Goal: Task Accomplishment & Management: Manage account settings

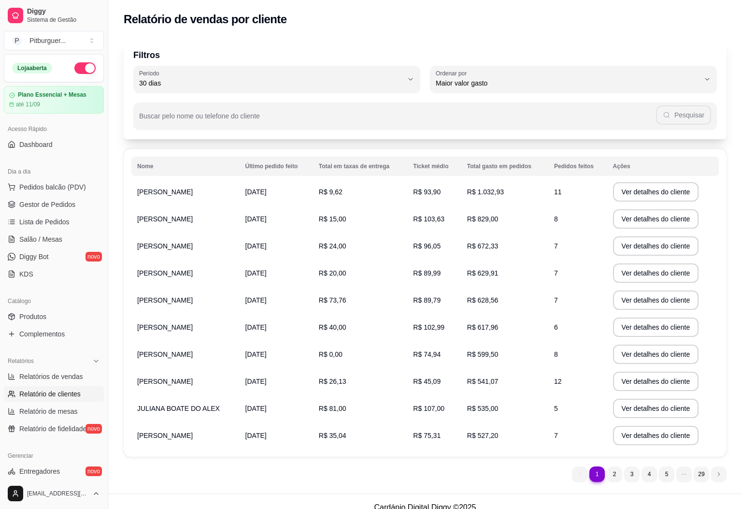
select select "30"
select select "HIGHEST_TOTAL_SPENT_WITH_ORDERS"
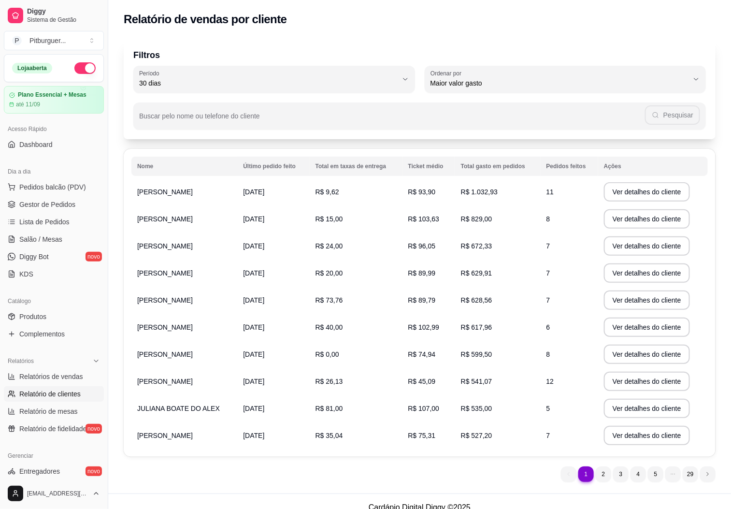
click at [66, 372] on span "Relatórios de vendas" at bounding box center [51, 377] width 64 height 10
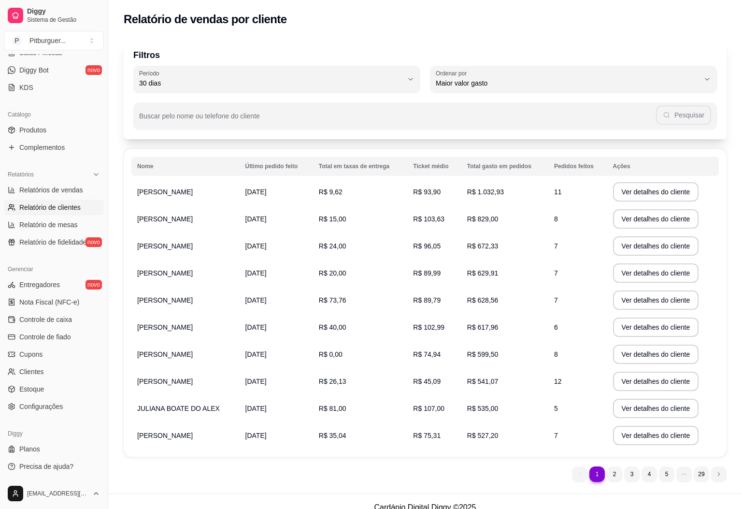
select select "ALL"
select select "0"
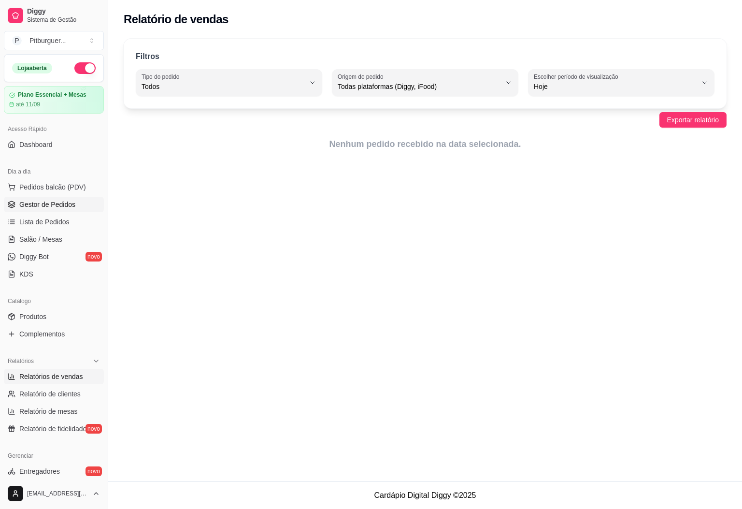
drag, startPoint x: 77, startPoint y: 206, endPoint x: 67, endPoint y: 209, distance: 10.2
click at [77, 206] on link "Gestor de Pedidos" at bounding box center [54, 204] width 100 height 15
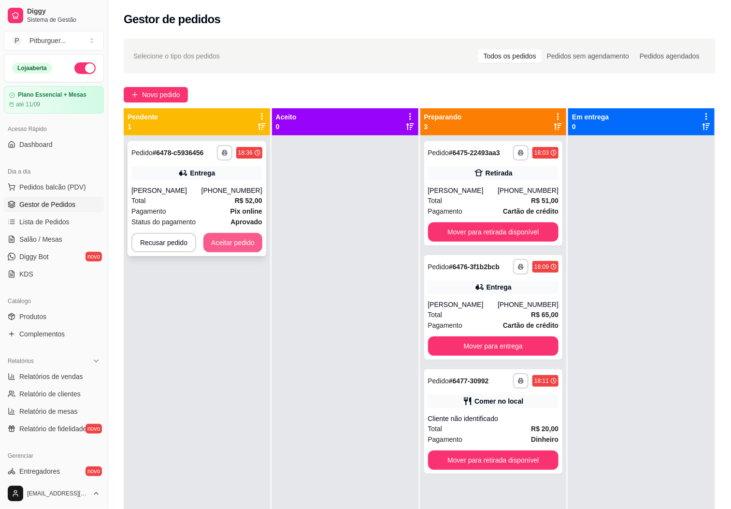
click at [236, 246] on button "Aceitar pedido" at bounding box center [233, 242] width 59 height 19
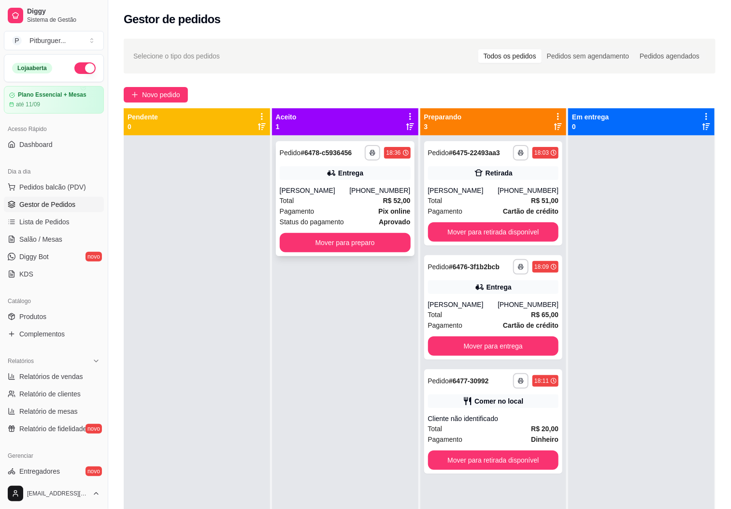
click at [322, 207] on div "Pagamento Pix online" at bounding box center [345, 211] width 131 height 11
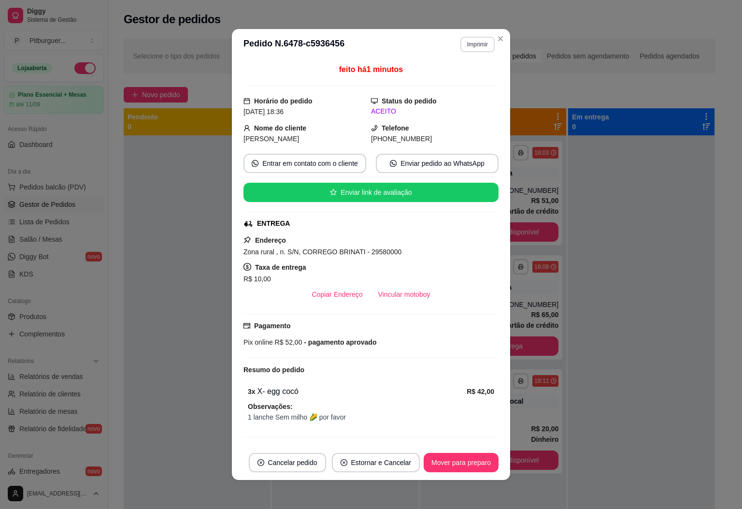
click at [478, 44] on button "Imprimir" at bounding box center [478, 44] width 34 height 15
click at [441, 72] on button "IMPRESSORA" at bounding box center [456, 78] width 70 height 15
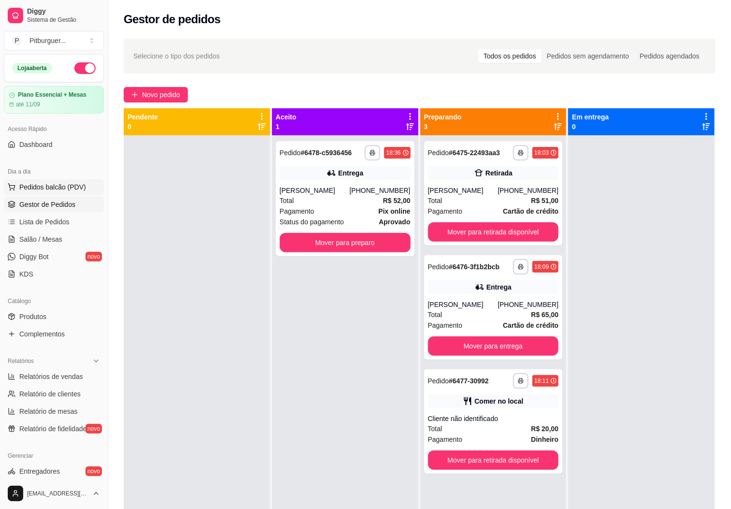
click at [41, 189] on span "Pedidos balcão (PDV)" at bounding box center [52, 187] width 67 height 10
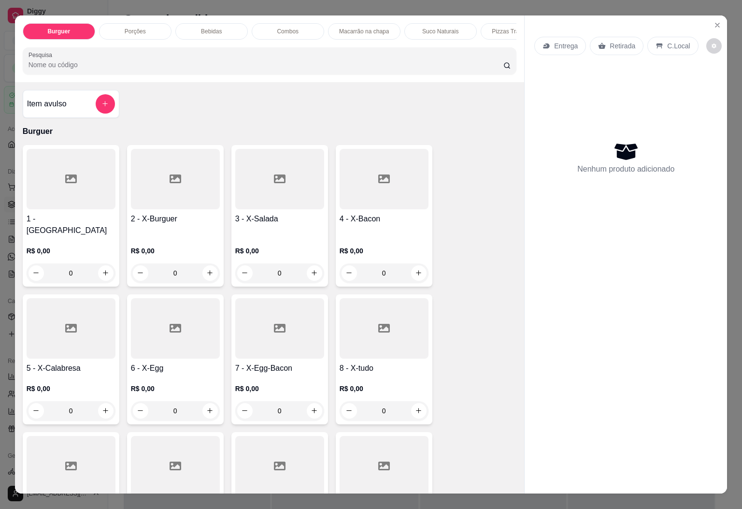
click at [168, 337] on div at bounding box center [175, 328] width 89 height 60
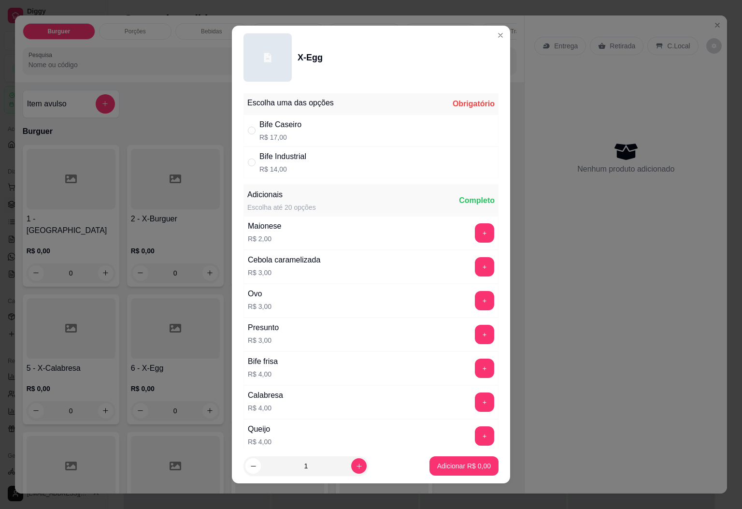
click at [300, 117] on div "Bife Caseiro R$ 17,00" at bounding box center [371, 131] width 255 height 32
radio input "true"
click at [427, 460] on button "Adicionar R$ 17,00" at bounding box center [462, 465] width 73 height 19
type input "1"
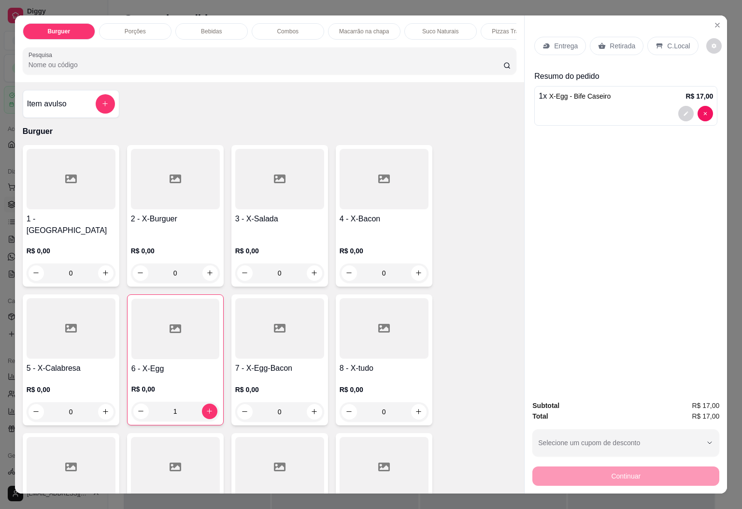
click at [188, 218] on div "2 - X-Burguer R$ 0,00 0" at bounding box center [175, 216] width 97 height 142
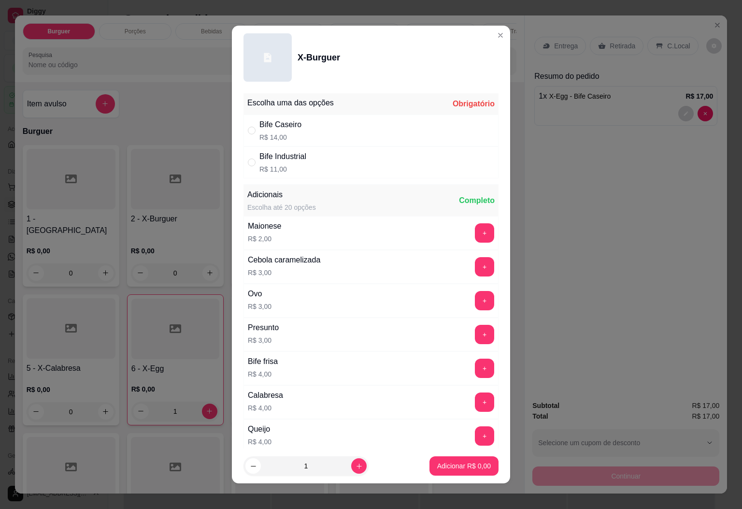
click at [284, 119] on div "Bife Caseiro" at bounding box center [281, 125] width 42 height 12
radio input "true"
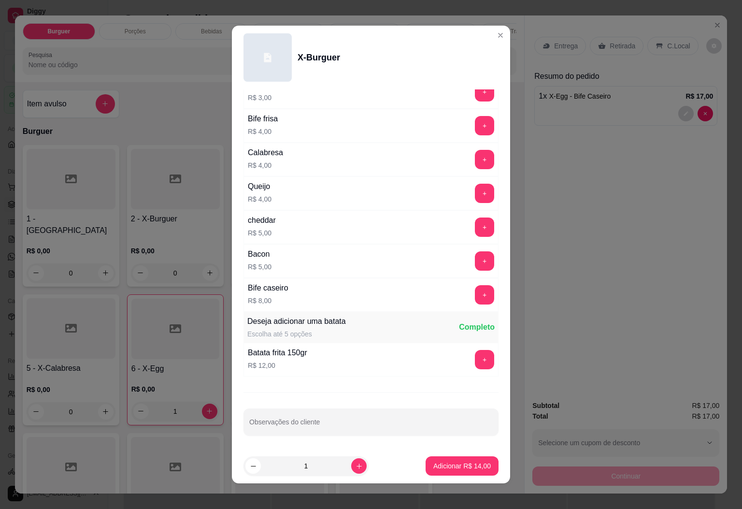
scroll to position [249, 0]
click at [465, 314] on div "Deseja adicionar uma batata Escolha até 5 opções Completo" at bounding box center [371, 327] width 255 height 31
click at [476, 292] on button "+" at bounding box center [485, 294] width 19 height 19
click at [441, 469] on p "Adicionar R$ 22,00" at bounding box center [463, 466] width 58 height 10
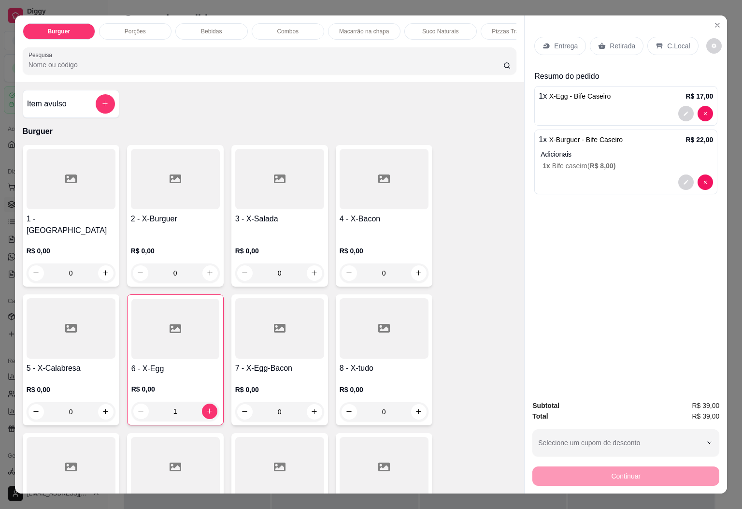
click at [554, 43] on p "Entrega" at bounding box center [566, 46] width 24 height 10
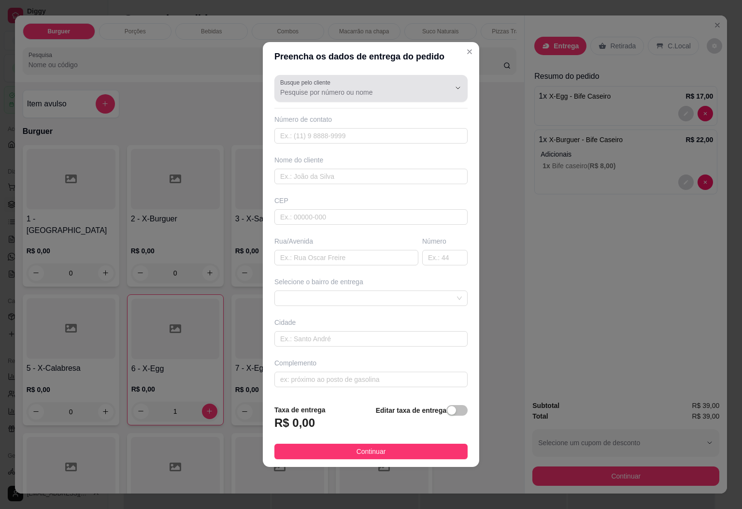
click at [316, 94] on input "Busque pelo cliente" at bounding box center [357, 92] width 155 height 10
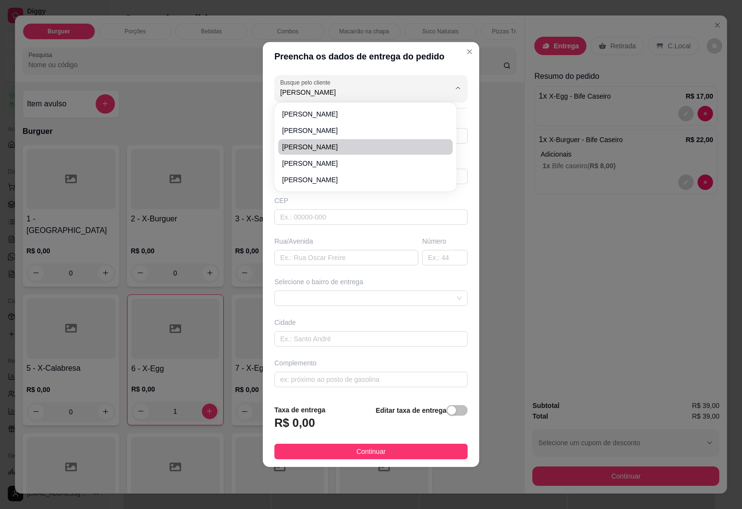
click at [313, 145] on span "[PERSON_NAME]" at bounding box center [360, 147] width 157 height 10
type input "[PERSON_NAME]"
type input "22997718743"
type input "[PERSON_NAME]"
type input "ZONA RURAL"
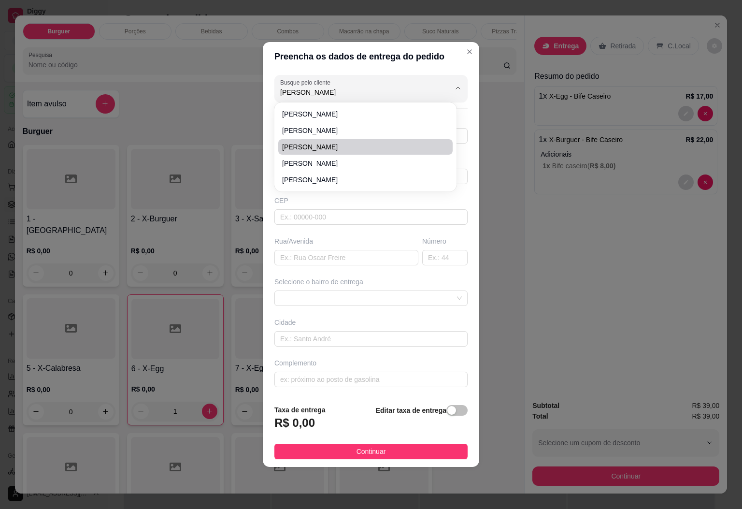
type input "00"
type input "DIVINO DE SÃO LOURENÇO"
type input "CERRA"
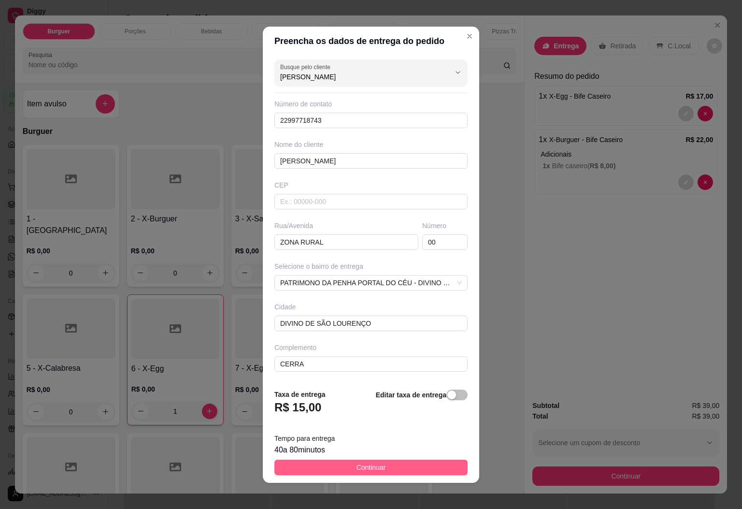
type input "[PERSON_NAME]"
click at [371, 473] on span "Continuar" at bounding box center [371, 467] width 29 height 11
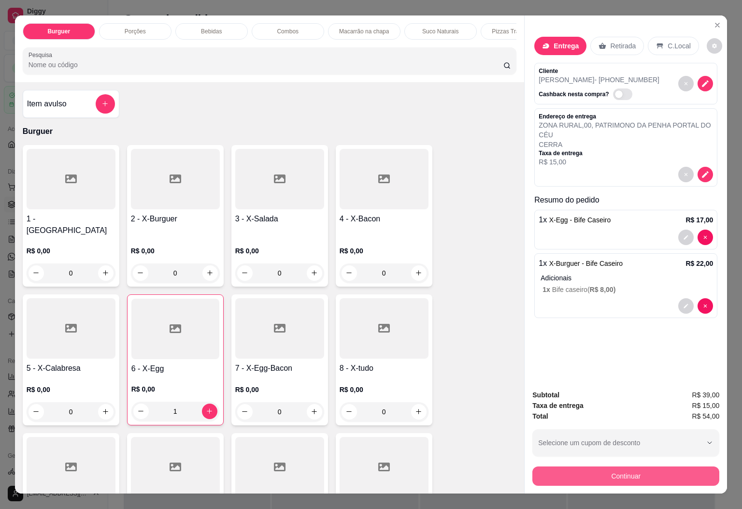
click at [592, 473] on button "Continuar" at bounding box center [626, 475] width 187 height 19
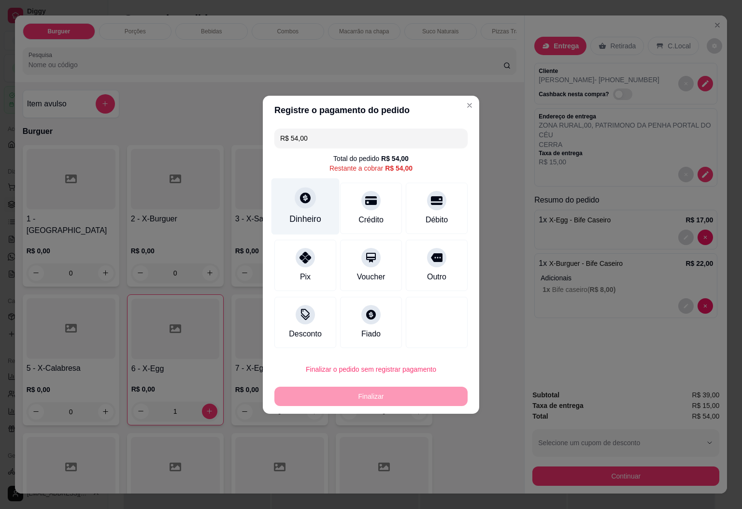
click at [317, 206] on div "Dinheiro" at bounding box center [306, 206] width 68 height 57
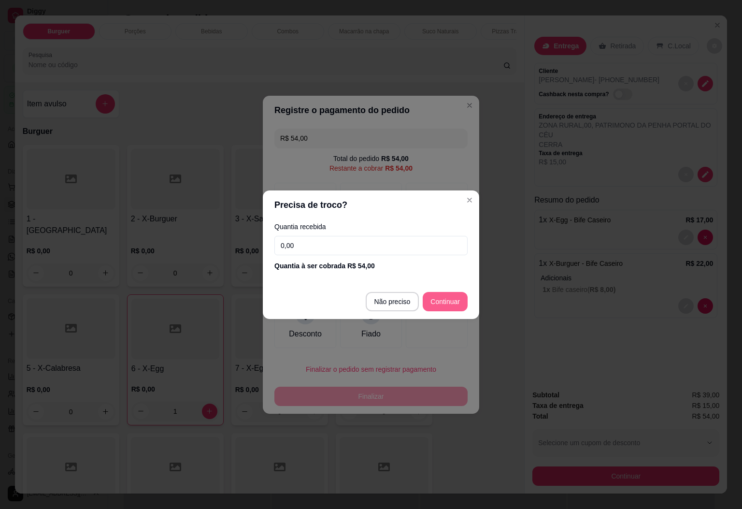
type input "R$ 0,00"
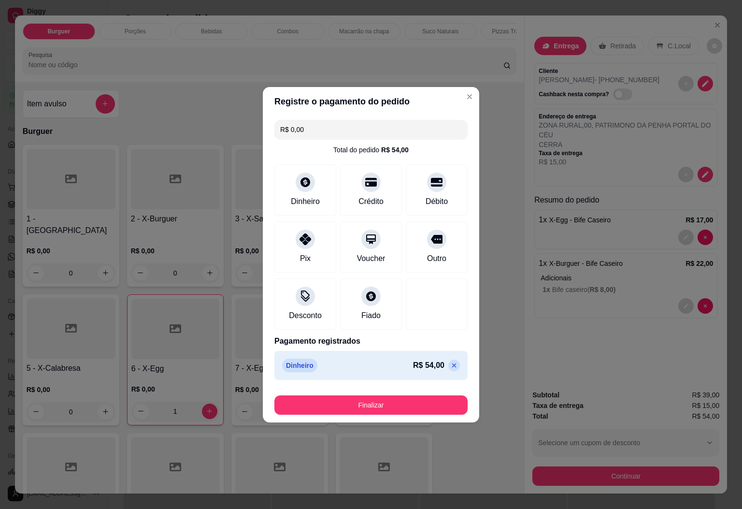
click at [425, 393] on div "Finalizar" at bounding box center [371, 403] width 193 height 23
click at [421, 409] on button "Finalizar" at bounding box center [371, 404] width 193 height 19
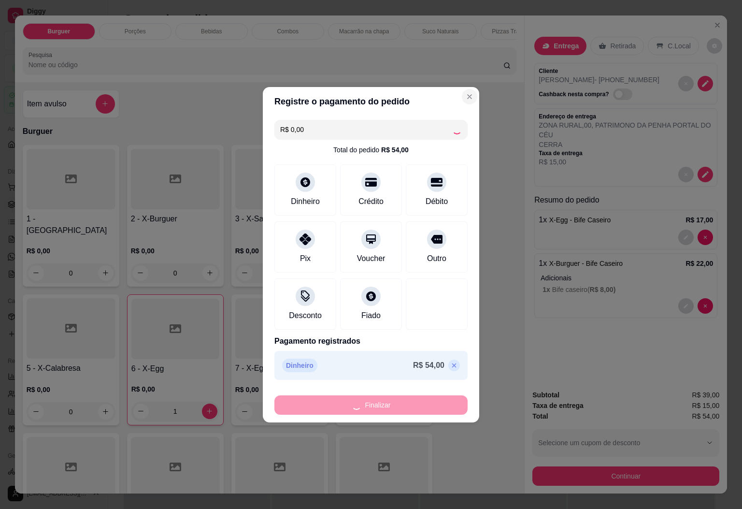
type input "0"
type input "-R$ 54,00"
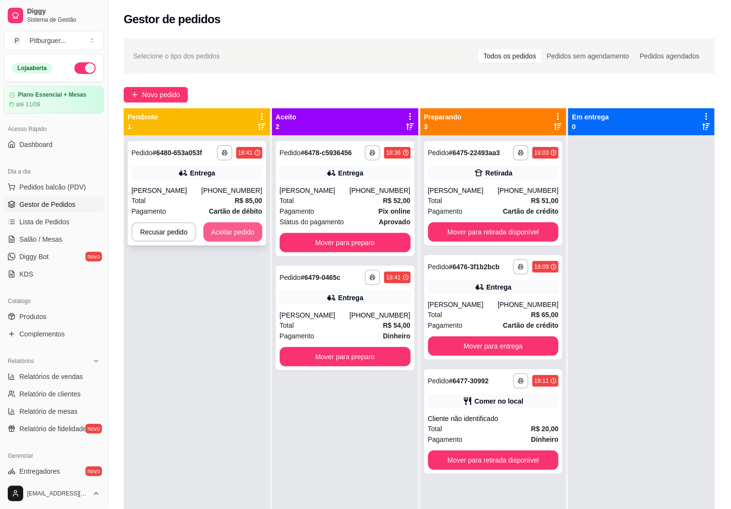
click at [238, 235] on button "Aceitar pedido" at bounding box center [233, 231] width 59 height 19
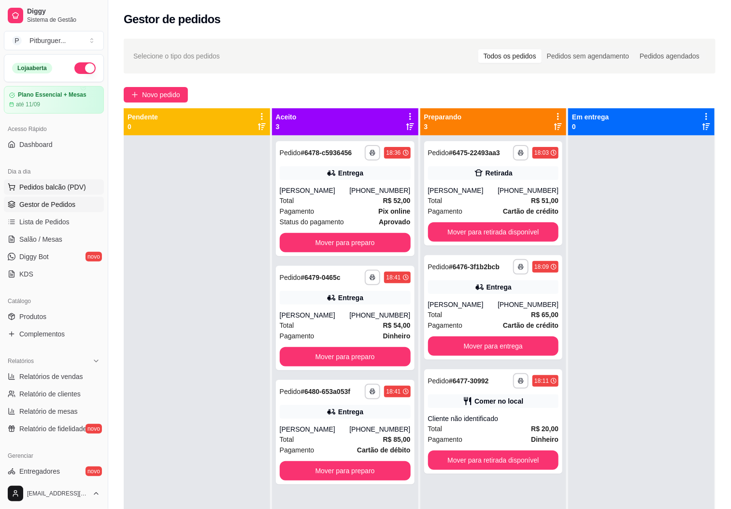
click at [58, 186] on span "Pedidos balcão (PDV)" at bounding box center [52, 187] width 67 height 10
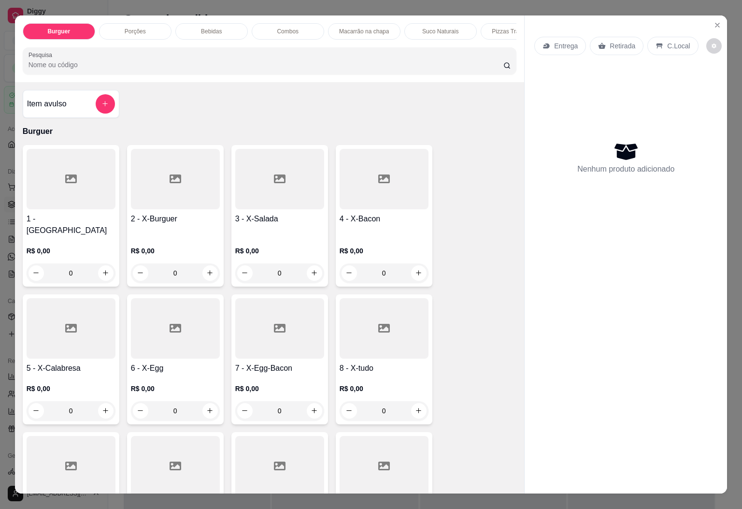
click at [286, 31] on div "Combos" at bounding box center [288, 31] width 73 height 16
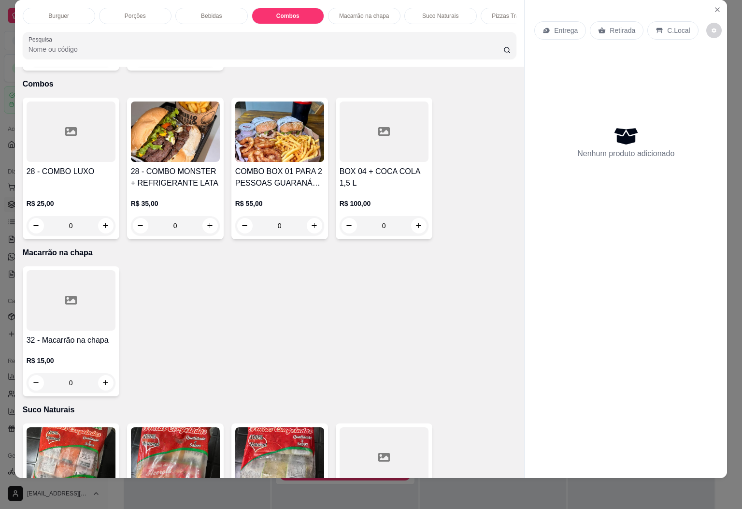
click at [391, 147] on div at bounding box center [384, 132] width 89 height 60
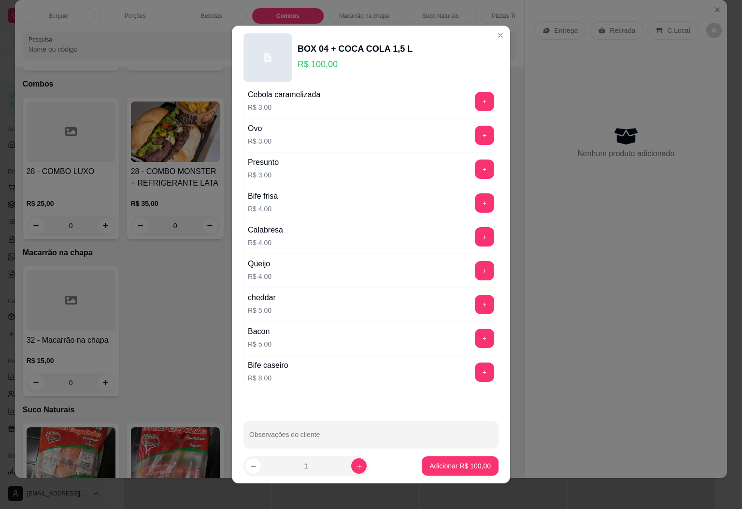
scroll to position [93, 0]
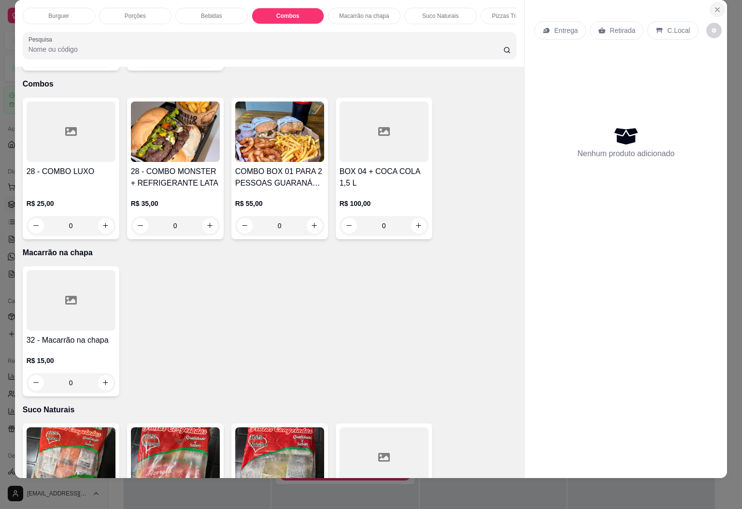
click at [714, 6] on icon "Close" at bounding box center [718, 10] width 8 height 8
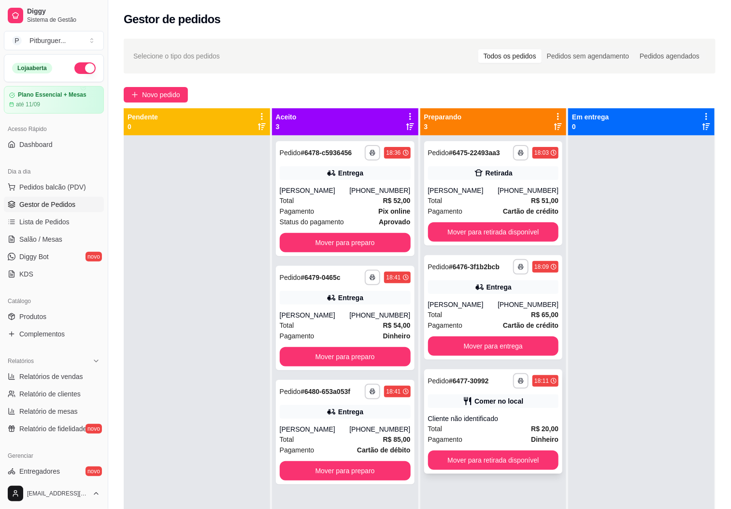
click at [444, 421] on div "**********" at bounding box center [493, 421] width 139 height 104
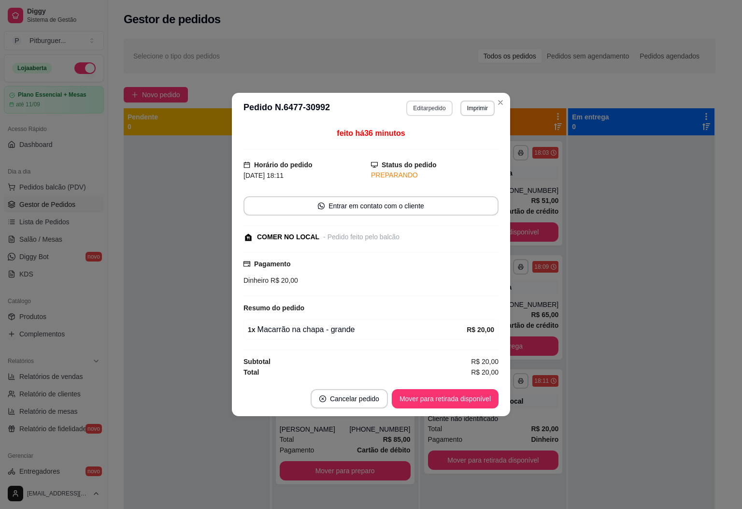
click at [436, 106] on button "Editar pedido" at bounding box center [430, 108] width 46 height 15
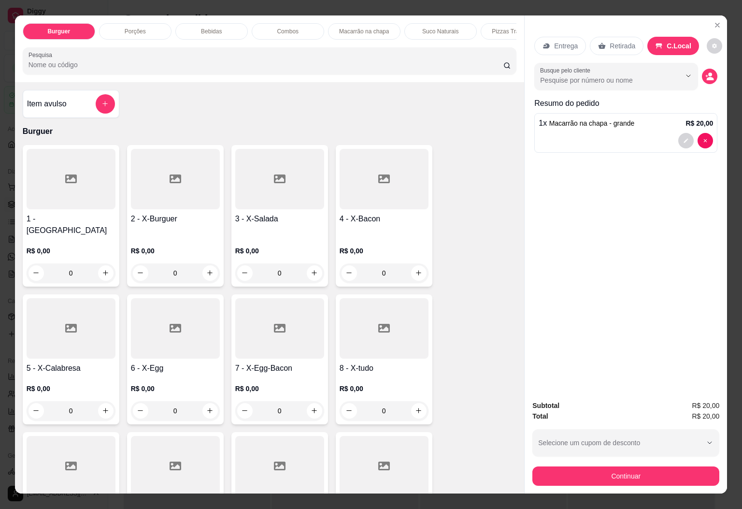
click at [200, 16] on div "Burguer Porções Bebidas Combos Macarrão na chapa Suco Naturais Pizzas Tradicion…" at bounding box center [270, 48] width 510 height 67
click at [204, 28] on p "Bebidas" at bounding box center [211, 32] width 21 height 8
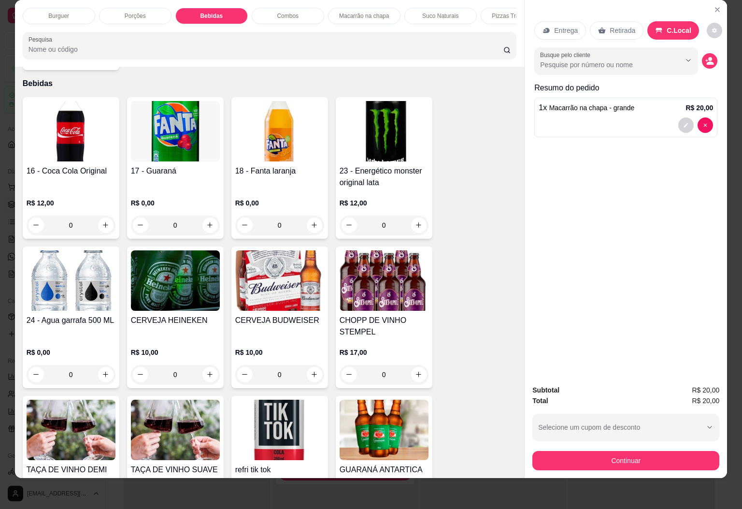
click at [101, 273] on img at bounding box center [71, 280] width 89 height 60
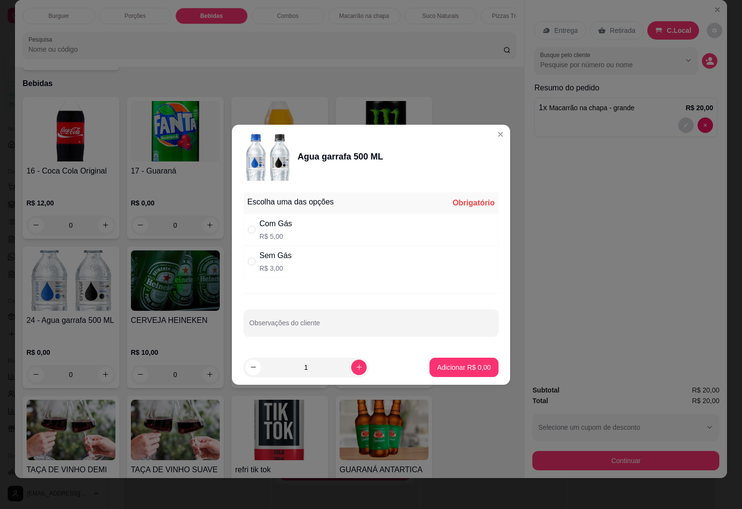
click at [293, 228] on div "Com Gás R$ 5,00" at bounding box center [371, 230] width 255 height 32
radio input "true"
click at [356, 368] on icon "increase-product-quantity" at bounding box center [359, 367] width 7 height 7
type input "2"
click at [440, 363] on p "Adicionar R$ 10,00" at bounding box center [463, 368] width 58 height 10
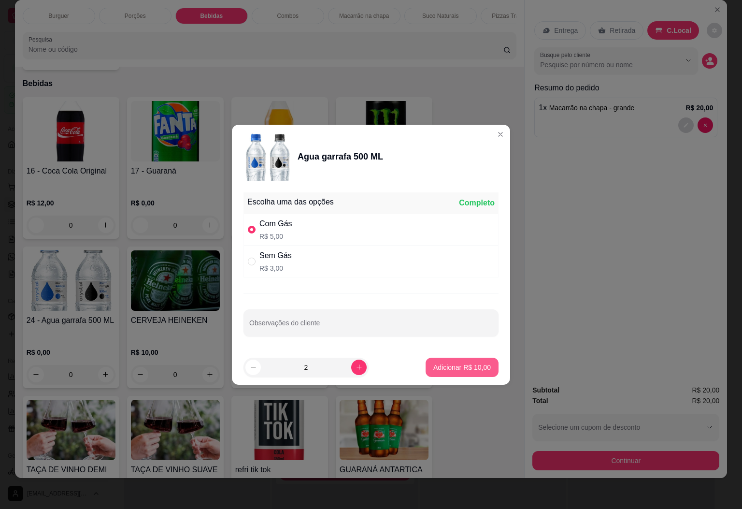
type input "2"
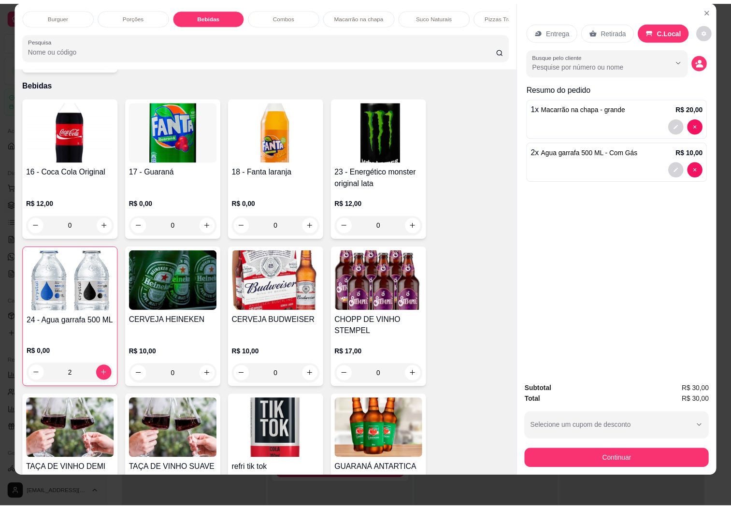
scroll to position [0, 0]
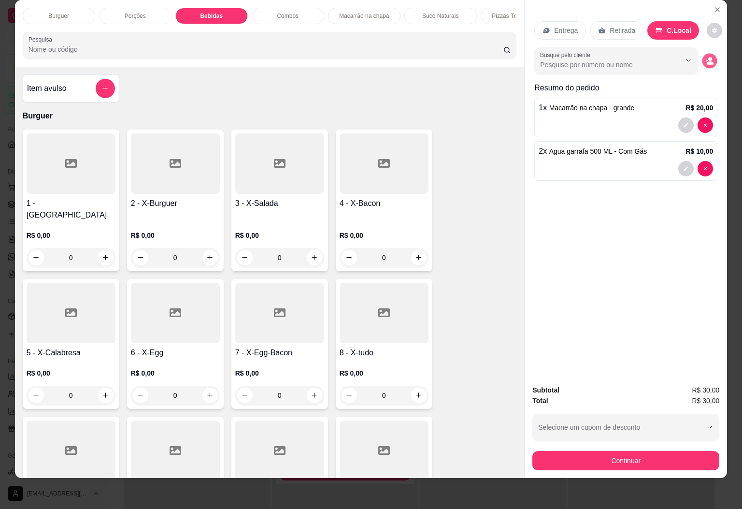
click at [706, 57] on icon "decrease-product-quantity" at bounding box center [710, 61] width 8 height 8
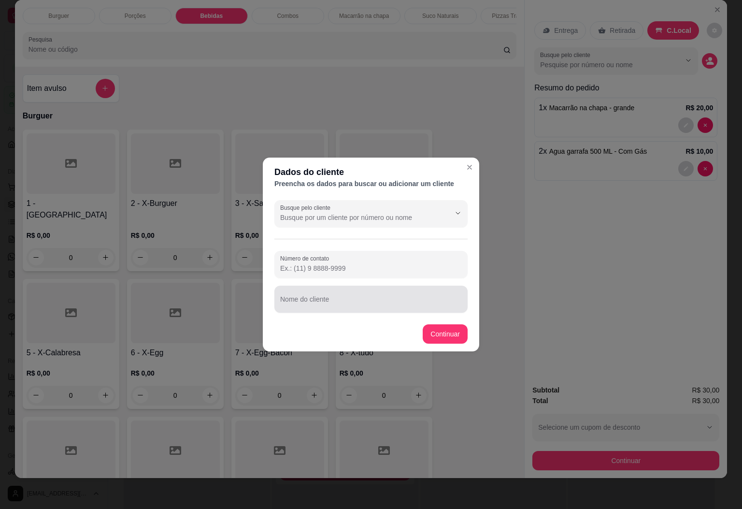
click at [387, 295] on div at bounding box center [371, 299] width 182 height 19
type input "OSMAR"
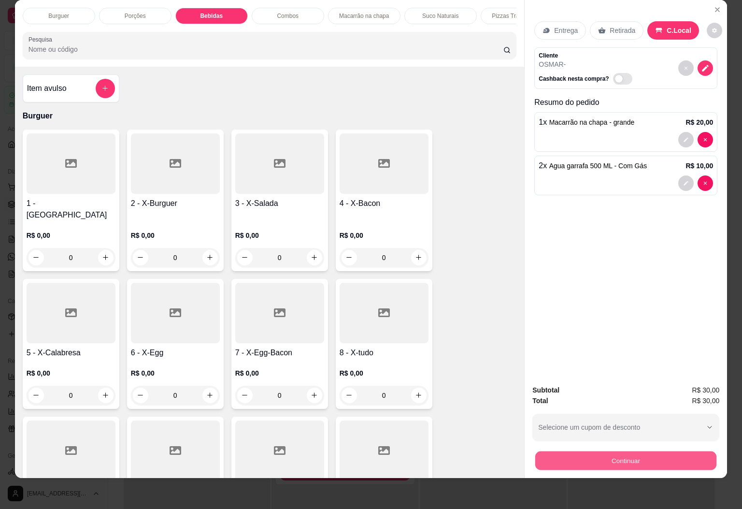
click at [611, 451] on button "Continuar" at bounding box center [626, 460] width 181 height 19
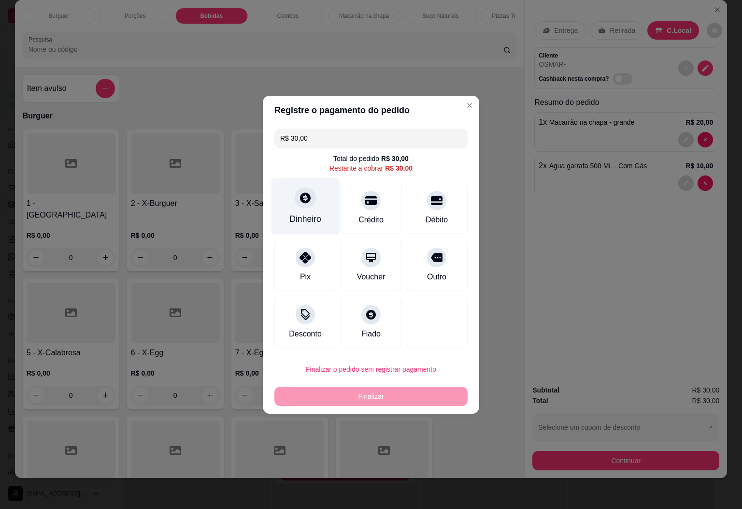
click at [300, 204] on div at bounding box center [305, 197] width 21 height 21
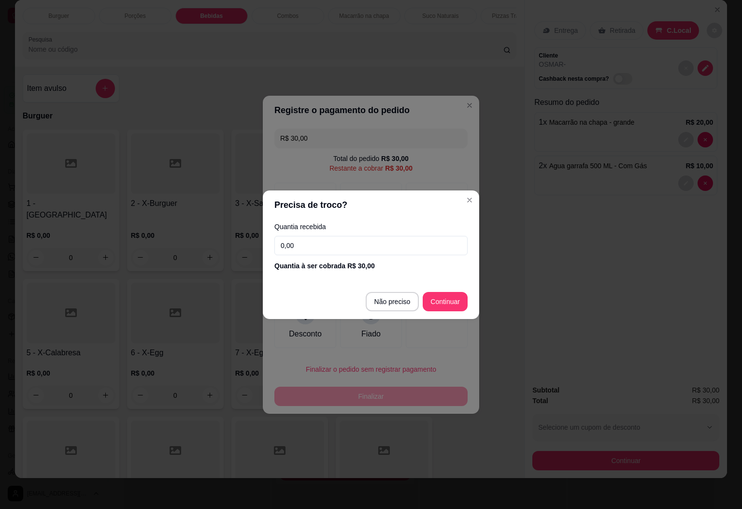
click at [373, 243] on input "0,00" at bounding box center [371, 245] width 193 height 19
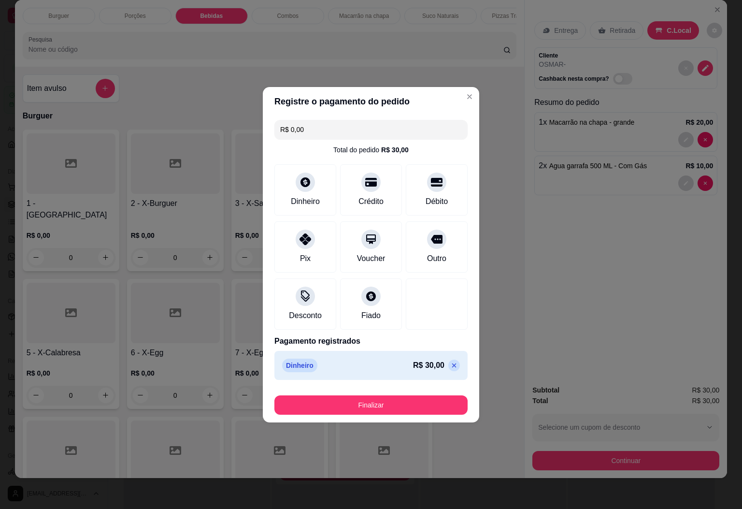
type input "R$ 0,00"
click at [381, 397] on button "Finalizar" at bounding box center [371, 404] width 193 height 19
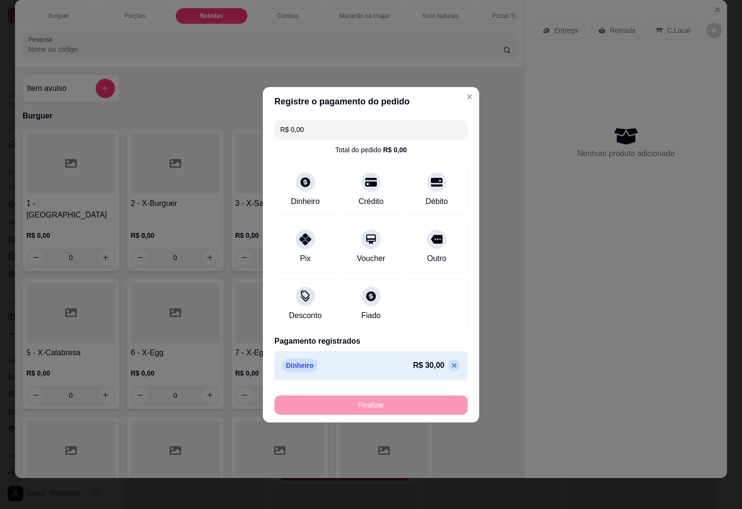
type input "0"
type input "-R$ 30,00"
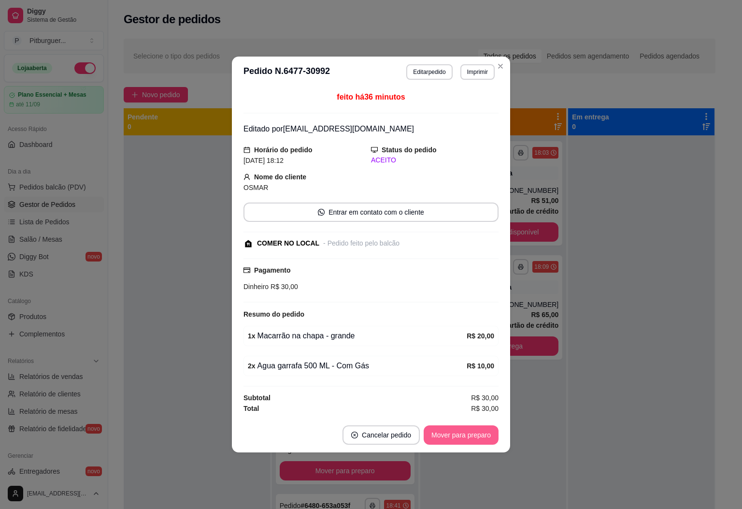
click at [483, 433] on button "Mover para preparo" at bounding box center [461, 434] width 75 height 19
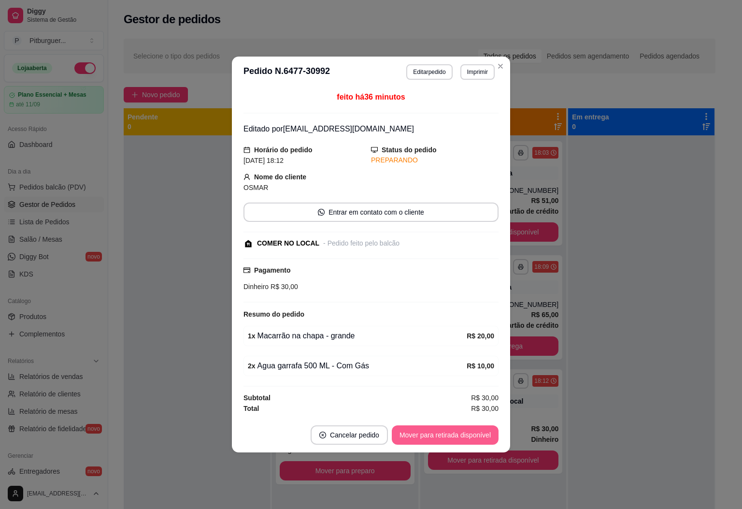
click at [479, 441] on button "Mover para retirada disponível" at bounding box center [445, 434] width 107 height 19
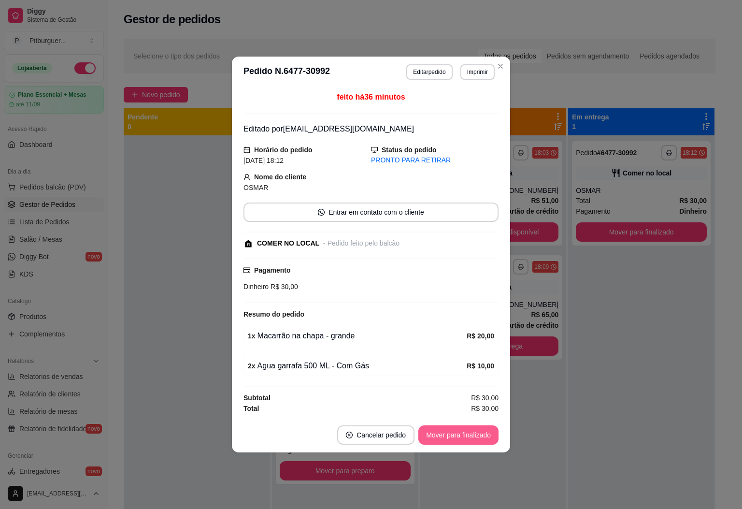
click at [482, 441] on button "Mover para finalizado" at bounding box center [459, 434] width 80 height 19
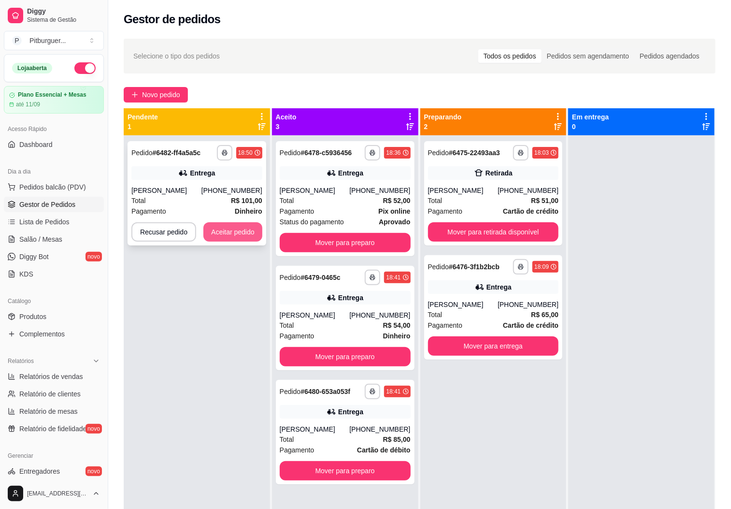
click at [208, 240] on button "Aceitar pedido" at bounding box center [233, 231] width 59 height 19
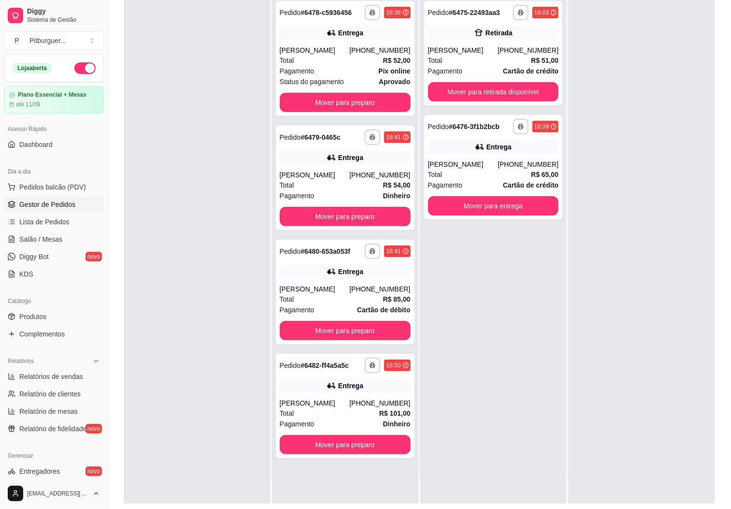
scroll to position [148, 0]
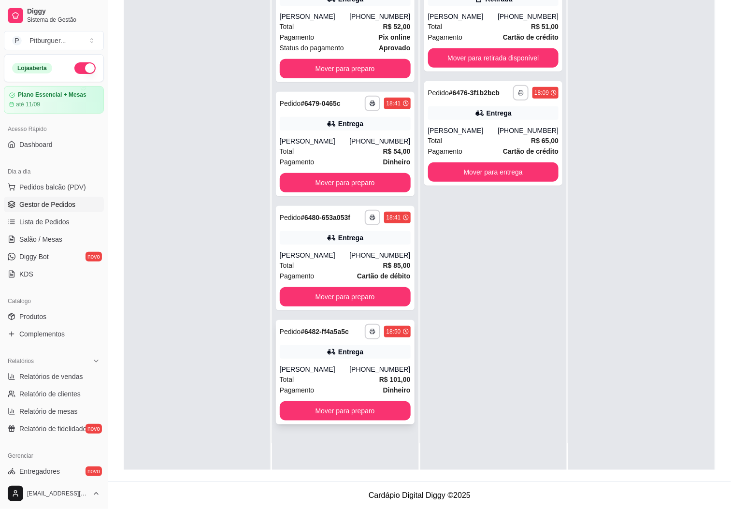
click at [332, 373] on div "[PERSON_NAME]" at bounding box center [315, 369] width 70 height 10
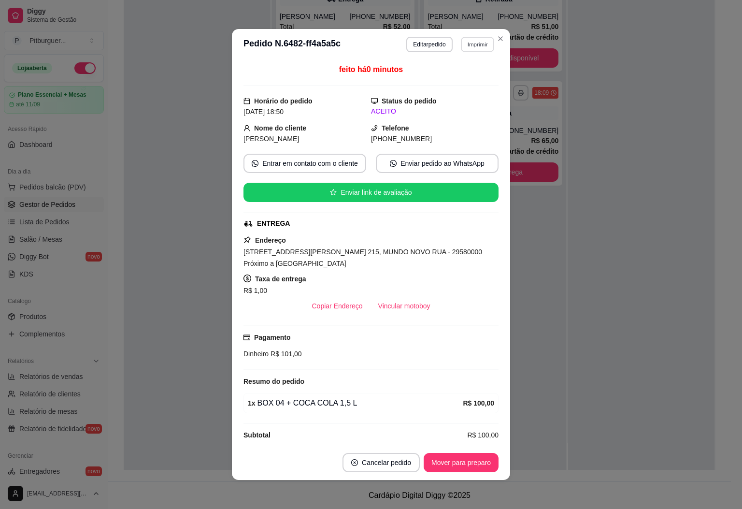
click at [477, 46] on button "Imprimir" at bounding box center [477, 44] width 33 height 15
click at [457, 80] on button "IMPRESSORA" at bounding box center [464, 75] width 56 height 13
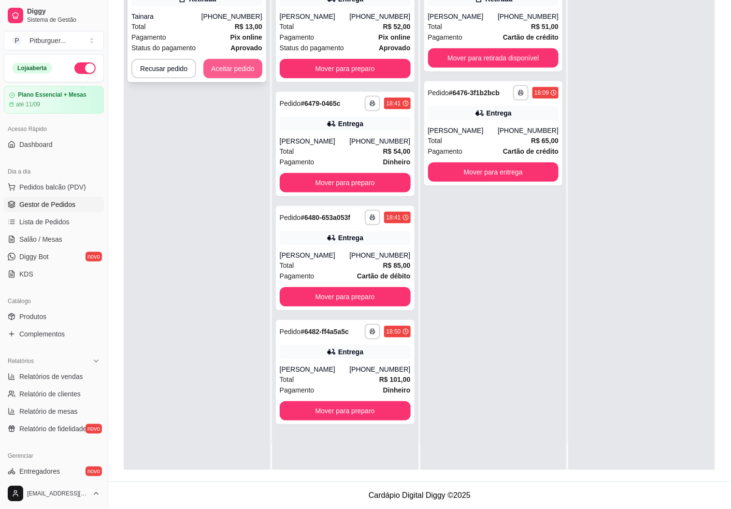
click at [235, 71] on button "Aceitar pedido" at bounding box center [233, 68] width 59 height 19
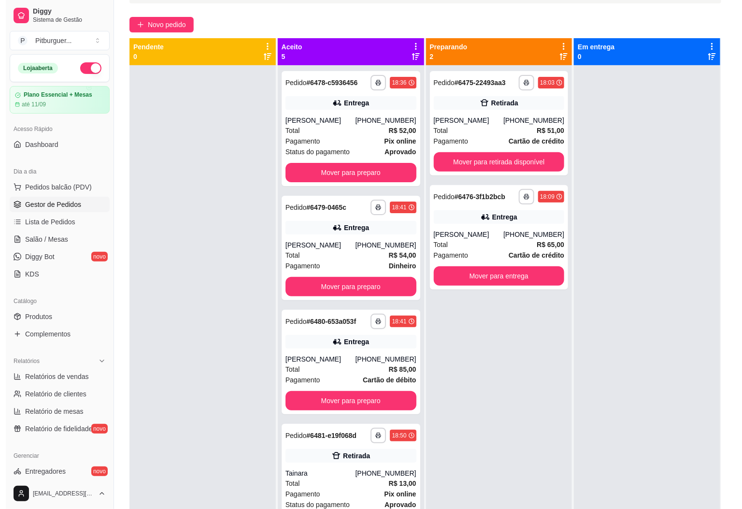
scroll to position [0, 0]
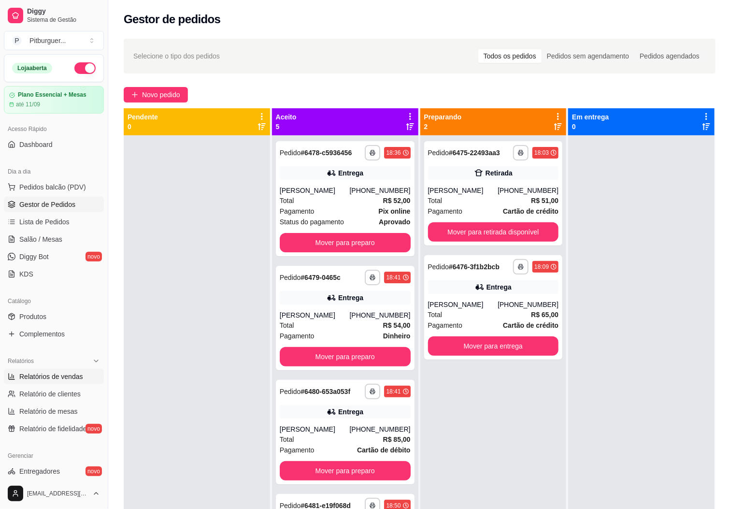
click at [43, 376] on span "Relatórios de vendas" at bounding box center [51, 377] width 64 height 10
select select "ALL"
select select "0"
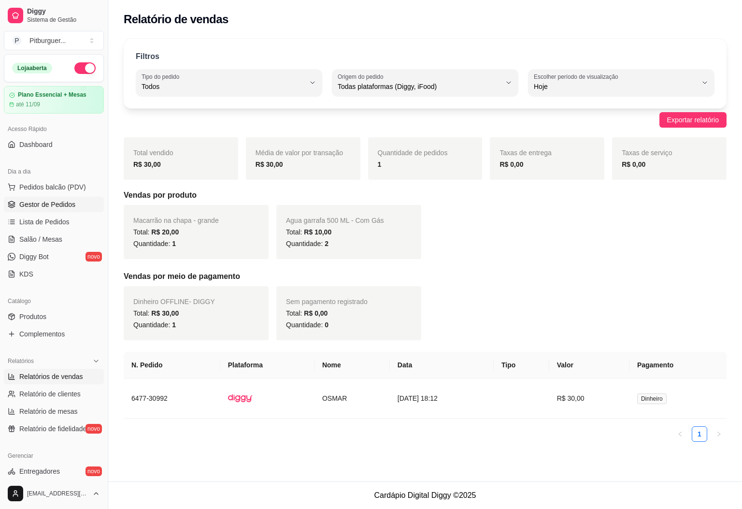
click at [53, 210] on link "Gestor de Pedidos" at bounding box center [54, 204] width 100 height 15
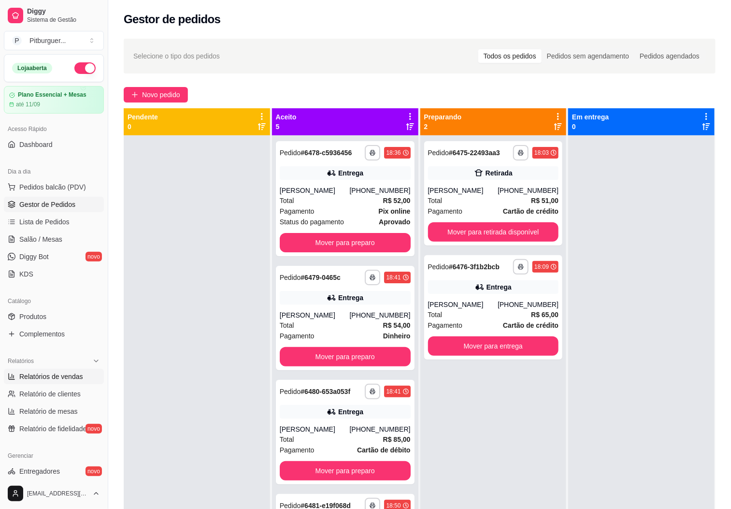
click at [25, 378] on span "Relatórios de vendas" at bounding box center [51, 377] width 64 height 10
select select "ALL"
select select "0"
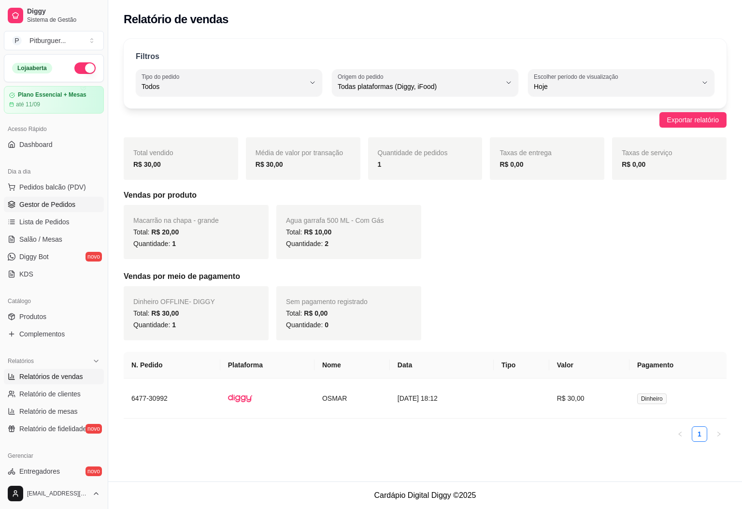
click at [33, 202] on span "Gestor de Pedidos" at bounding box center [47, 205] width 56 height 10
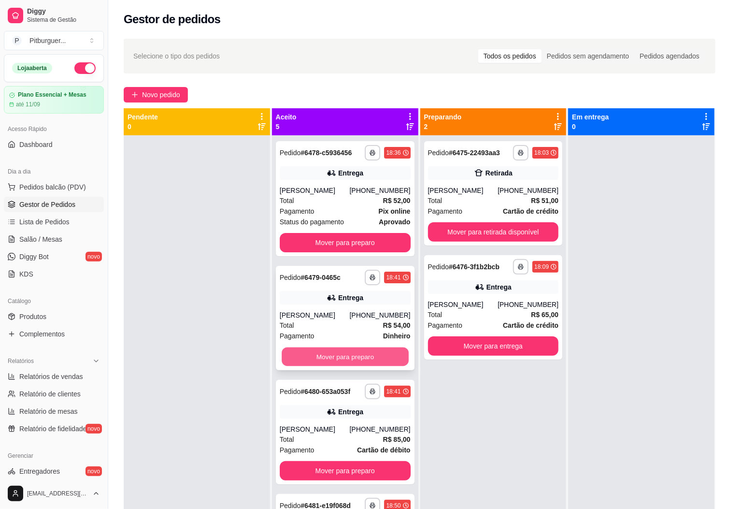
click at [321, 366] on button "Mover para preparo" at bounding box center [345, 357] width 127 height 19
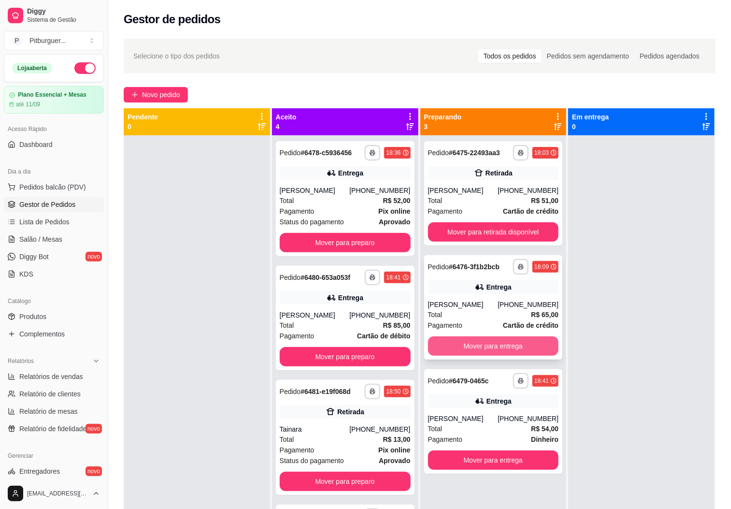
click at [451, 356] on button "Mover para entrega" at bounding box center [493, 345] width 131 height 19
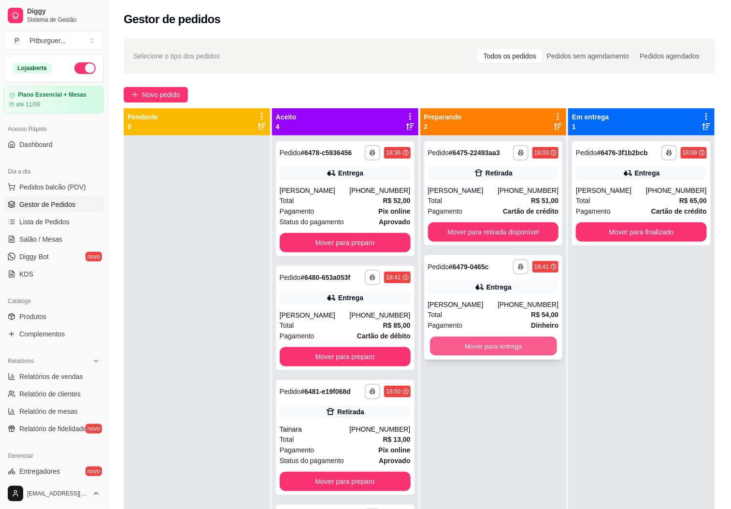
click at [454, 350] on button "Mover para entrega" at bounding box center [493, 346] width 127 height 19
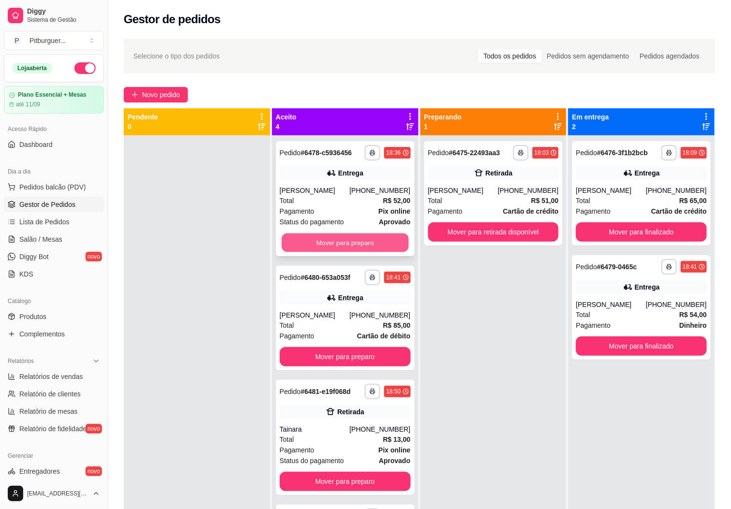
click at [327, 252] on button "Mover para preparo" at bounding box center [345, 242] width 127 height 19
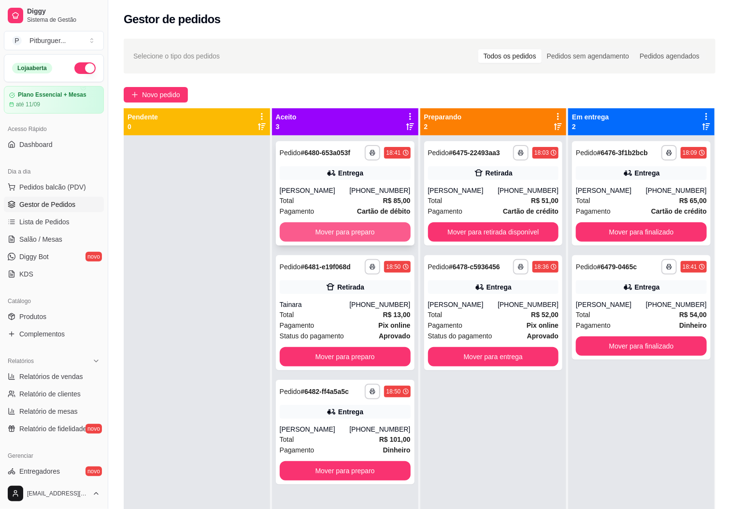
click at [339, 238] on button "Mover para preparo" at bounding box center [345, 231] width 131 height 19
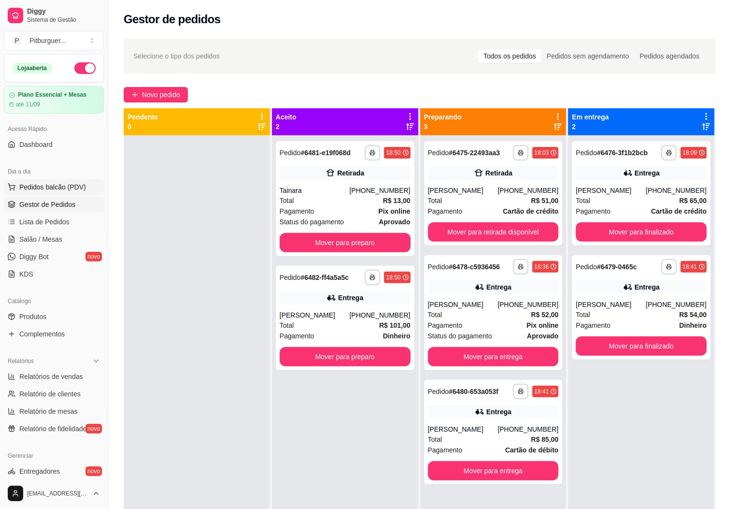
click at [55, 192] on span "Pedidos balcão (PDV)" at bounding box center [52, 187] width 67 height 10
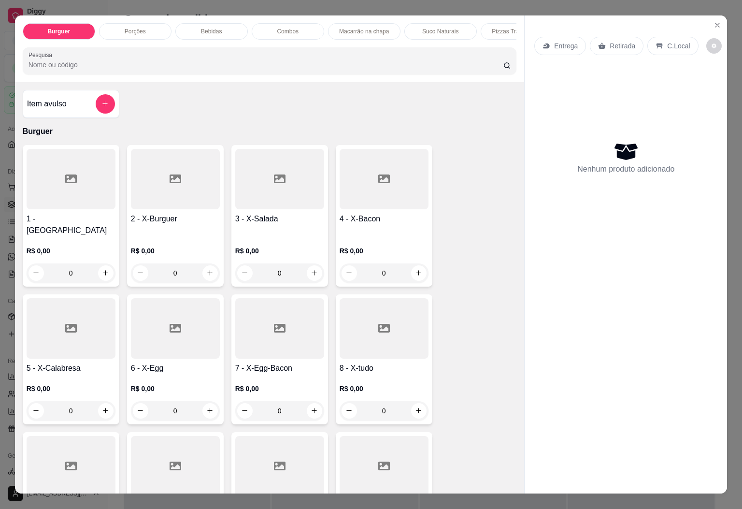
click at [377, 333] on div at bounding box center [384, 328] width 89 height 60
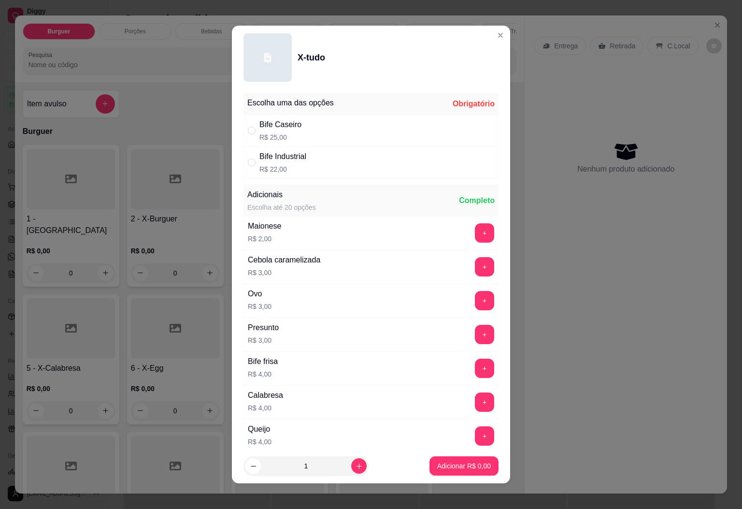
click at [309, 163] on div "Bife Industrial R$ 22,00" at bounding box center [371, 162] width 255 height 32
radio input "true"
click at [434, 464] on p "Adicionar R$ 22,00" at bounding box center [463, 466] width 58 height 10
type input "1"
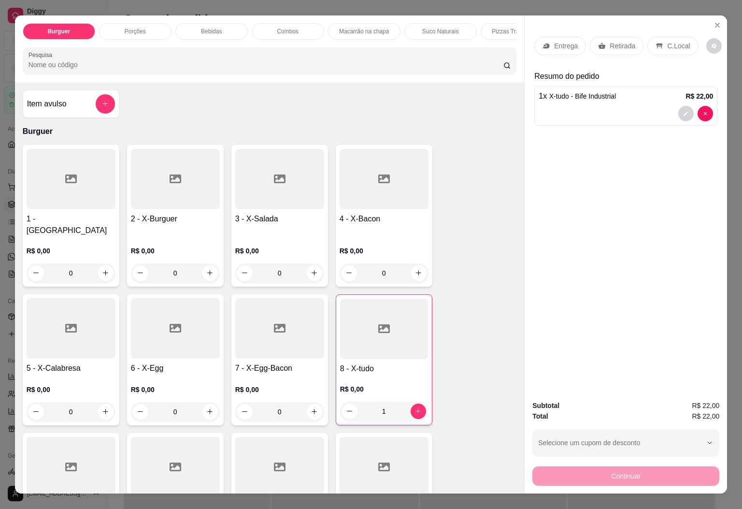
click at [666, 45] on div "C.Local" at bounding box center [673, 46] width 51 height 18
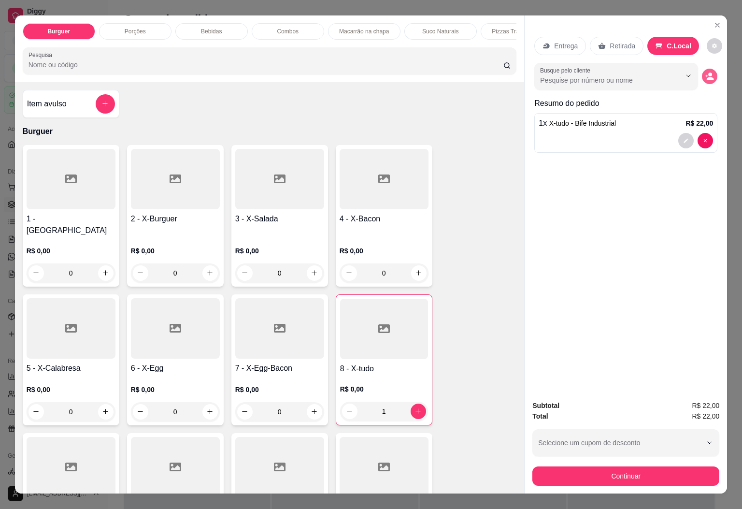
click at [702, 71] on button "decrease-product-quantity" at bounding box center [709, 76] width 15 height 15
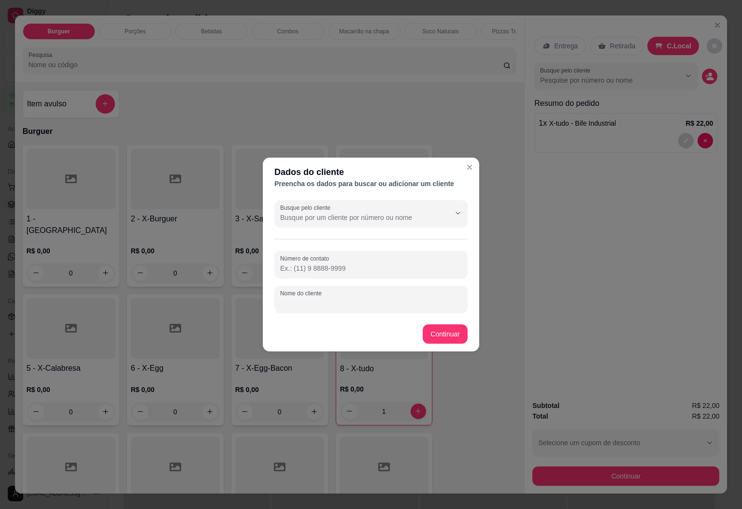
click at [324, 307] on input "Nome do cliente" at bounding box center [371, 303] width 182 height 10
type input "Thiago"
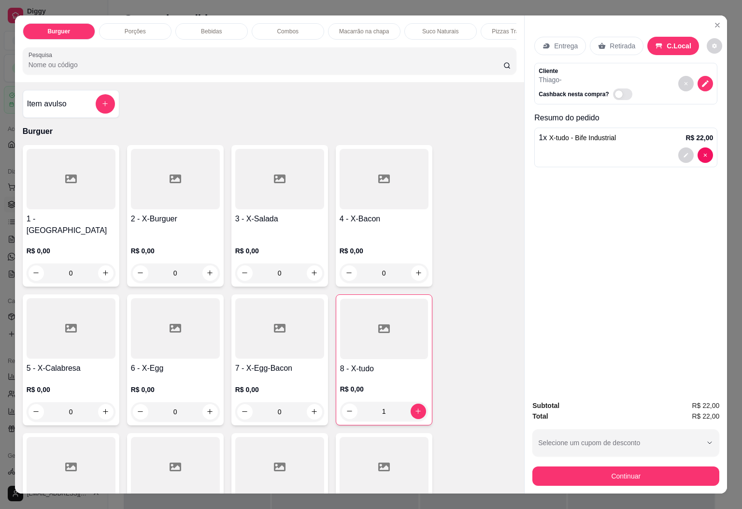
click at [201, 28] on p "Bebidas" at bounding box center [211, 32] width 21 height 8
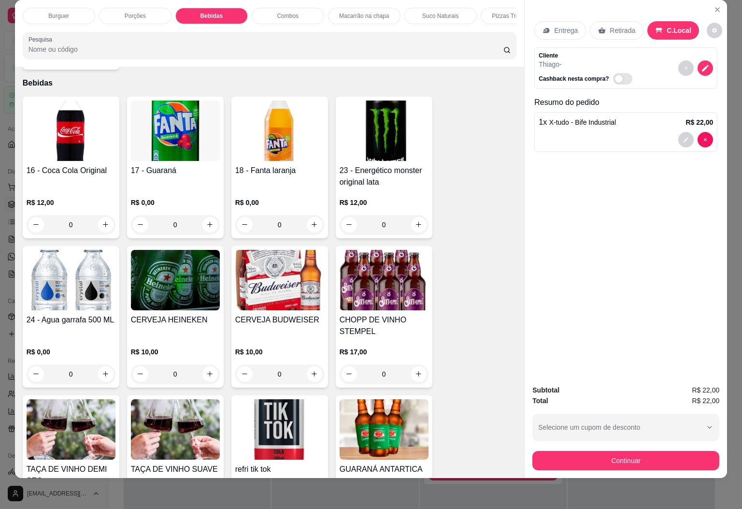
scroll to position [1507, 0]
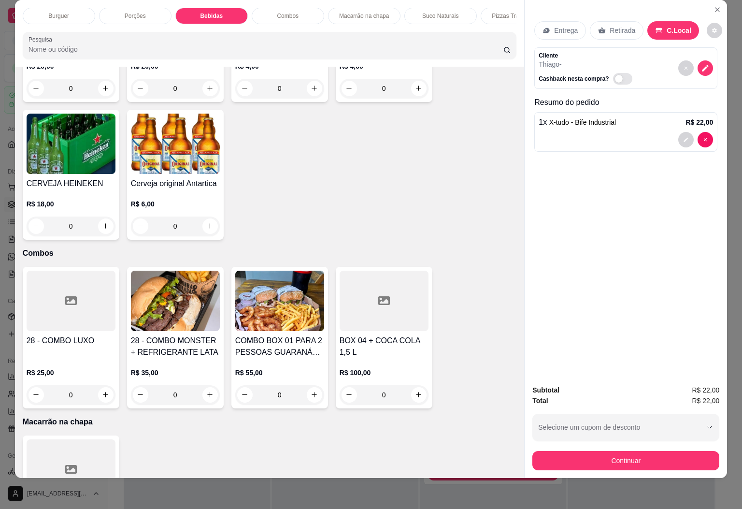
click at [79, 134] on img at bounding box center [71, 144] width 89 height 60
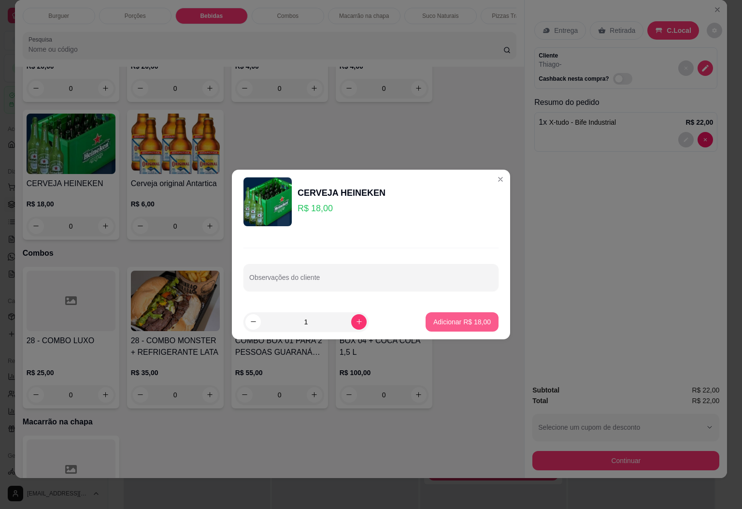
click at [453, 324] on p "Adicionar R$ 18,00" at bounding box center [463, 322] width 58 height 10
type input "1"
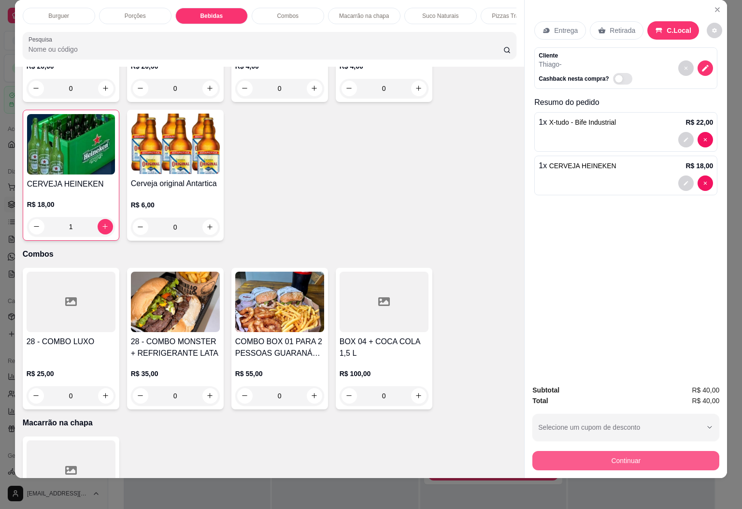
click at [644, 451] on button "Continuar" at bounding box center [626, 460] width 187 height 19
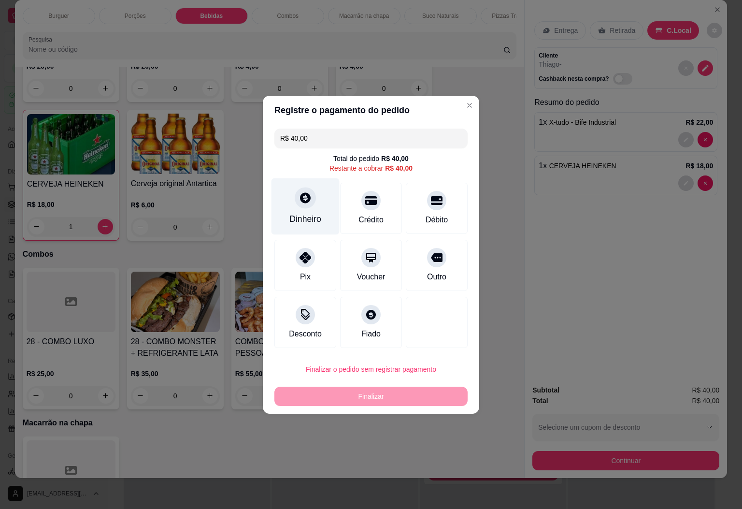
click at [328, 200] on div "Dinheiro" at bounding box center [306, 206] width 68 height 57
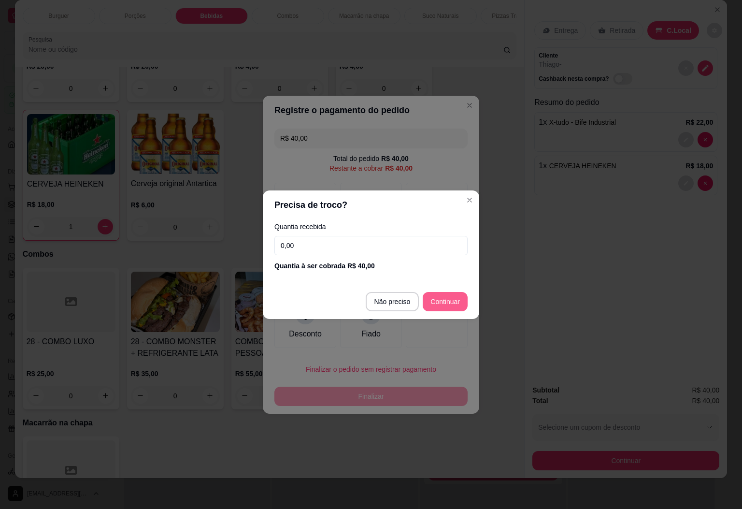
type input "R$ 0,00"
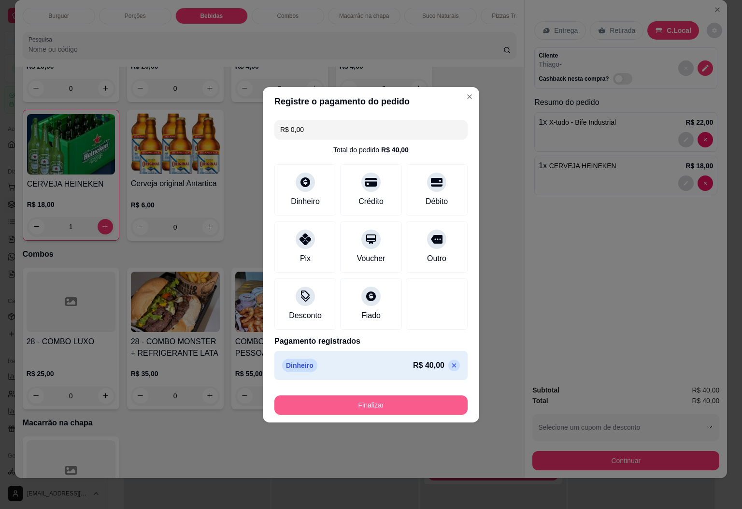
click at [387, 402] on button "Finalizar" at bounding box center [371, 404] width 193 height 19
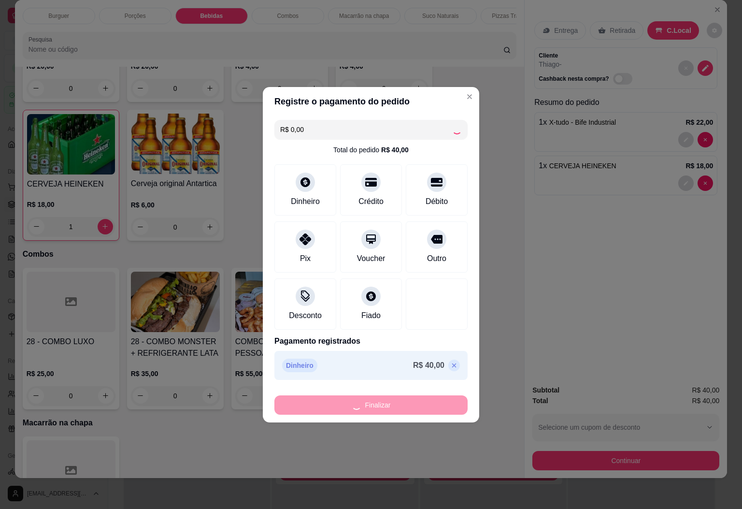
type input "0"
type input "-R$ 40,00"
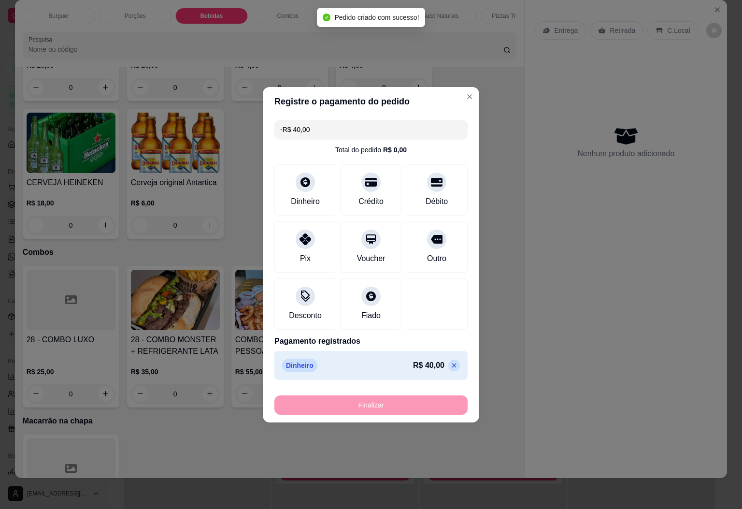
scroll to position [1505, 0]
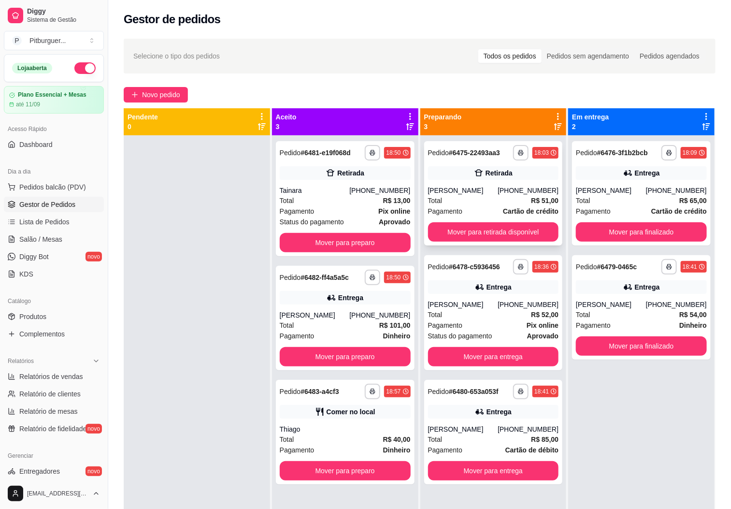
click at [468, 200] on div "Total R$ 51,00" at bounding box center [493, 200] width 131 height 11
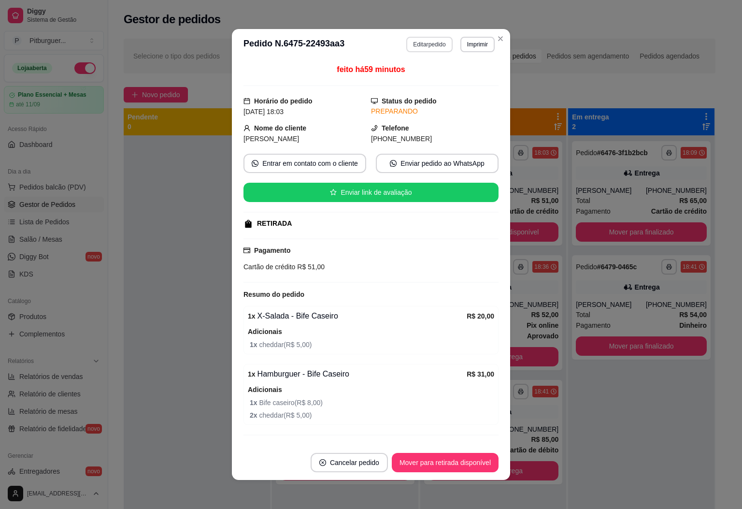
click at [418, 46] on button "Editar pedido" at bounding box center [430, 44] width 46 height 15
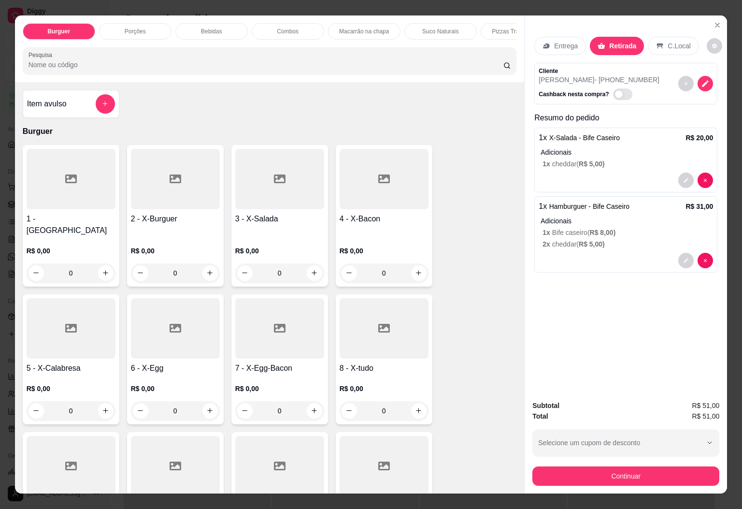
click at [222, 23] on div "Bebidas" at bounding box center [211, 31] width 73 height 16
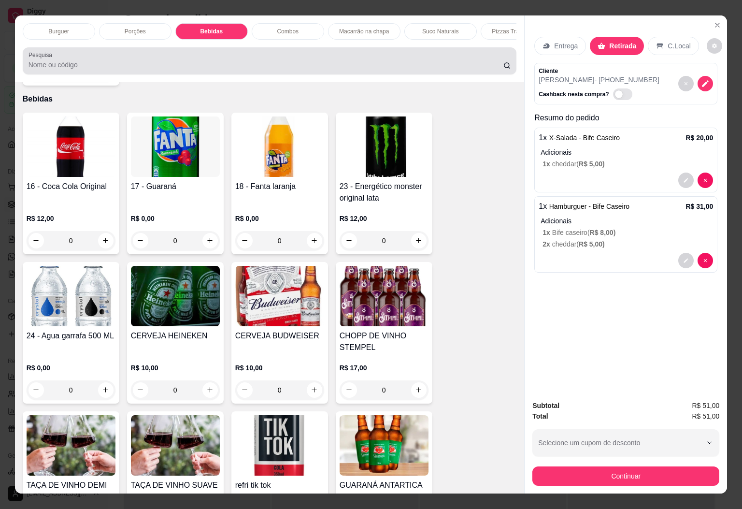
scroll to position [21, 0]
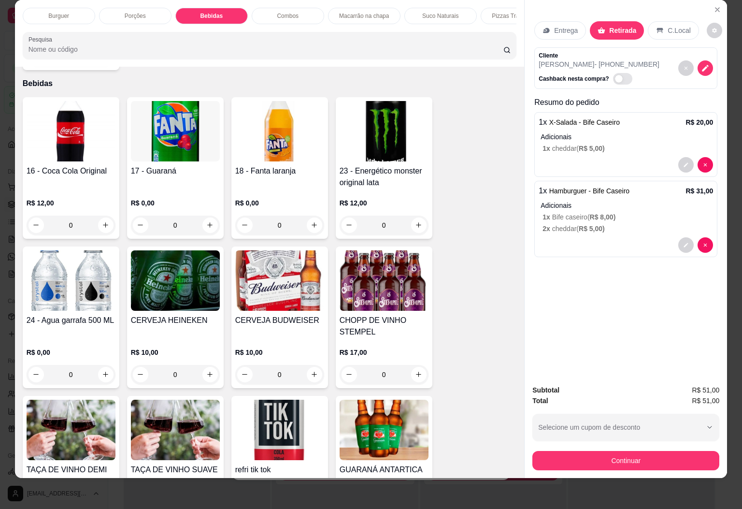
click at [70, 165] on h4 "16 - Coca Cola Original" at bounding box center [71, 171] width 89 height 12
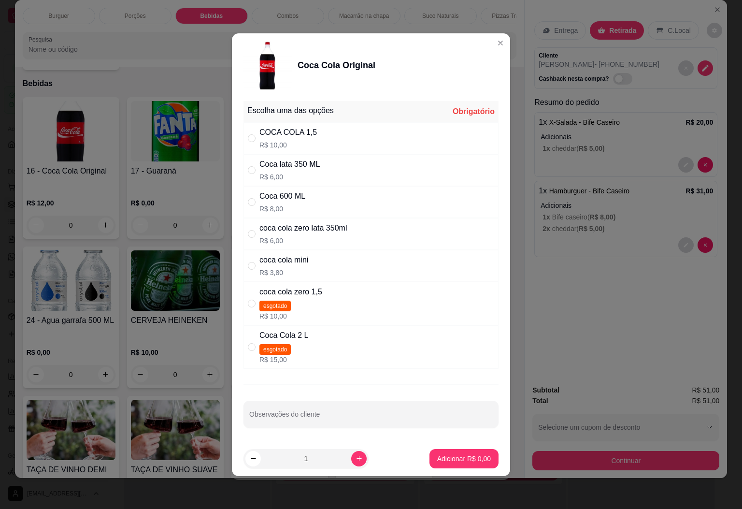
click at [315, 204] on div "Coca 600 ML R$ 8,00" at bounding box center [371, 202] width 255 height 32
radio input "true"
click at [437, 458] on p "Adicionar R$ 8,00" at bounding box center [464, 459] width 54 height 10
type input "1"
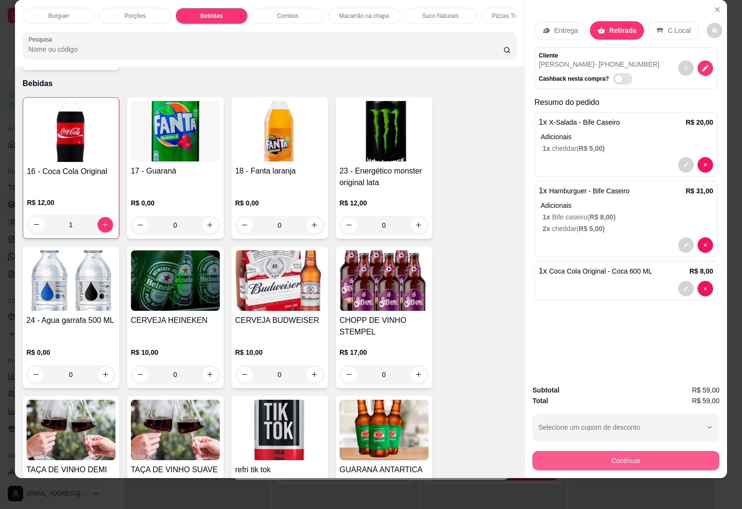
click at [628, 451] on button "Continuar" at bounding box center [626, 460] width 187 height 19
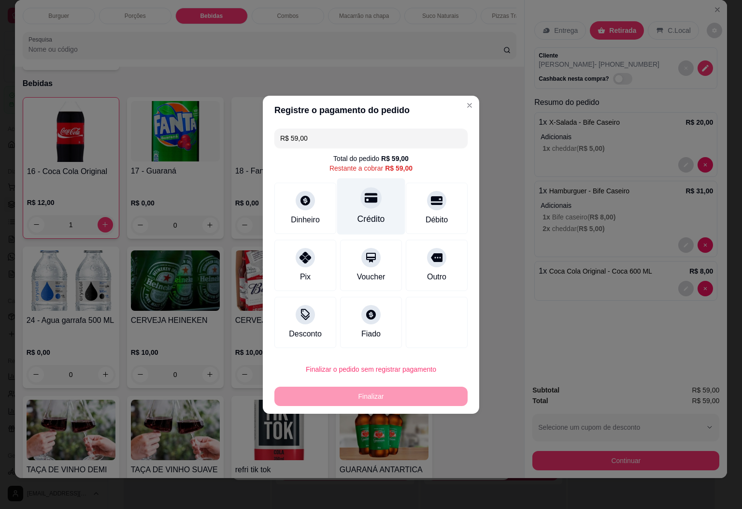
click at [376, 200] on div "Crédito" at bounding box center [371, 206] width 68 height 57
type input "R$ 0,00"
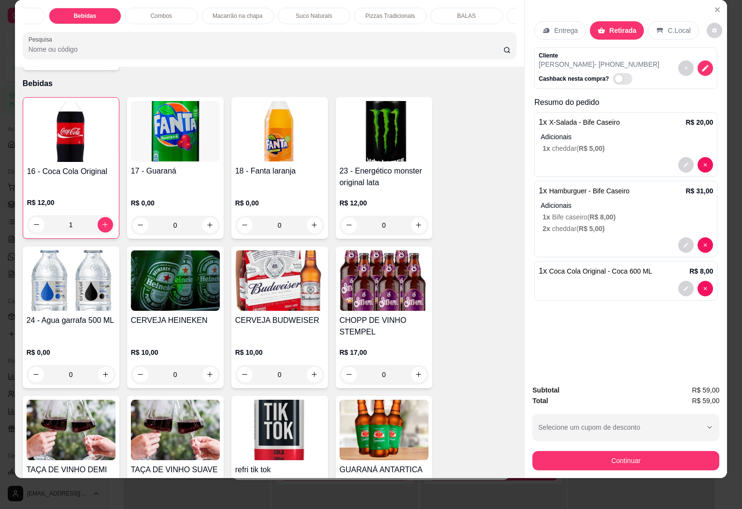
scroll to position [0, 145]
click at [489, 8] on div "Petisco" at bounding box center [525, 16] width 73 height 16
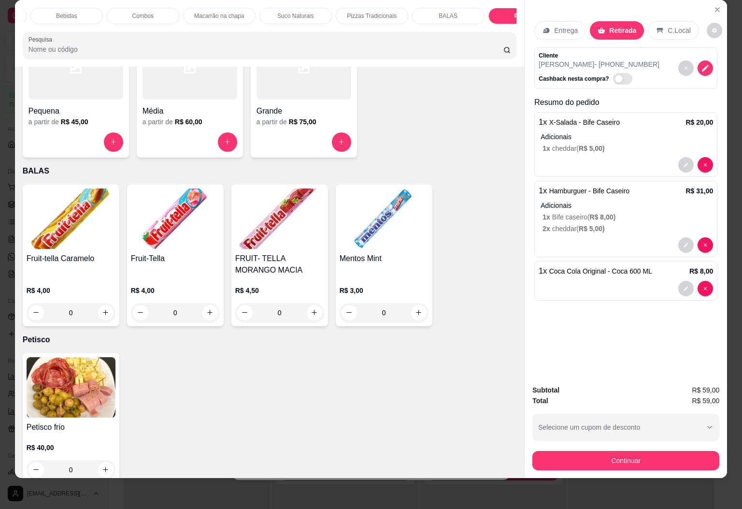
click at [460, 8] on div "BALAS" at bounding box center [448, 16] width 73 height 16
click at [151, 205] on img at bounding box center [175, 219] width 89 height 60
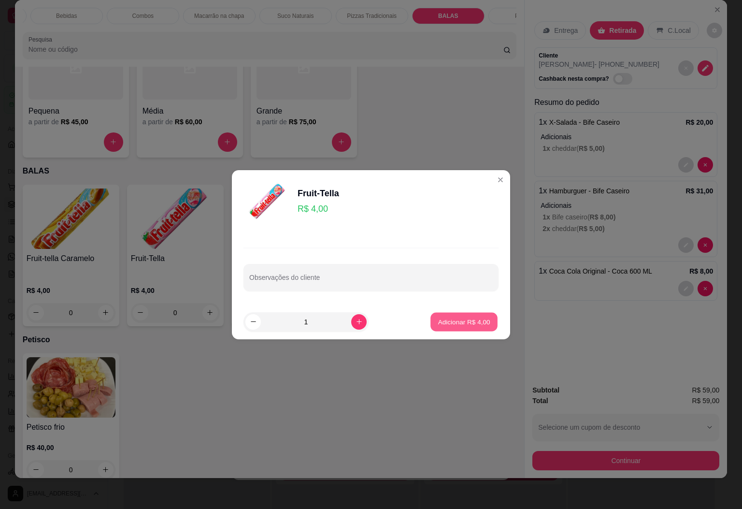
click at [447, 319] on p "Adicionar R$ 4,00" at bounding box center [464, 321] width 52 height 9
type input "1"
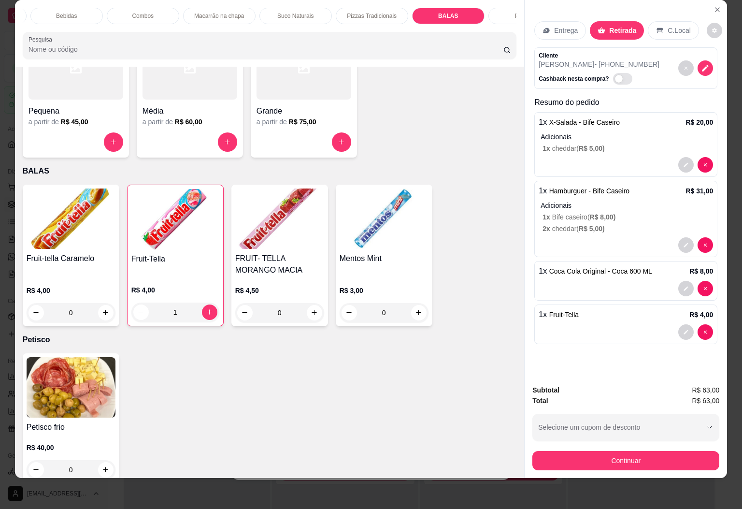
click at [387, 219] on img at bounding box center [384, 219] width 89 height 60
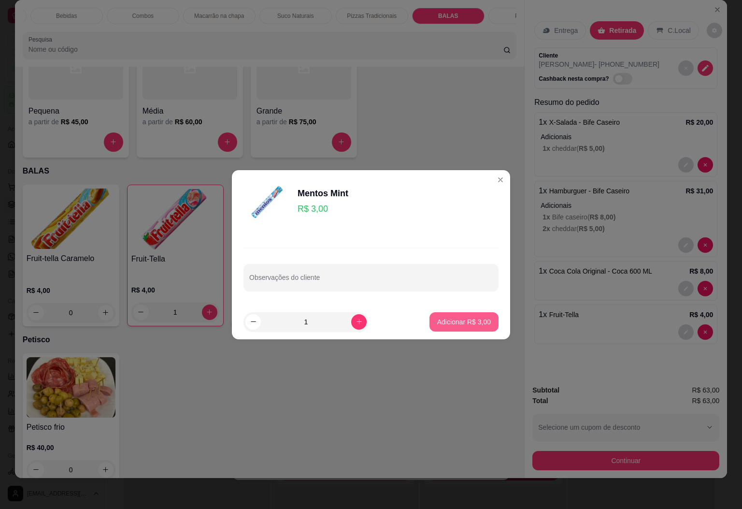
click at [457, 323] on p "Adicionar R$ 3,00" at bounding box center [464, 322] width 54 height 10
type input "1"
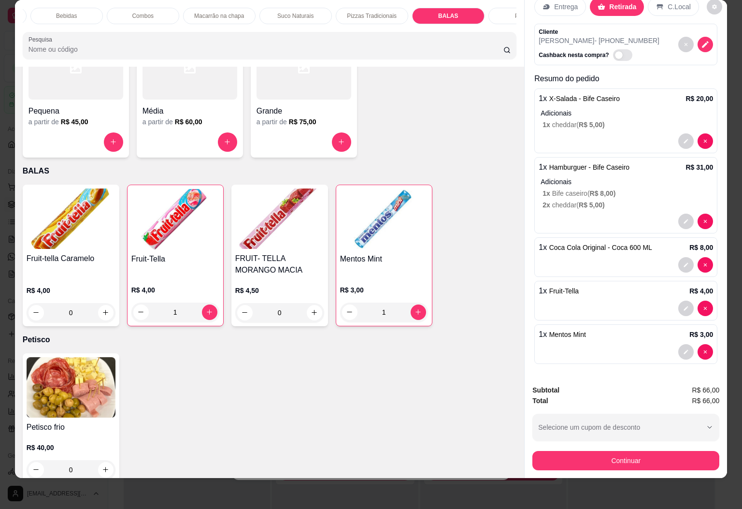
scroll to position [38, 0]
click at [619, 451] on button "Continuar" at bounding box center [626, 460] width 187 height 19
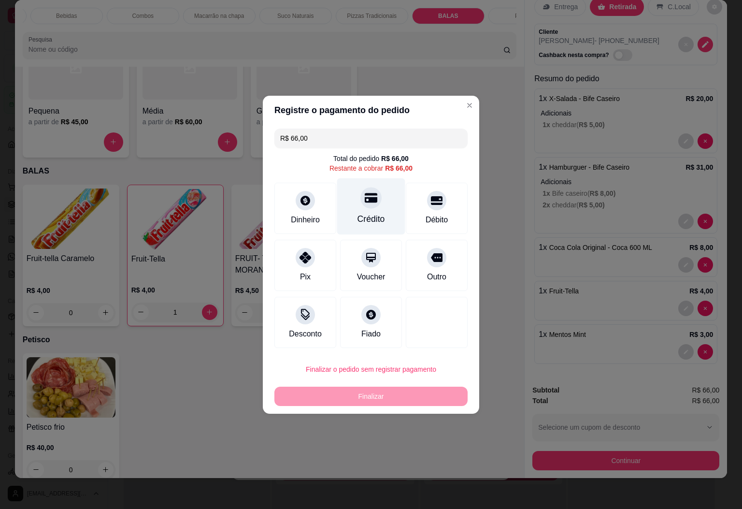
click at [364, 206] on div at bounding box center [371, 197] width 21 height 21
type input "R$ 0,00"
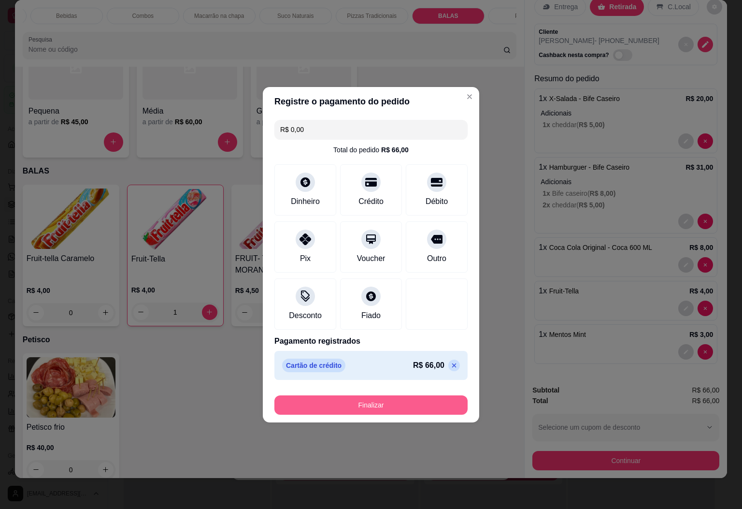
click at [421, 405] on button "Finalizar" at bounding box center [371, 404] width 193 height 19
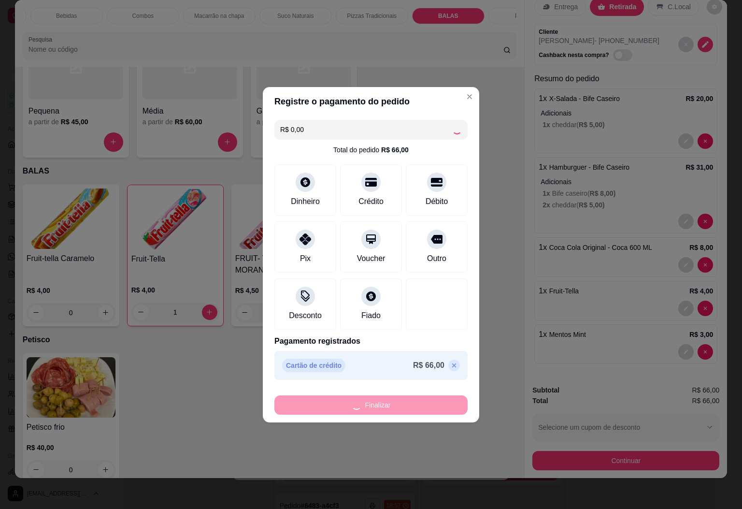
type input "0"
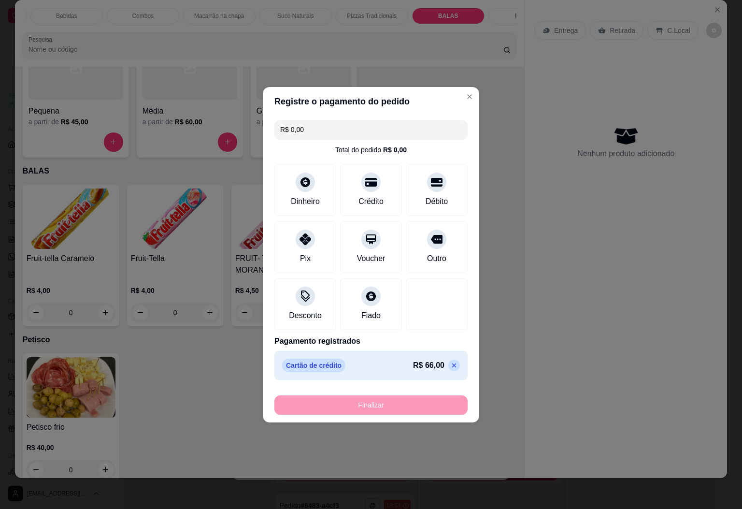
type input "-R$ 66,00"
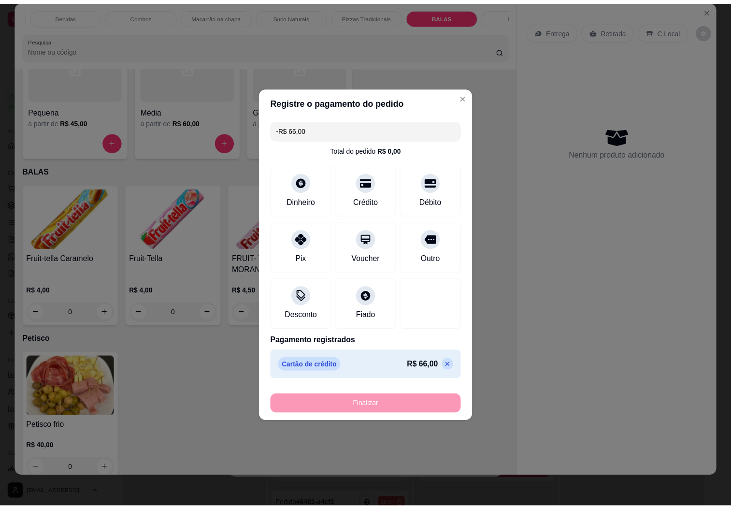
scroll to position [0, 0]
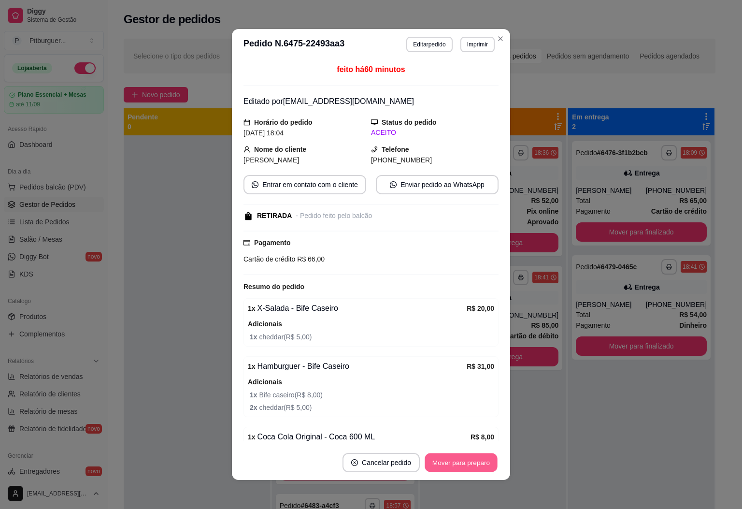
click at [445, 460] on button "Mover para preparo" at bounding box center [461, 462] width 73 height 19
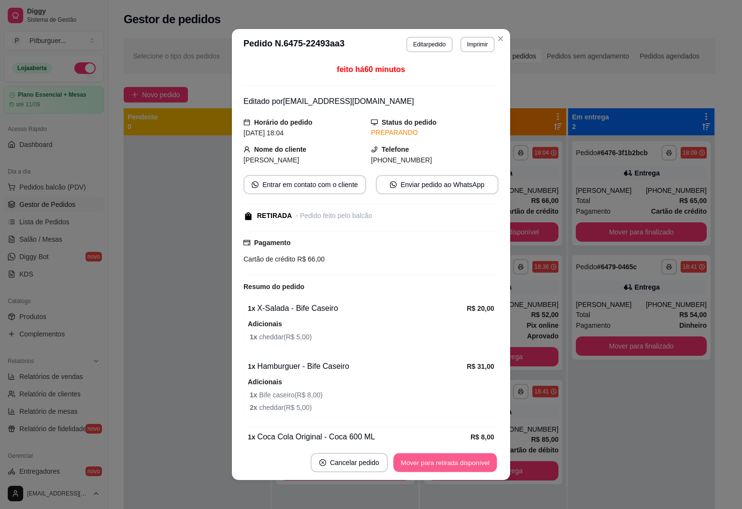
click at [444, 458] on button "Mover para retirada disponível" at bounding box center [444, 462] width 103 height 19
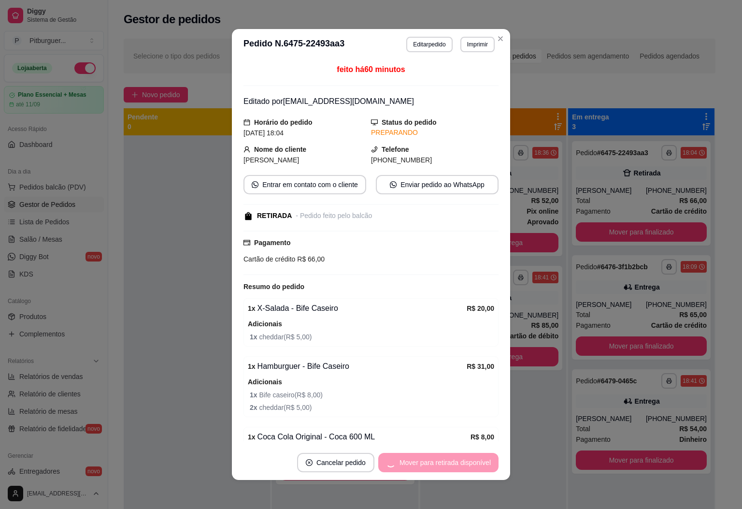
click at [459, 462] on div "Mover para retirada disponível" at bounding box center [438, 462] width 120 height 19
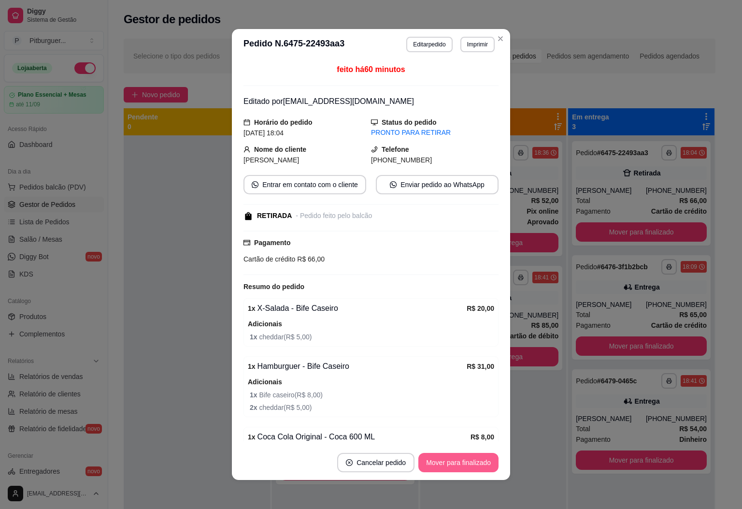
click at [461, 460] on button "Mover para finalizado" at bounding box center [459, 462] width 80 height 19
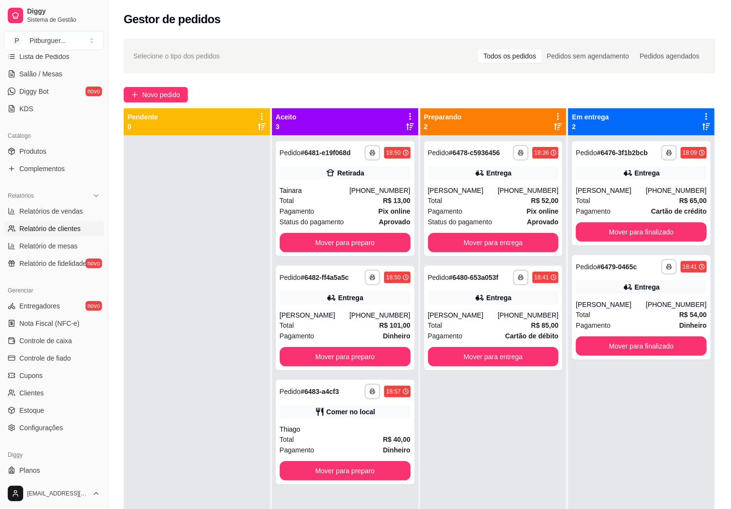
scroll to position [187, 0]
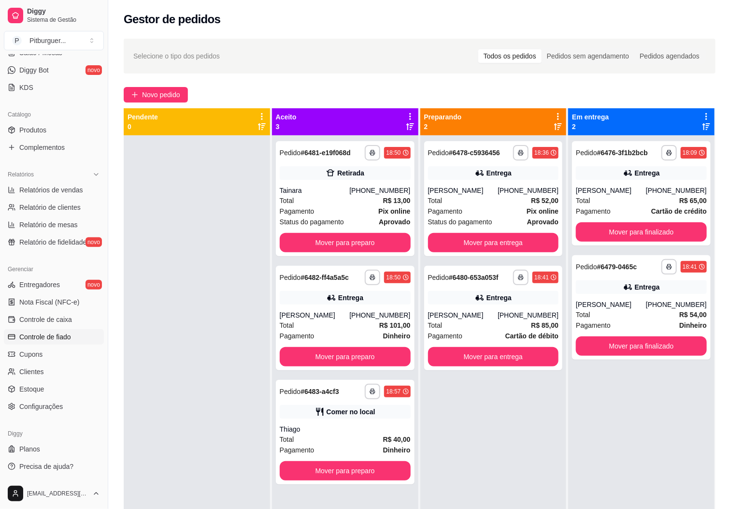
click at [56, 340] on span "Controle de fiado" at bounding box center [45, 337] width 52 height 10
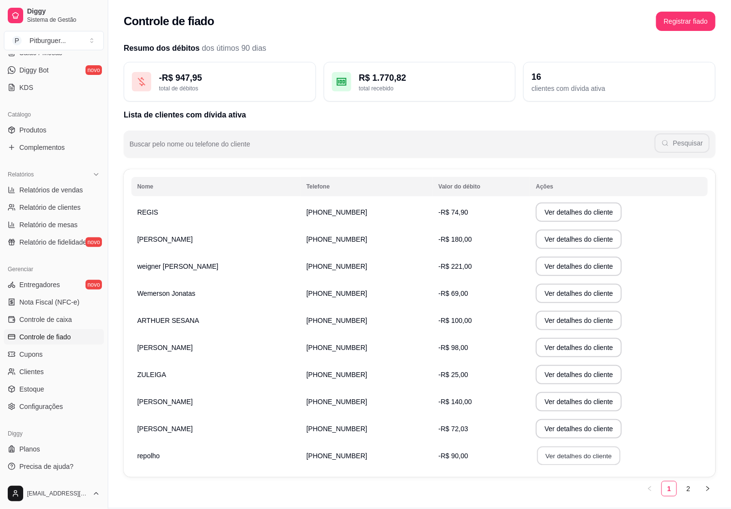
click at [563, 461] on button "Ver detalhes do cliente" at bounding box center [579, 456] width 83 height 19
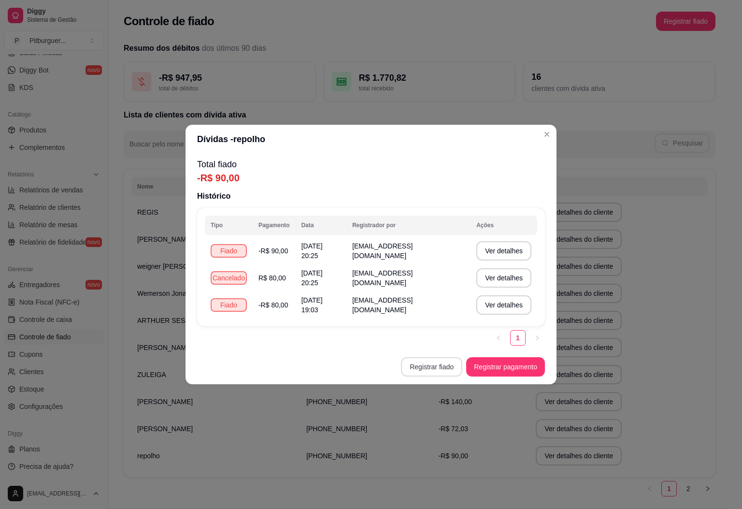
click at [423, 366] on button "Registrar fiado" at bounding box center [431, 366] width 61 height 19
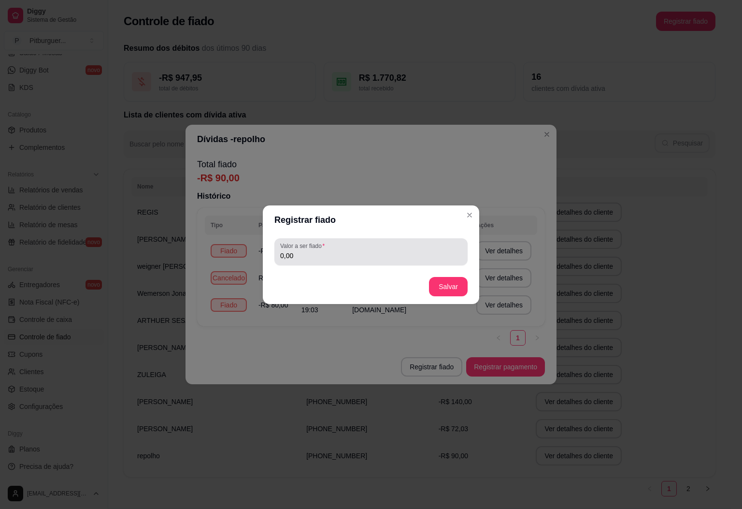
click at [319, 247] on label "Valor a ser fiado" at bounding box center [304, 246] width 48 height 8
click at [319, 251] on input "0,00" at bounding box center [371, 256] width 182 height 10
type input "25,00"
click at [446, 289] on button "Salvar" at bounding box center [449, 286] width 38 height 19
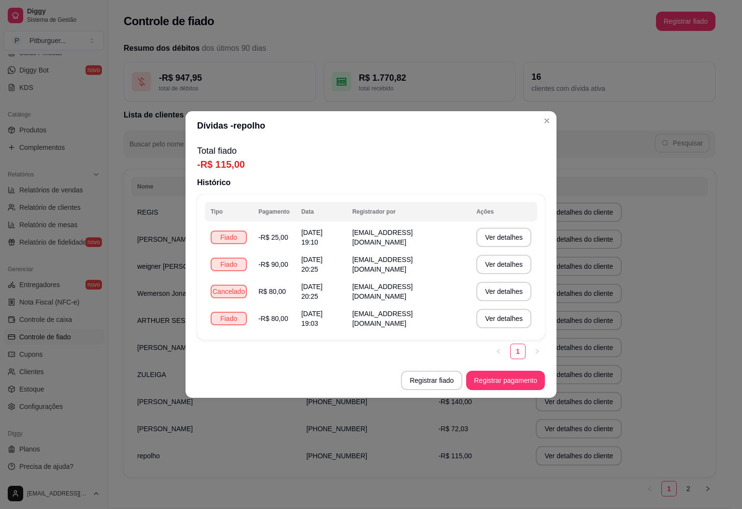
click at [443, 385] on button "Registrar fiado" at bounding box center [431, 380] width 61 height 19
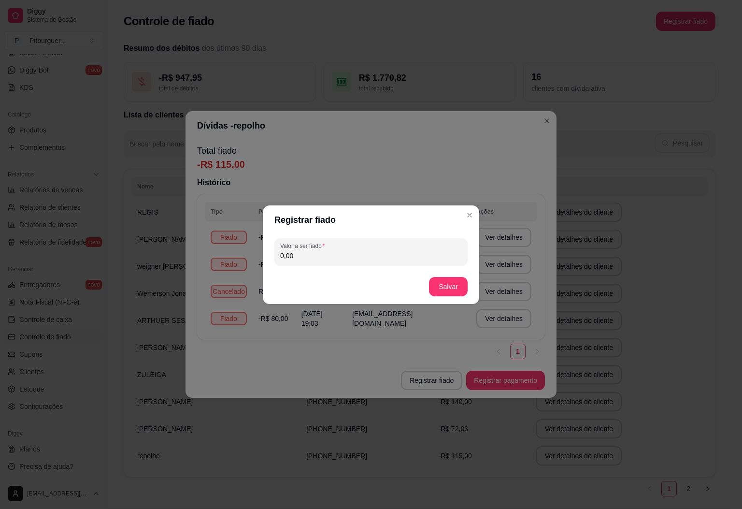
click at [328, 258] on input "0,00" at bounding box center [371, 256] width 182 height 10
type input "3,00"
click at [453, 288] on button "Salvar" at bounding box center [448, 286] width 39 height 19
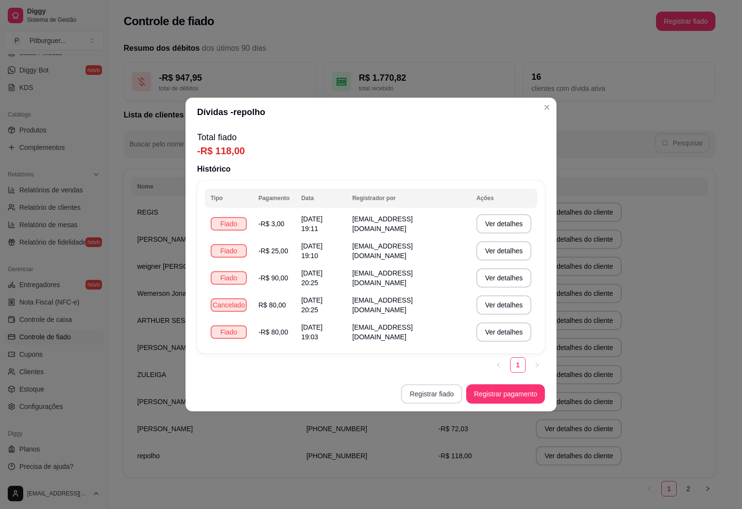
click at [425, 397] on button "Registrar fiado" at bounding box center [431, 393] width 61 height 19
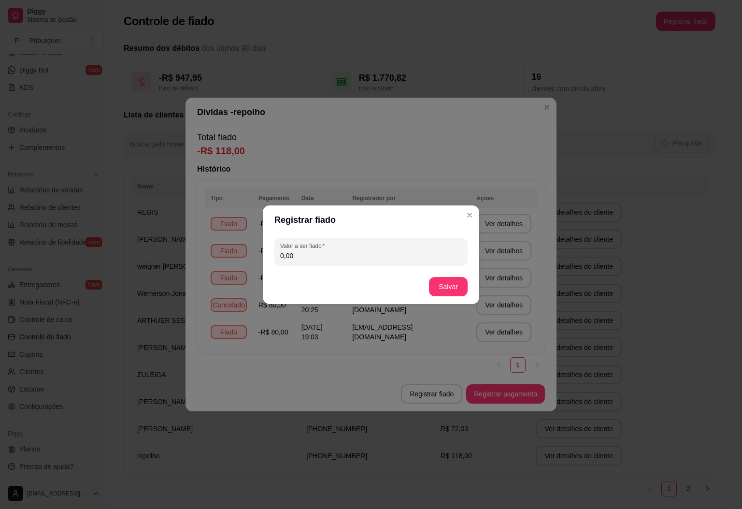
click at [313, 237] on div "Valor a ser fiado 0,00" at bounding box center [371, 251] width 217 height 35
click at [302, 248] on label "Valor a ser fiado" at bounding box center [304, 246] width 48 height 8
click at [302, 251] on input "0,00" at bounding box center [371, 256] width 182 height 10
type input "0,00"
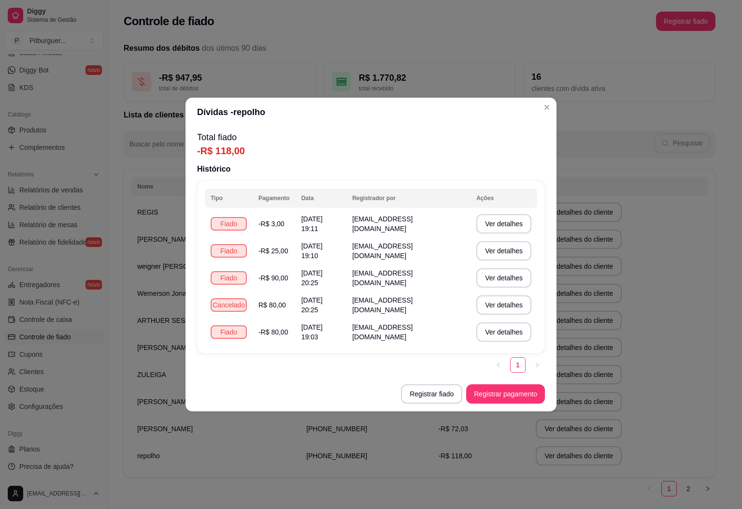
click at [541, 120] on header "Dívidas - repolho" at bounding box center [371, 112] width 371 height 29
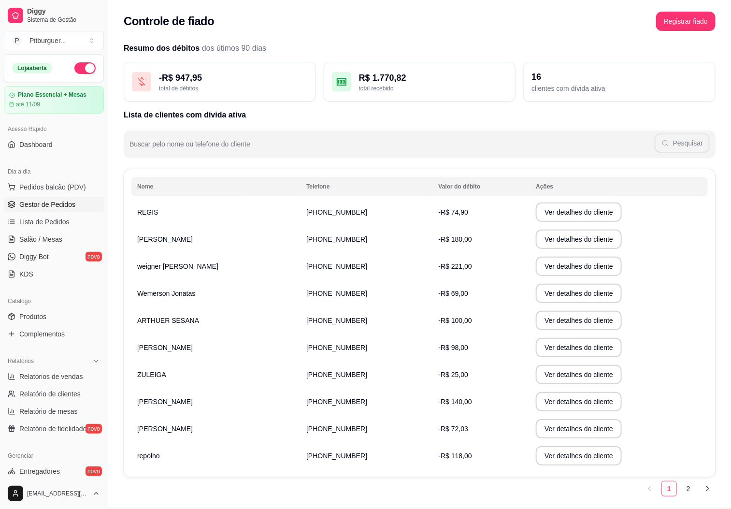
click at [62, 208] on span "Gestor de Pedidos" at bounding box center [47, 205] width 56 height 10
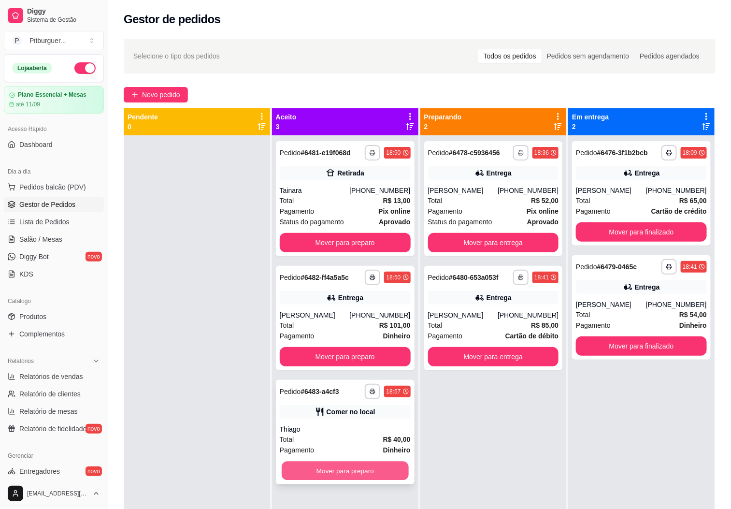
click at [347, 471] on button "Mover para preparo" at bounding box center [345, 471] width 127 height 19
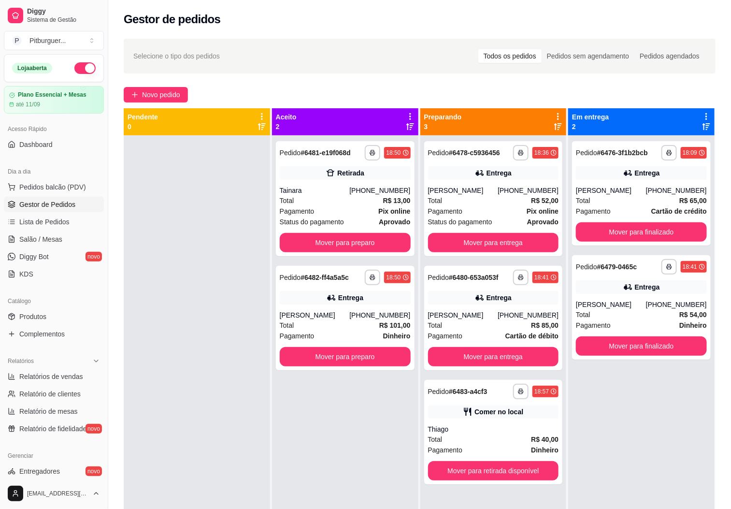
click at [599, 443] on div "**********" at bounding box center [641, 389] width 146 height 509
click at [493, 354] on button "Mover para entrega" at bounding box center [493, 356] width 131 height 19
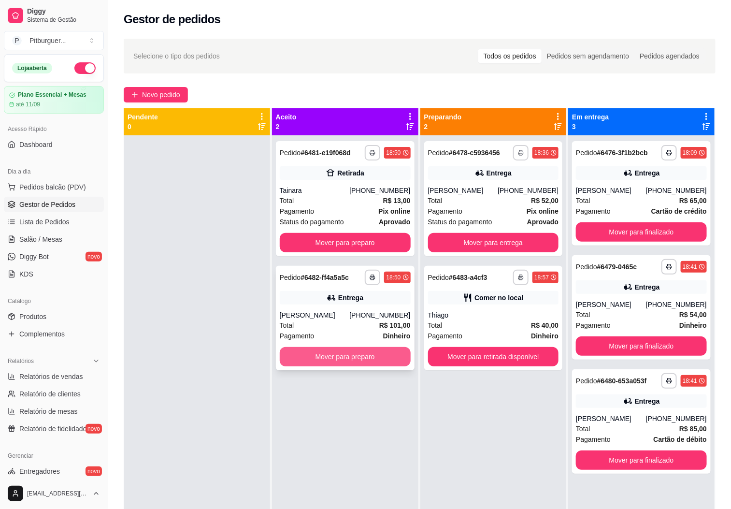
click at [320, 359] on button "Mover para preparo" at bounding box center [345, 356] width 131 height 19
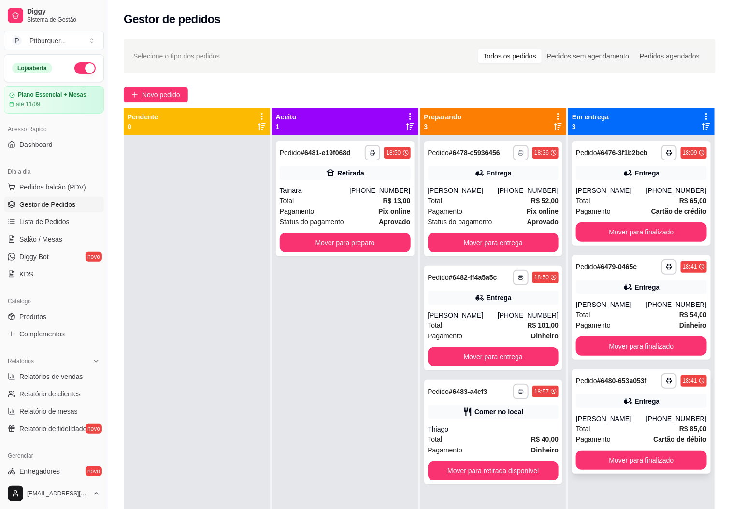
click at [602, 434] on div "Total R$ 85,00" at bounding box center [641, 428] width 131 height 11
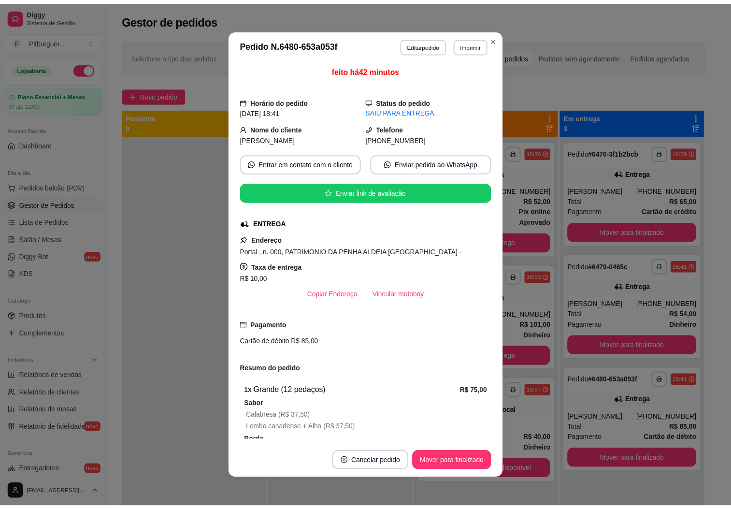
scroll to position [98, 0]
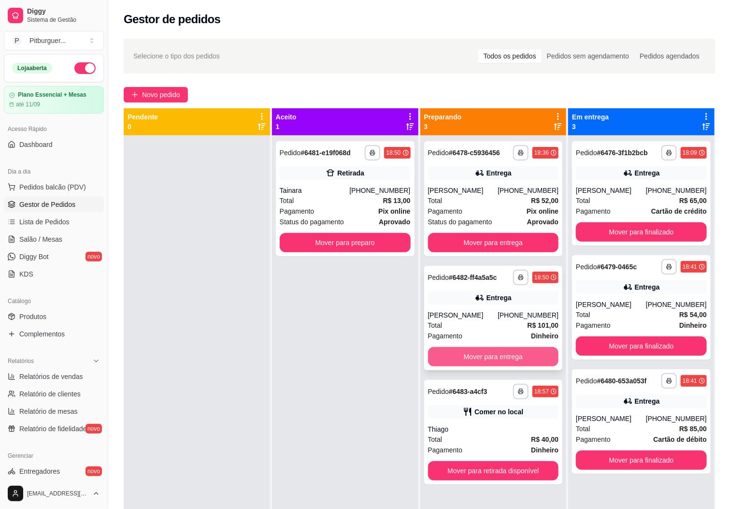
click at [505, 366] on button "Mover para entrega" at bounding box center [493, 356] width 131 height 19
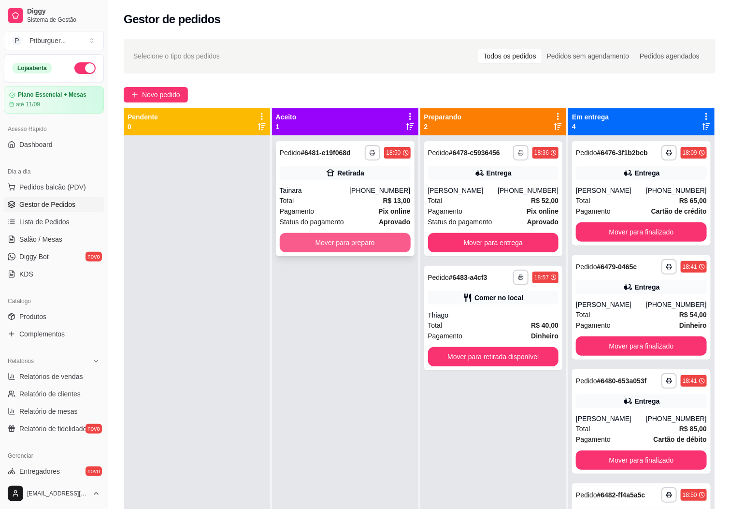
click at [345, 238] on button "Mover para preparo" at bounding box center [345, 242] width 131 height 19
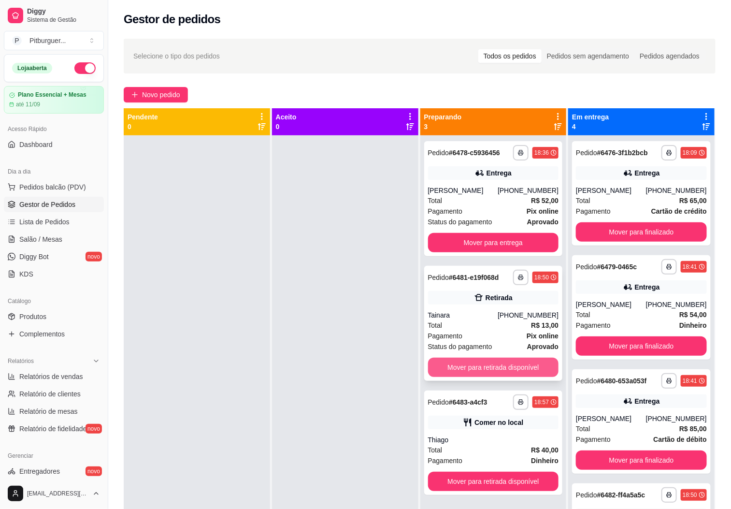
click at [451, 370] on button "Mover para retirada disponível" at bounding box center [493, 367] width 131 height 19
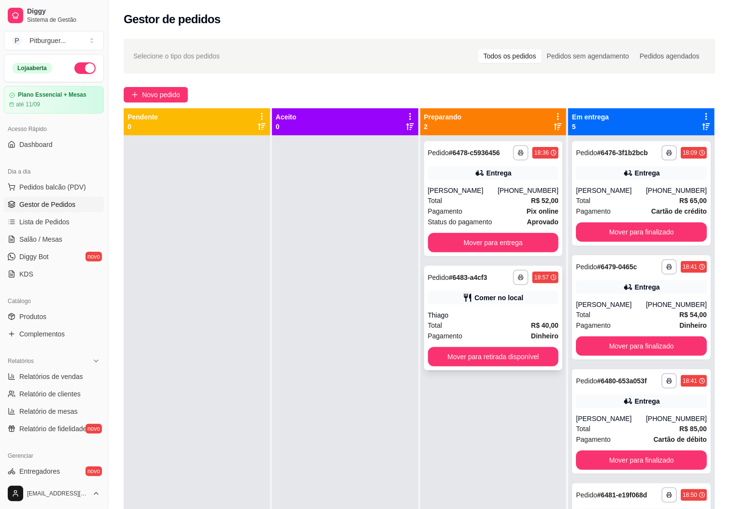
click at [474, 328] on div "Total R$ 40,00" at bounding box center [493, 325] width 131 height 11
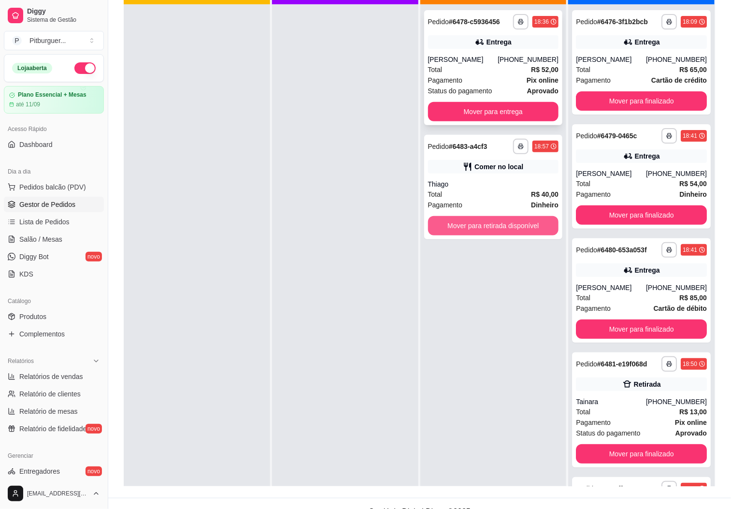
scroll to position [148, 0]
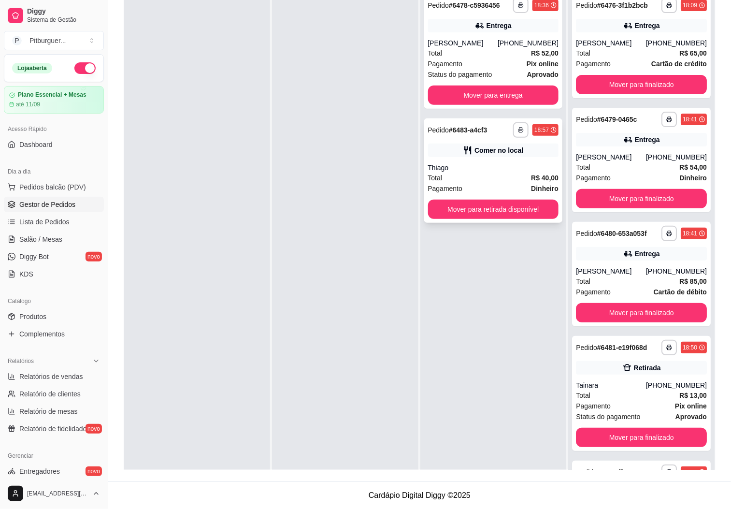
click at [479, 171] on div "Thiago" at bounding box center [493, 168] width 131 height 10
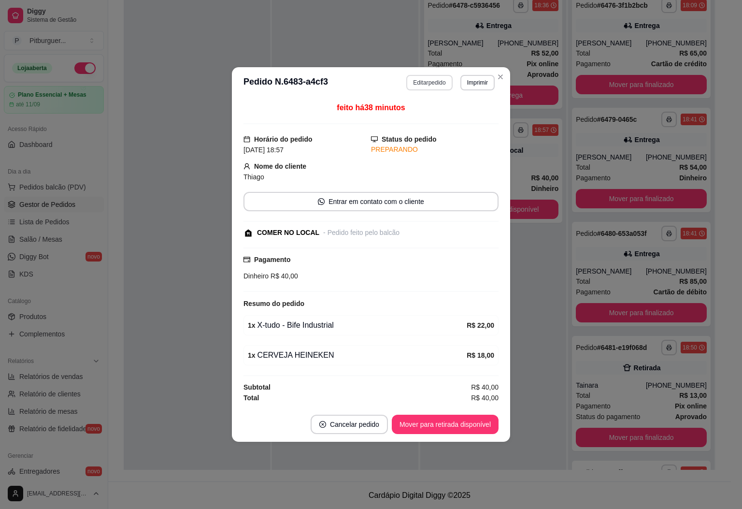
click at [431, 84] on button "Editar pedido" at bounding box center [430, 82] width 46 height 15
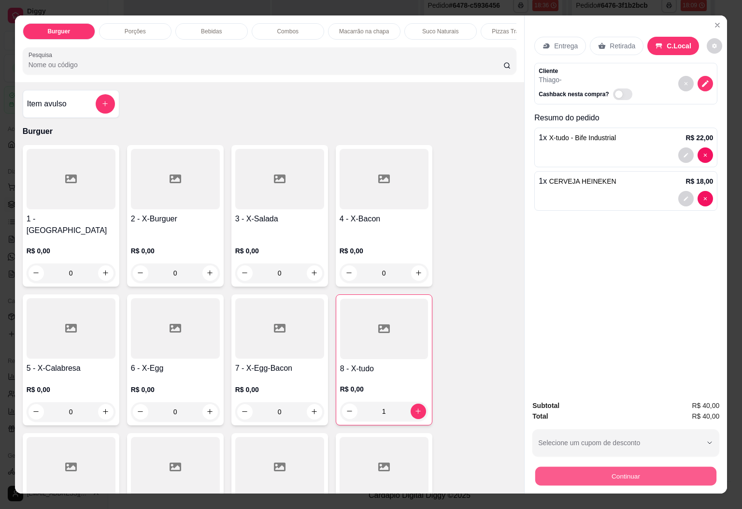
click at [628, 474] on button "Continuar" at bounding box center [626, 476] width 181 height 19
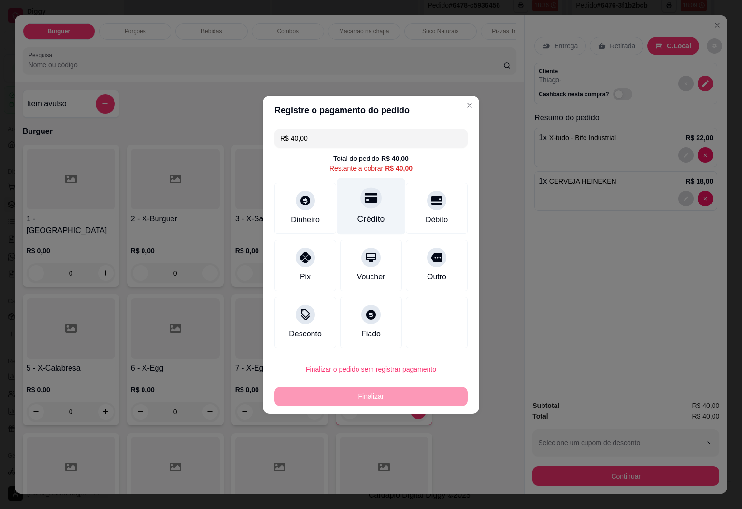
click at [363, 209] on div "Crédito" at bounding box center [371, 206] width 68 height 57
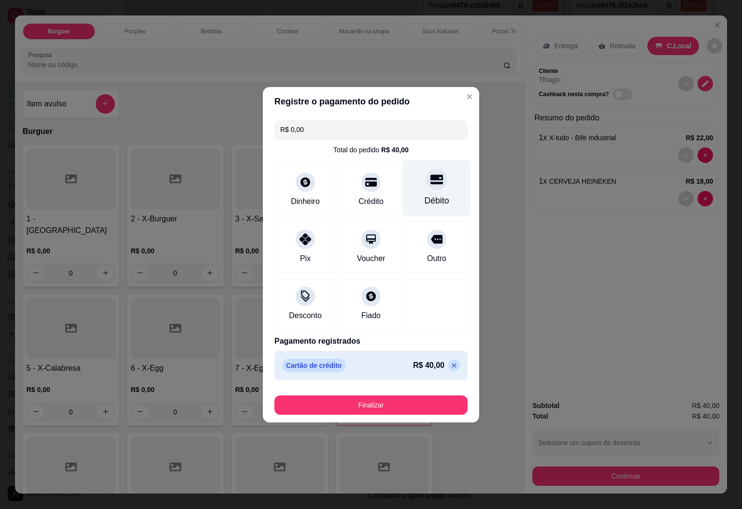
click at [415, 189] on div "Débito" at bounding box center [437, 188] width 68 height 57
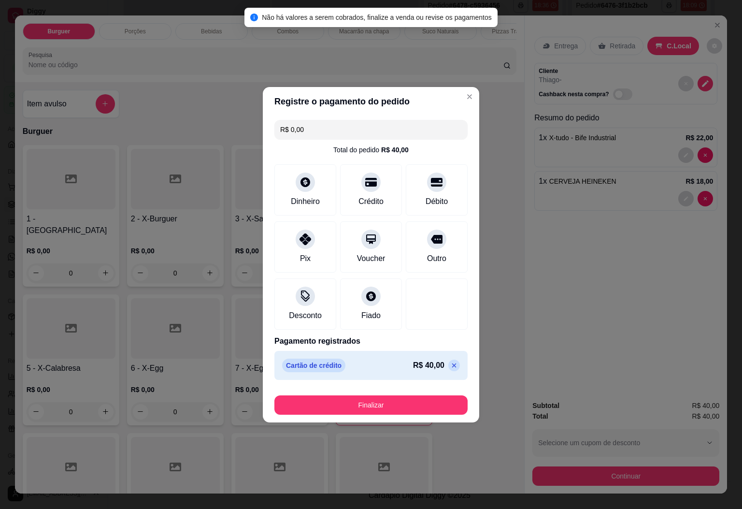
click at [451, 368] on icon at bounding box center [455, 366] width 8 height 8
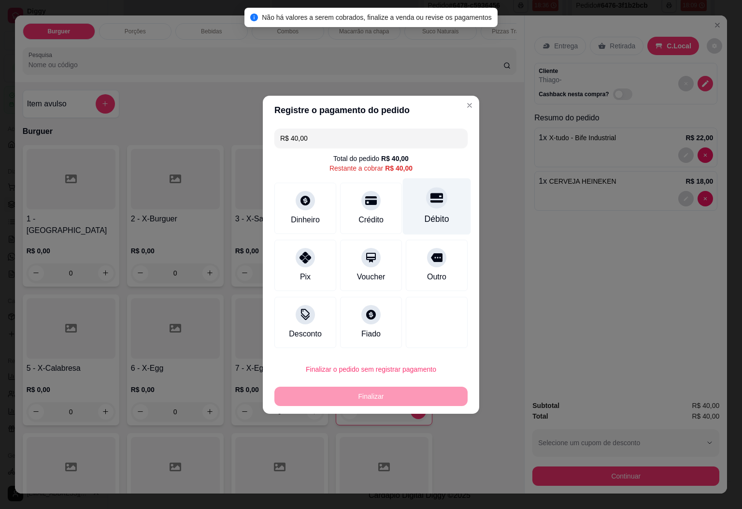
click at [431, 196] on icon at bounding box center [437, 198] width 13 height 10
type input "R$ 0,00"
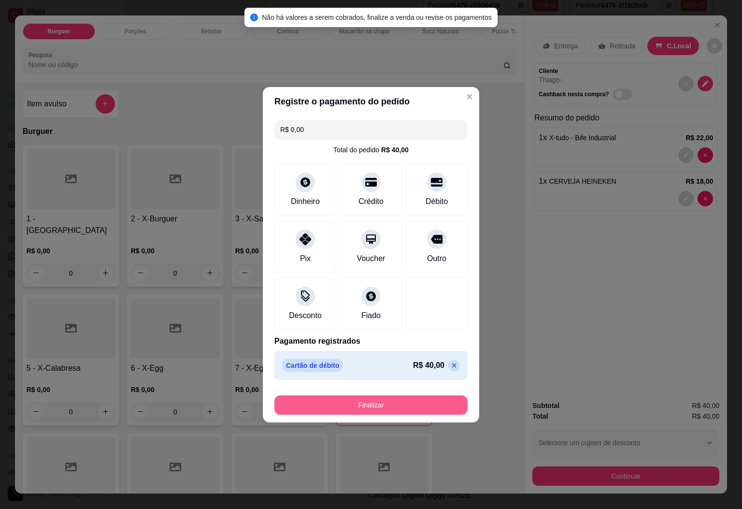
click at [383, 402] on button "Finalizar" at bounding box center [371, 404] width 193 height 19
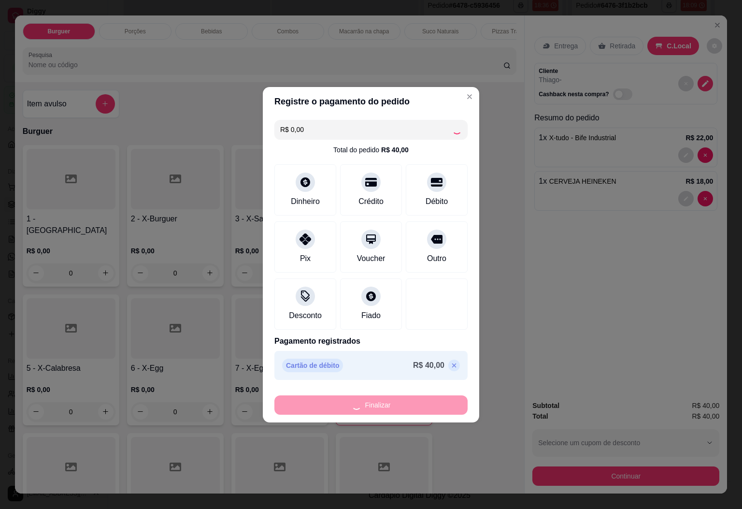
type input "0"
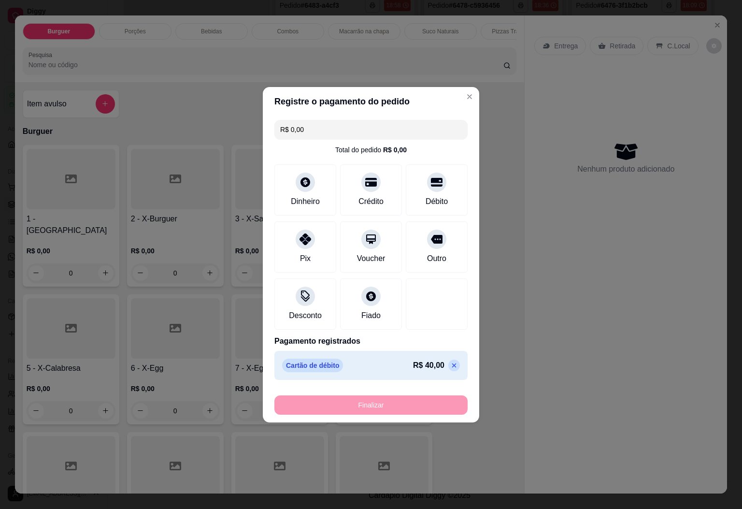
type input "-R$ 40,00"
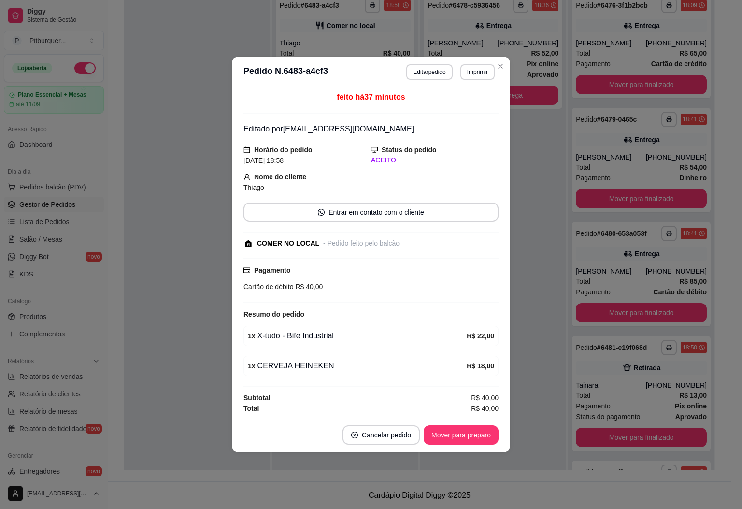
click at [462, 424] on footer "Cancelar pedido Mover para preparo" at bounding box center [371, 435] width 278 height 35
click at [456, 436] on button "Mover para preparo" at bounding box center [461, 434] width 75 height 19
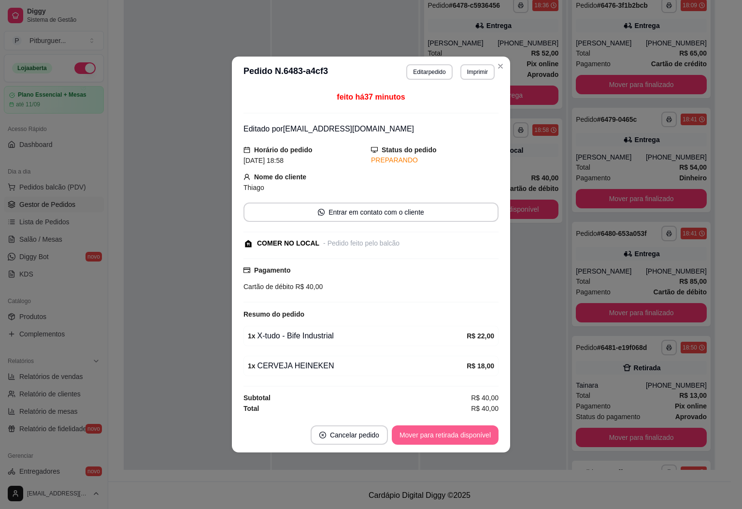
click at [438, 445] on button "Mover para retirada disponível" at bounding box center [445, 434] width 107 height 19
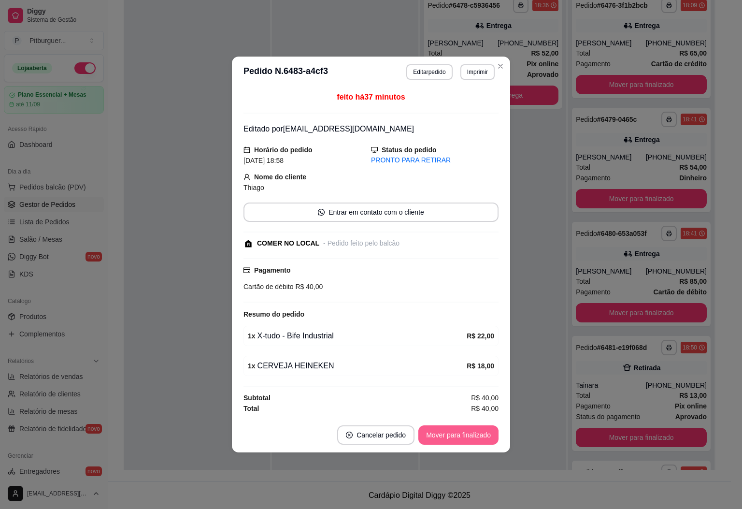
click at [450, 438] on button "Mover para finalizado" at bounding box center [459, 434] width 80 height 19
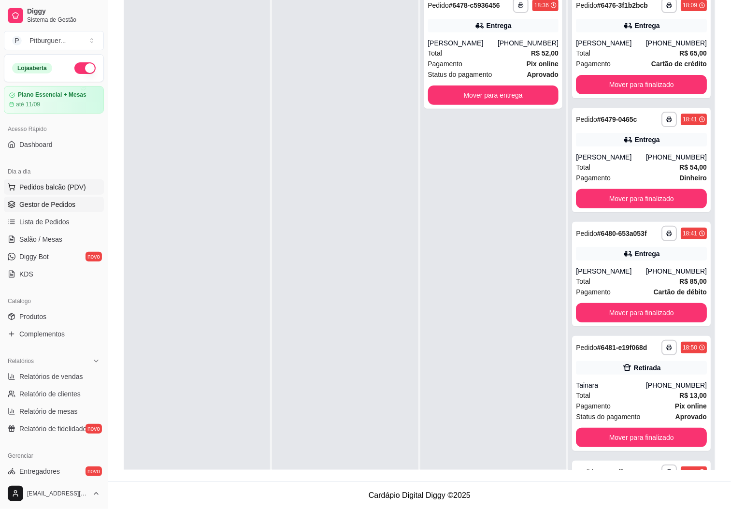
click at [45, 181] on button "Pedidos balcão (PDV)" at bounding box center [54, 186] width 100 height 15
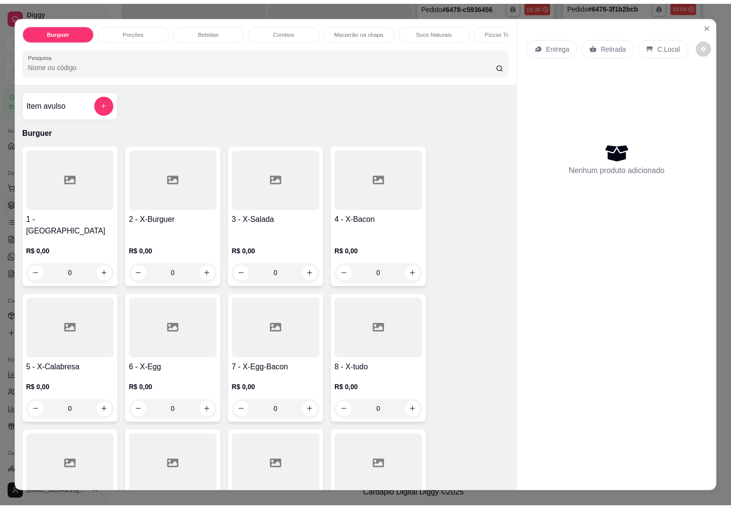
scroll to position [435, 0]
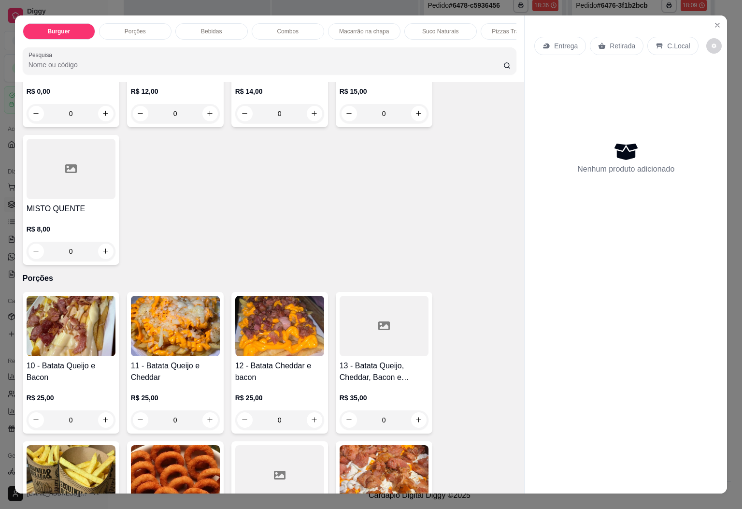
click at [55, 174] on div at bounding box center [71, 169] width 89 height 60
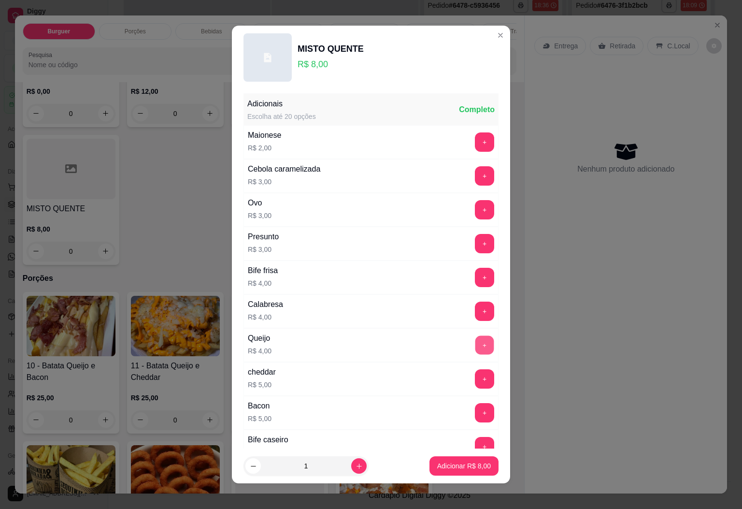
click at [476, 347] on button "+" at bounding box center [485, 344] width 19 height 19
click at [475, 347] on button "+" at bounding box center [484, 344] width 19 height 19
click at [465, 460] on button "Adicionar R$ 16,00" at bounding box center [462, 465] width 73 height 19
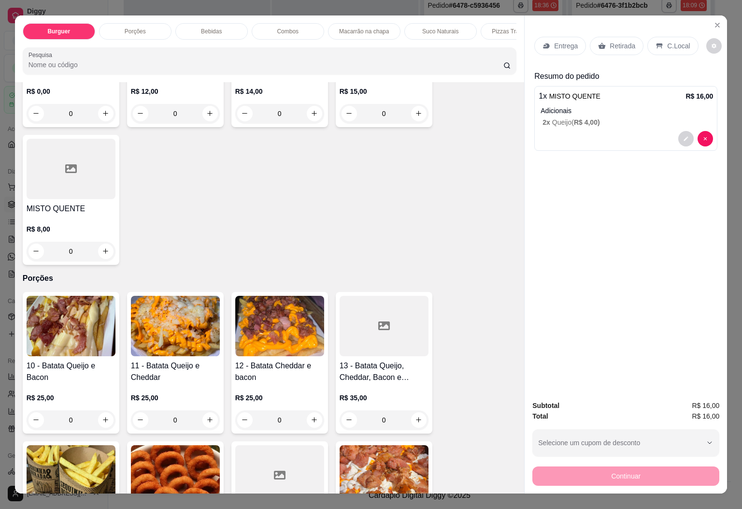
click at [563, 41] on p "Entrega" at bounding box center [566, 46] width 24 height 10
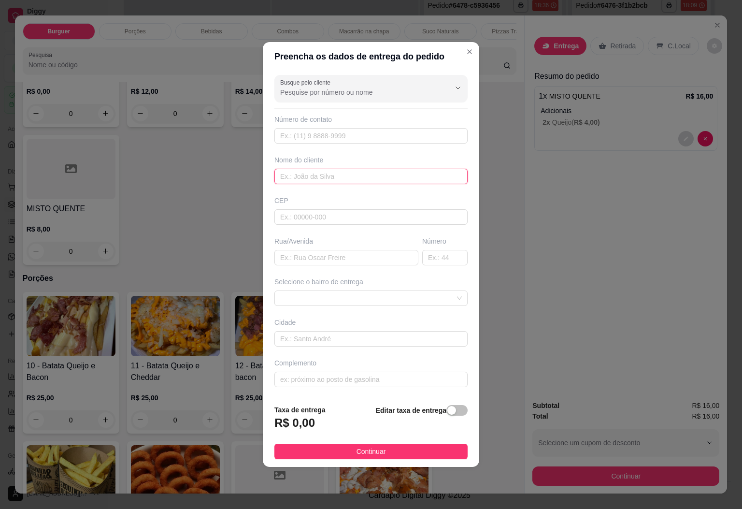
click at [331, 175] on input "text" at bounding box center [371, 176] width 193 height 15
type input "[PERSON_NAME]"
click at [451, 410] on span "button" at bounding box center [457, 410] width 21 height 11
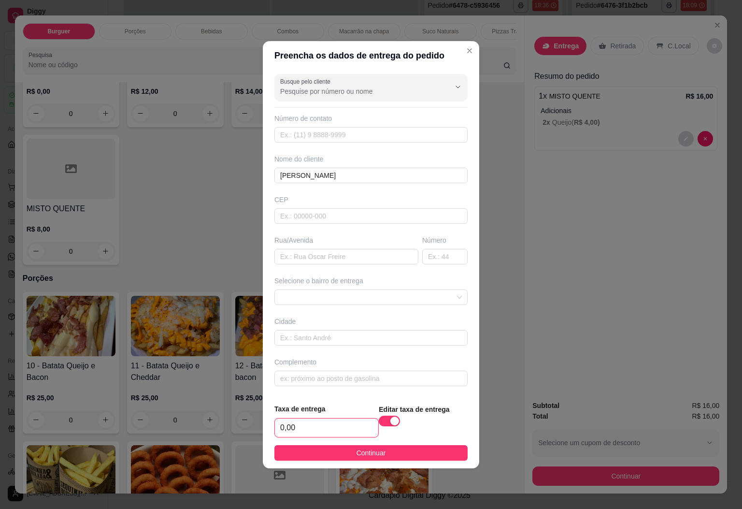
click at [331, 435] on input "0,00" at bounding box center [326, 428] width 103 height 18
type input "0,00"
click at [372, 458] on span "Continuar" at bounding box center [371, 453] width 29 height 11
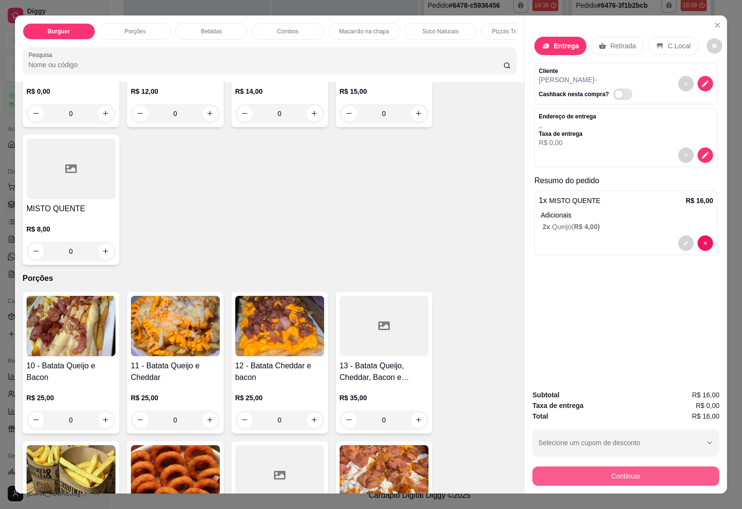
click at [563, 466] on button "Continuar" at bounding box center [626, 475] width 187 height 19
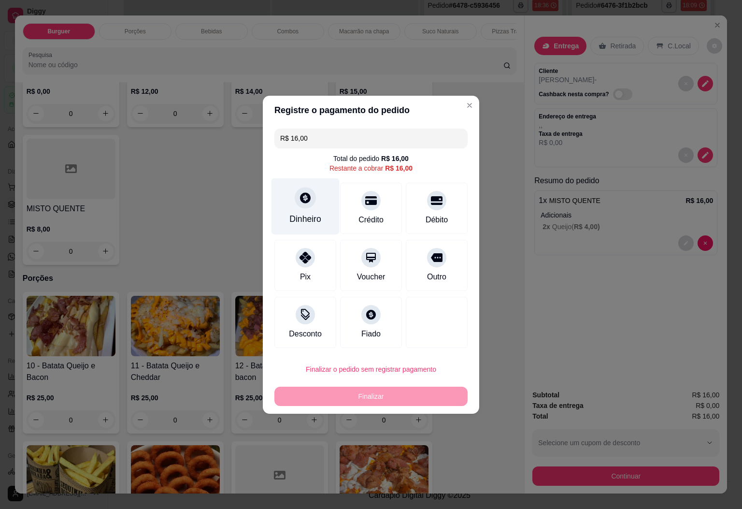
click at [310, 206] on div "Dinheiro" at bounding box center [306, 206] width 68 height 57
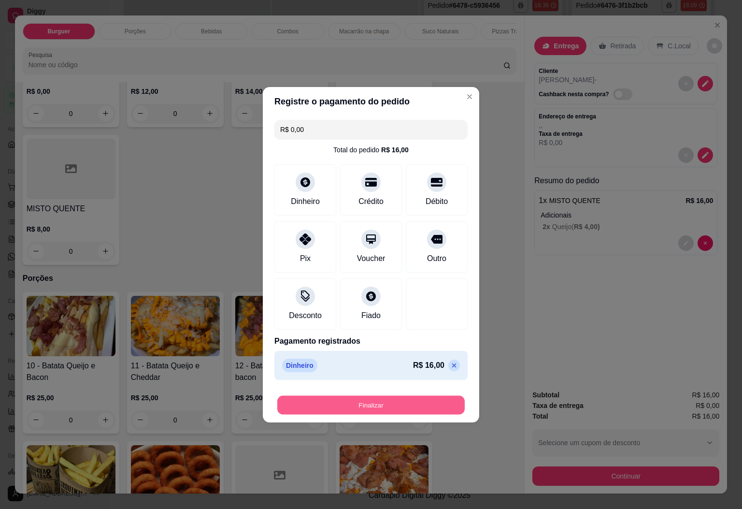
click at [389, 406] on button "Finalizar" at bounding box center [371, 404] width 188 height 19
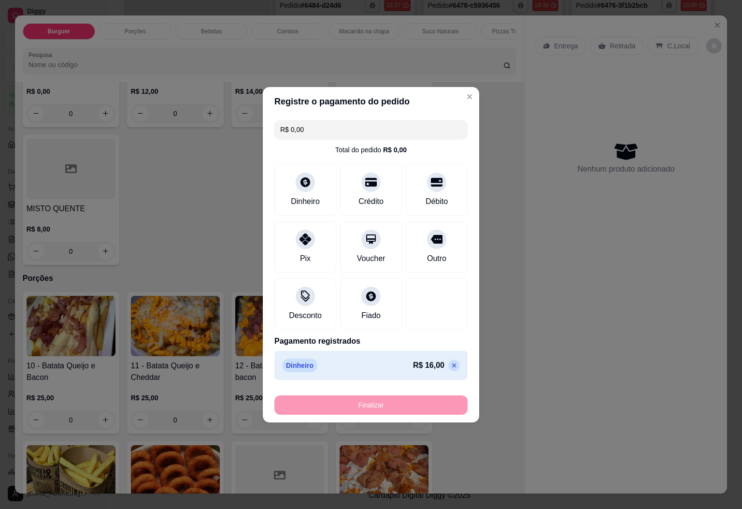
type input "-R$ 16,00"
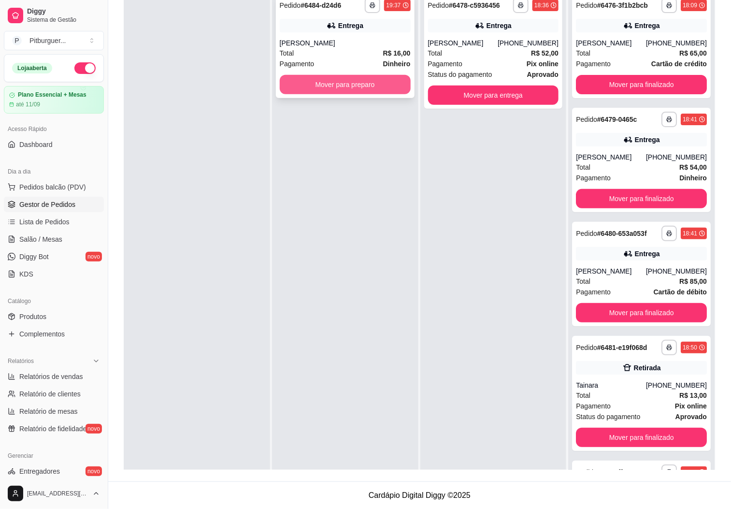
click at [361, 83] on button "Mover para preparo" at bounding box center [345, 84] width 131 height 19
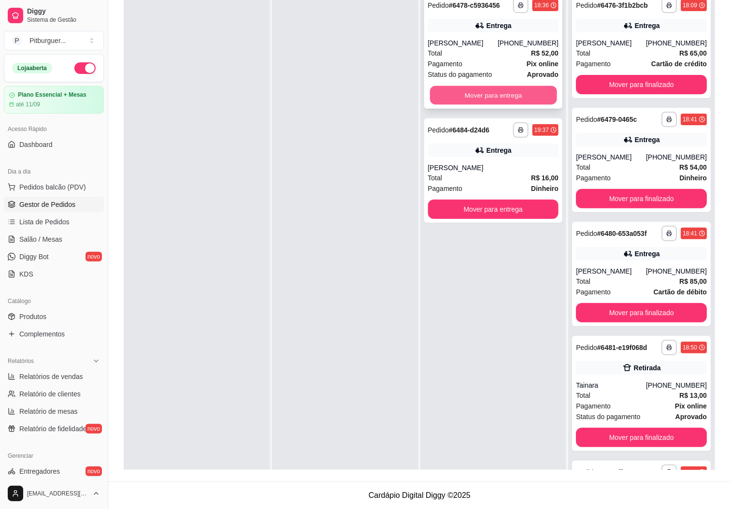
click at [468, 98] on button "Mover para entrega" at bounding box center [493, 95] width 127 height 19
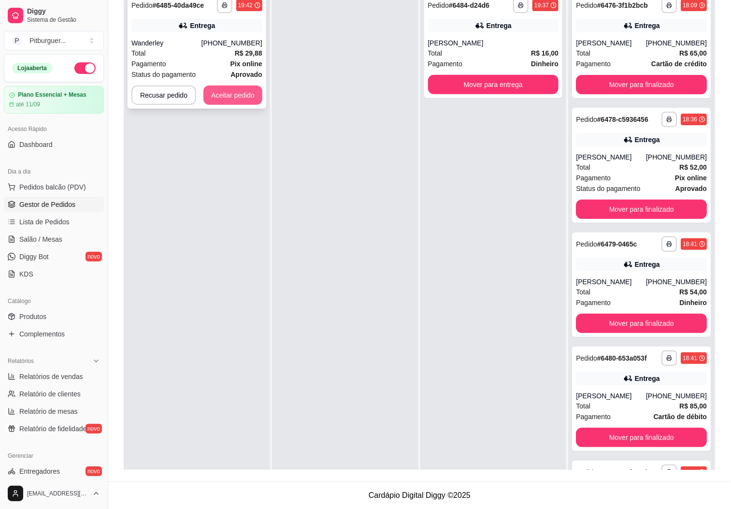
click at [227, 90] on button "Aceitar pedido" at bounding box center [233, 95] width 59 height 19
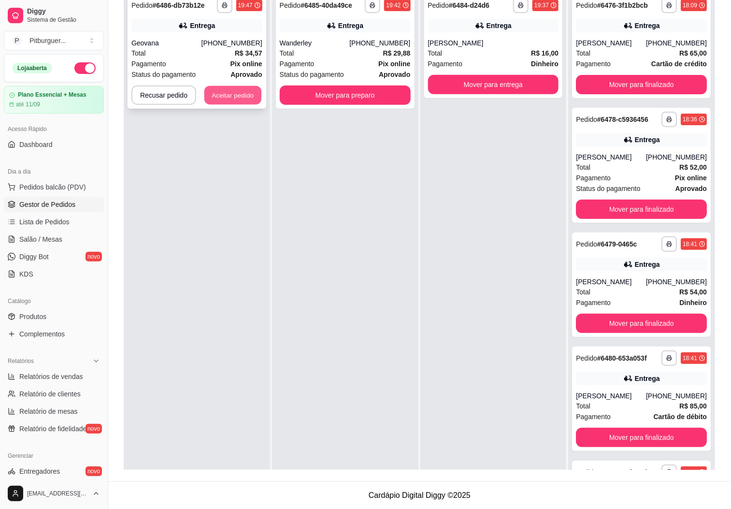
click at [219, 93] on button "Aceitar pedido" at bounding box center [232, 95] width 57 height 19
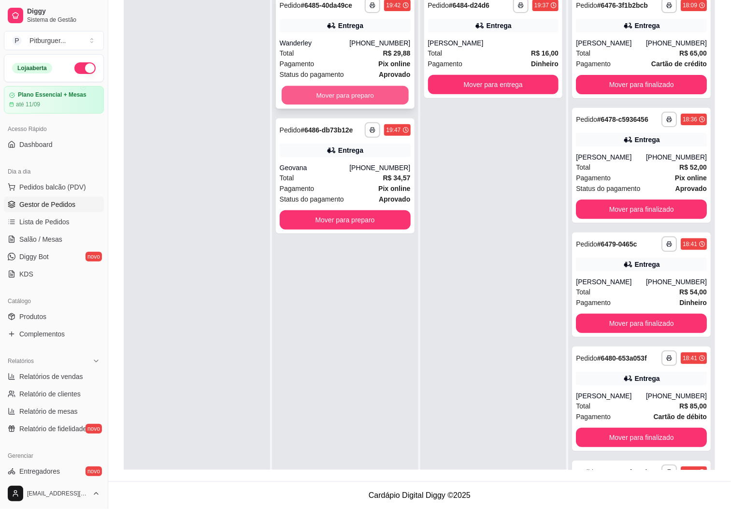
click at [358, 93] on button "Mover para preparo" at bounding box center [345, 95] width 127 height 19
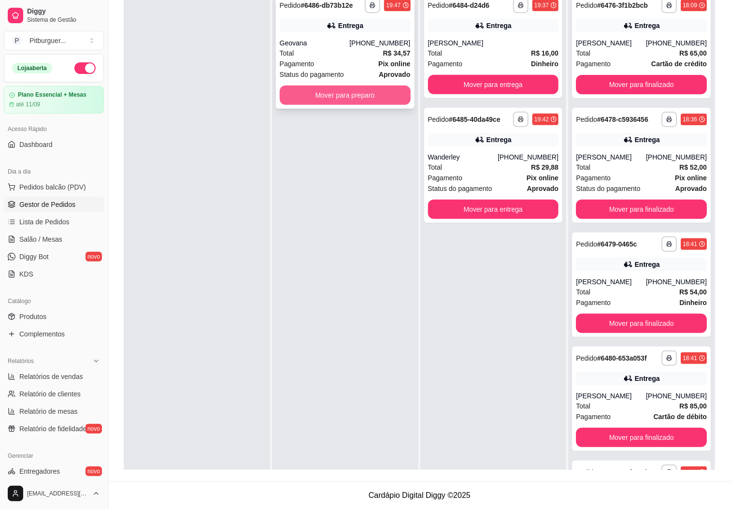
click at [347, 94] on button "Mover para preparo" at bounding box center [345, 95] width 131 height 19
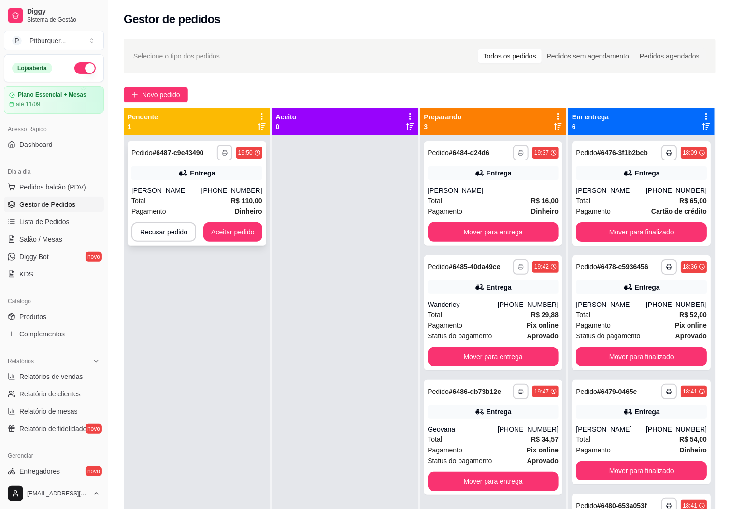
click at [232, 224] on button "Aceitar pedido" at bounding box center [233, 231] width 59 height 19
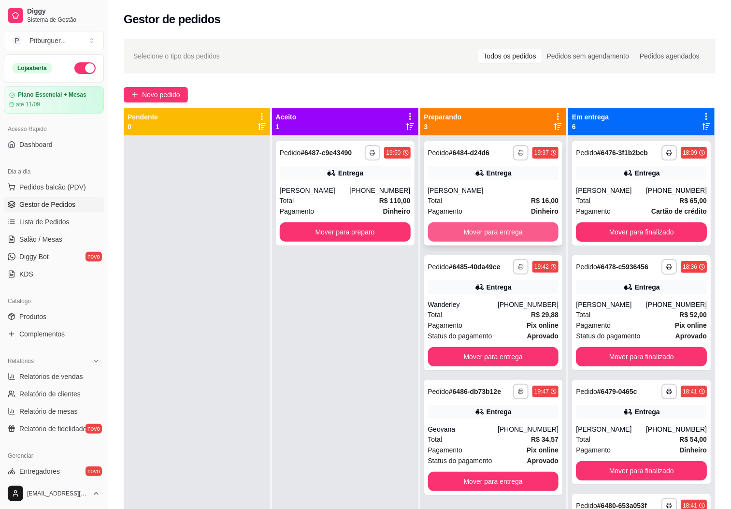
click at [482, 233] on button "Mover para entrega" at bounding box center [493, 231] width 131 height 19
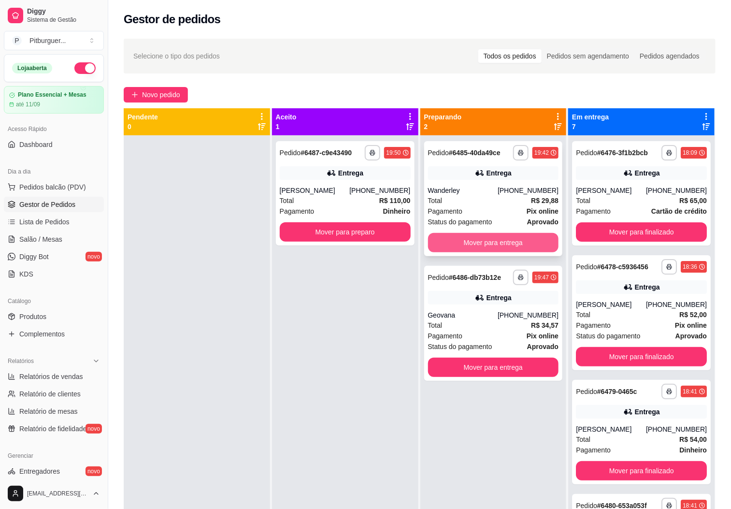
click at [481, 235] on button "Mover para entrega" at bounding box center [493, 242] width 131 height 19
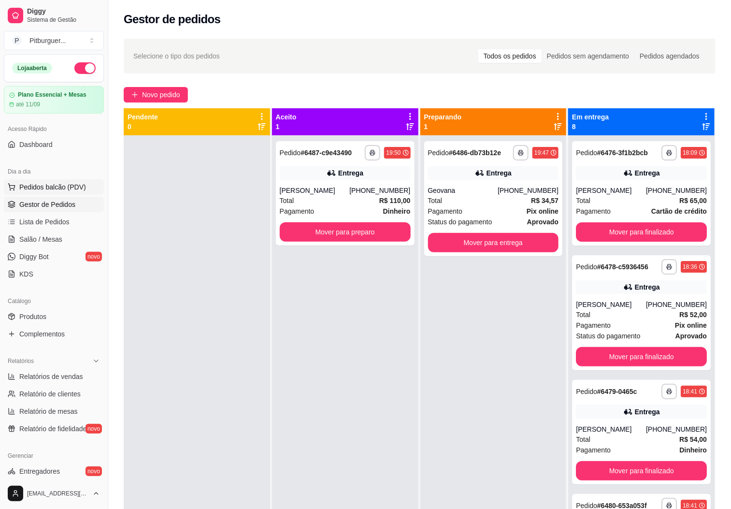
click at [60, 190] on span "Pedidos balcão (PDV)" at bounding box center [52, 187] width 67 height 10
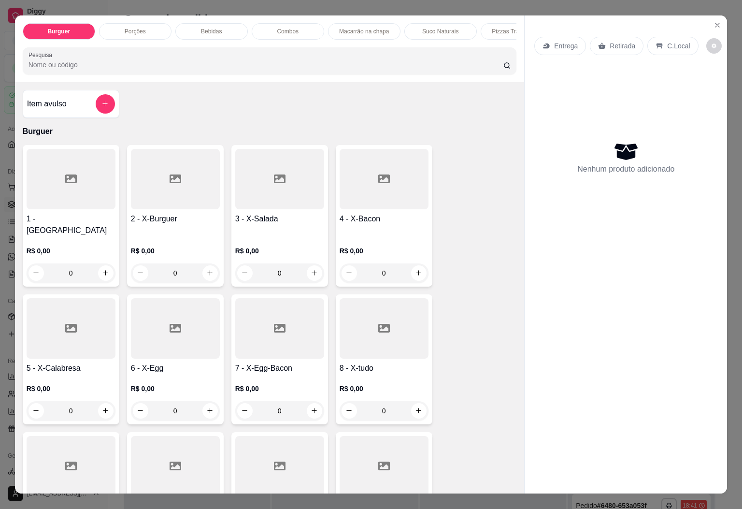
scroll to position [435, 0]
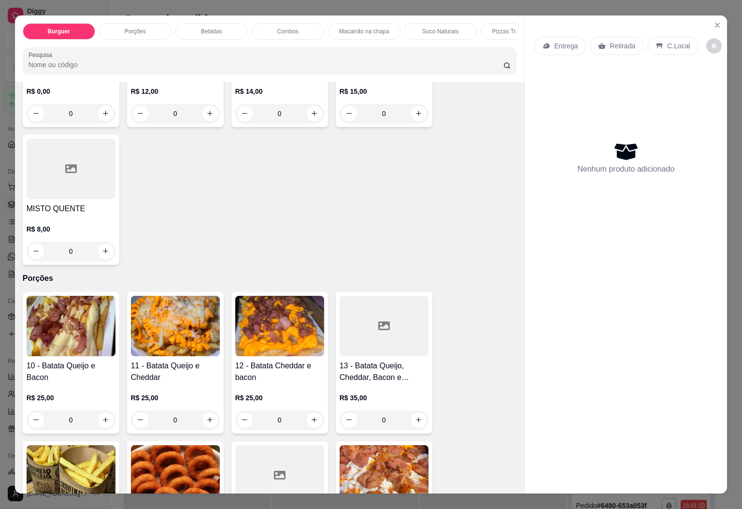
click at [64, 178] on div at bounding box center [71, 169] width 89 height 60
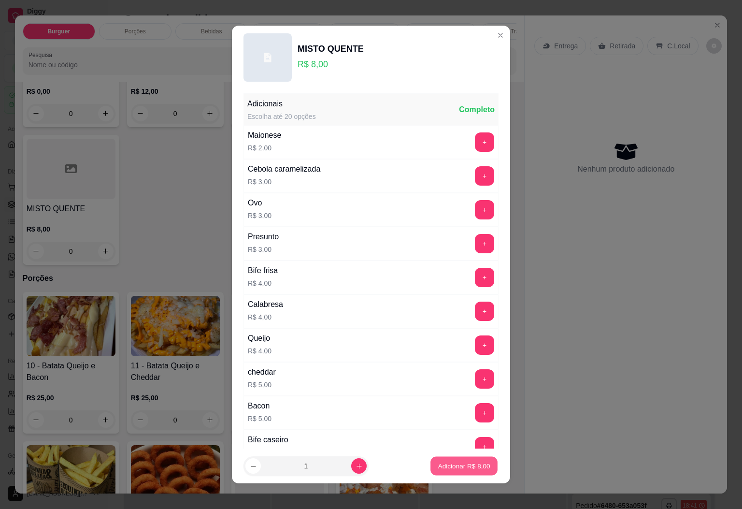
click at [454, 465] on p "Adicionar R$ 8,00" at bounding box center [464, 466] width 52 height 9
type input "1"
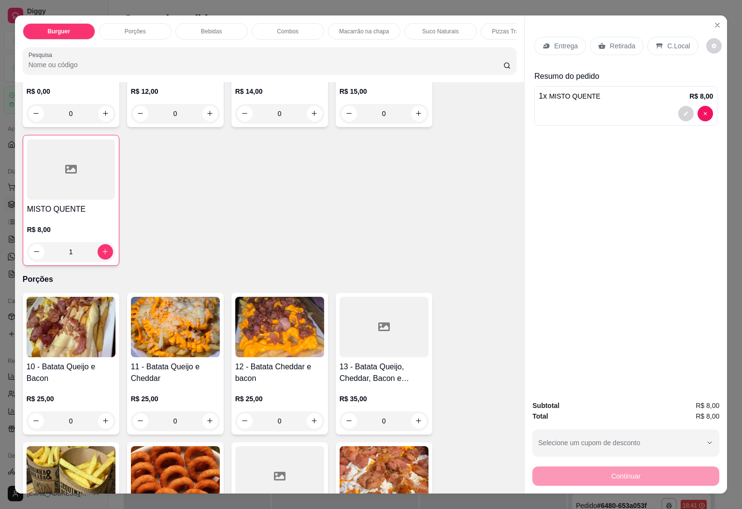
click at [560, 41] on p "Entrega" at bounding box center [566, 46] width 24 height 10
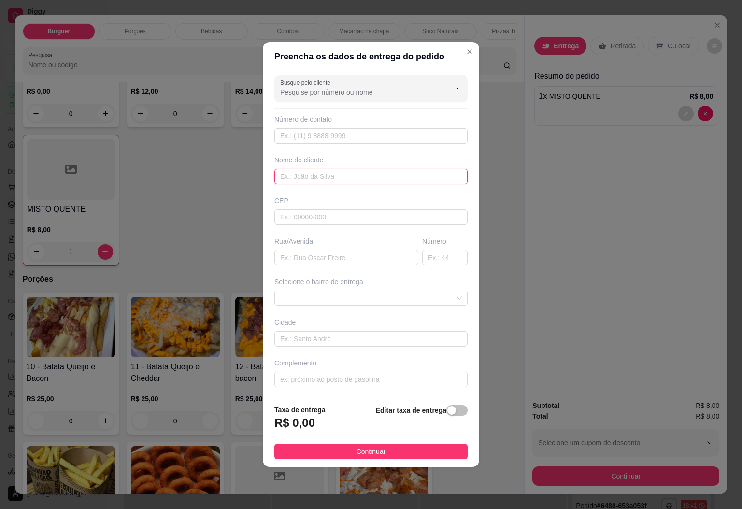
click at [298, 174] on input "text" at bounding box center [371, 176] width 193 height 15
type input "[PERSON_NAME]"
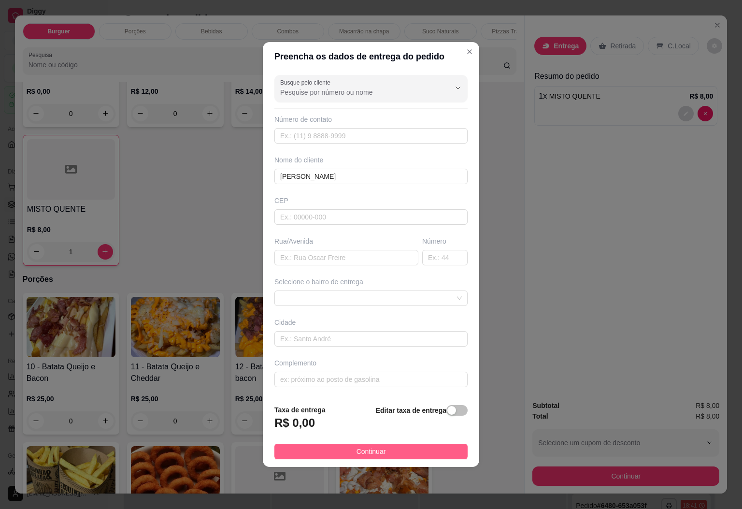
click at [409, 452] on button "Continuar" at bounding box center [371, 451] width 193 height 15
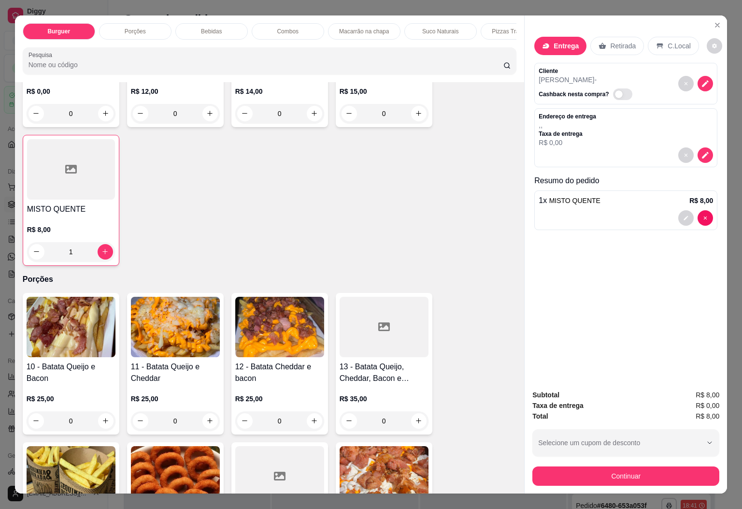
click at [560, 466] on button "Continuar" at bounding box center [626, 475] width 187 height 19
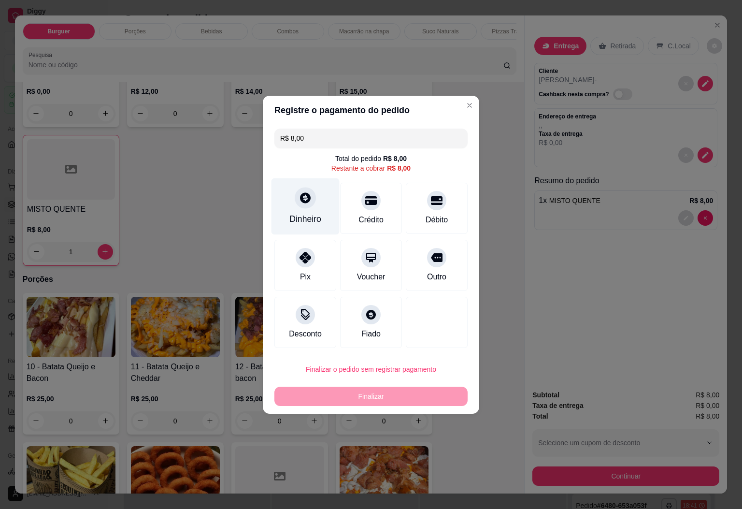
click at [300, 199] on icon at bounding box center [305, 197] width 11 height 11
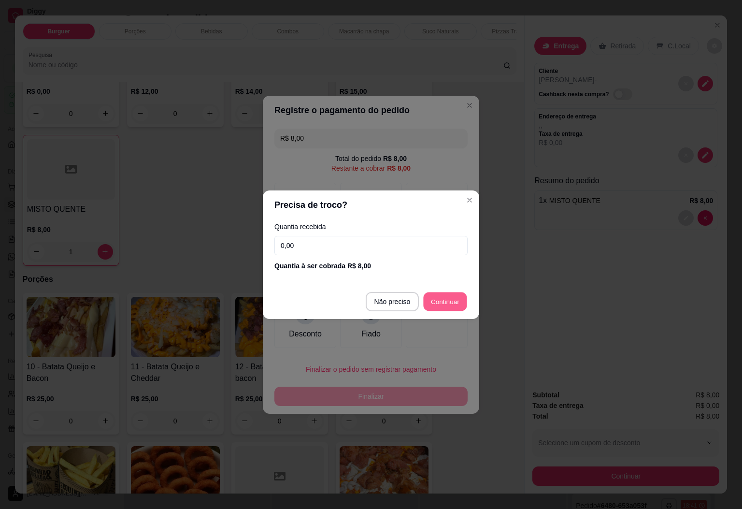
type input "R$ 0,00"
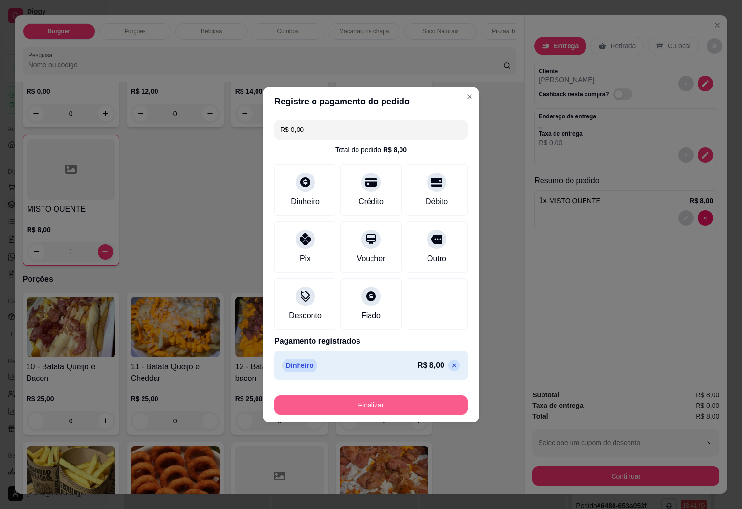
click at [409, 412] on button "Finalizar" at bounding box center [371, 404] width 193 height 19
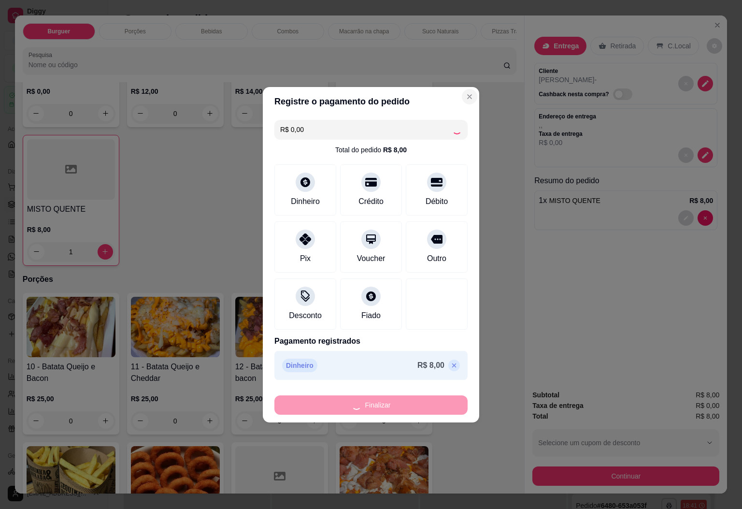
type input "0"
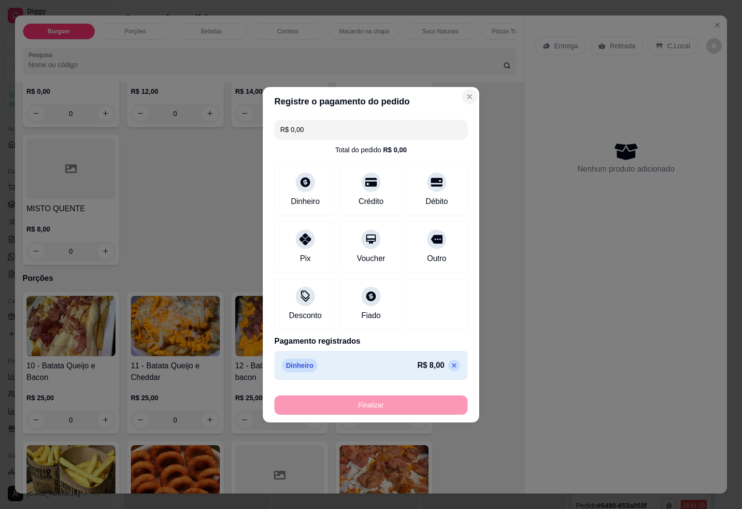
type input "-R$ 8,00"
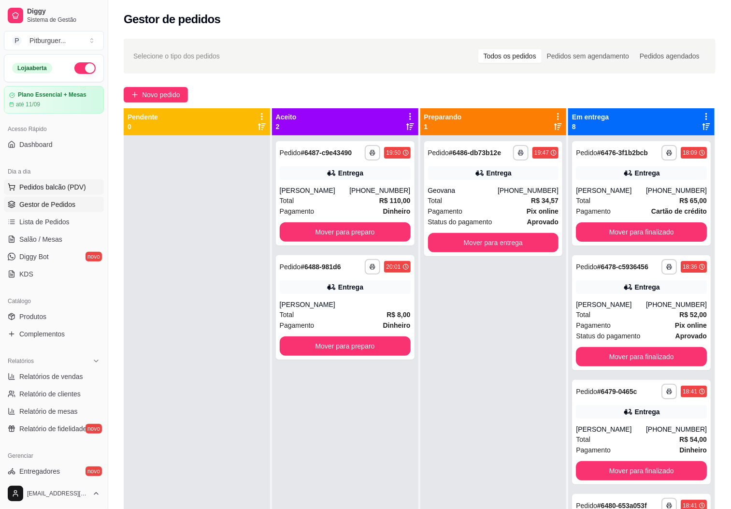
click at [20, 186] on span "Pedidos balcão (PDV)" at bounding box center [52, 187] width 67 height 10
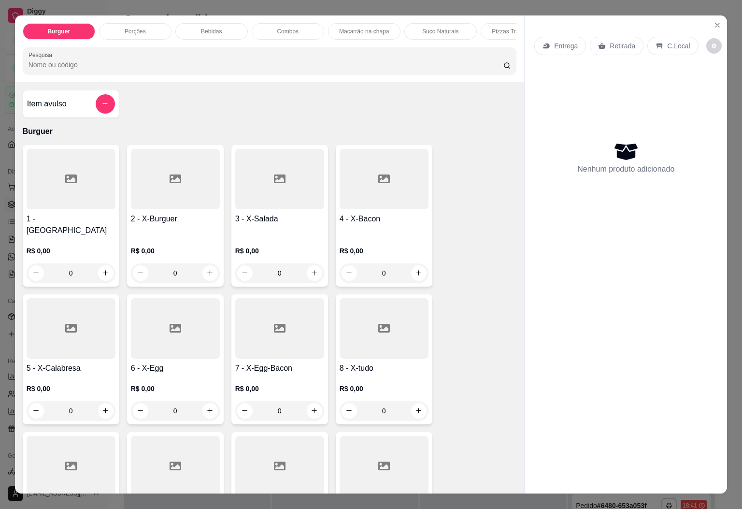
click at [486, 23] on div "Pizzas Tradicionais" at bounding box center [517, 31] width 73 height 16
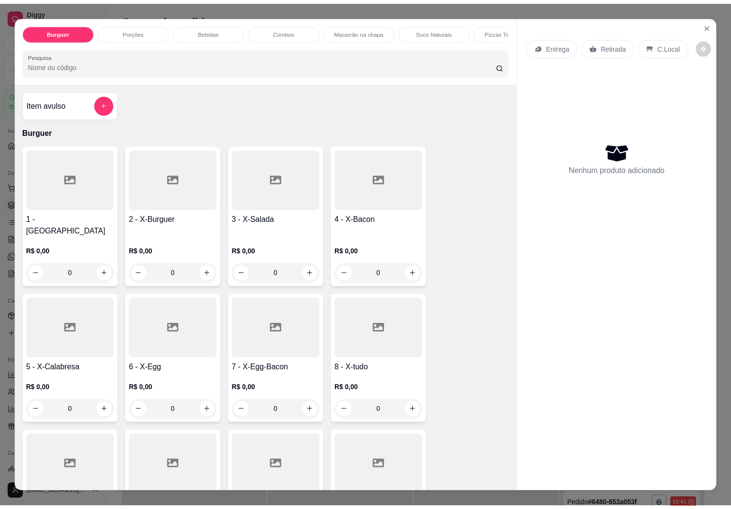
scroll to position [21, 0]
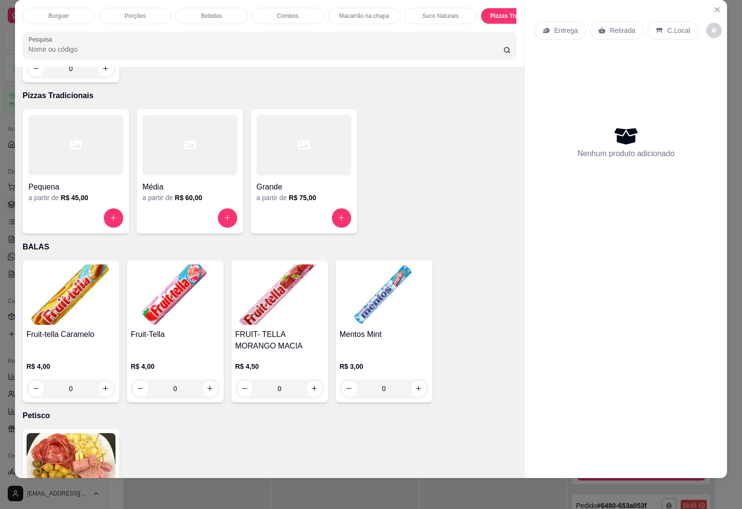
click at [193, 141] on div at bounding box center [190, 145] width 95 height 60
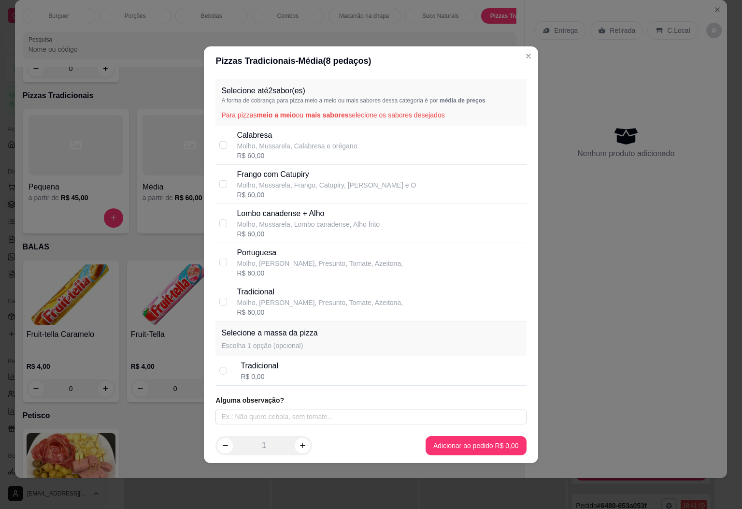
click at [263, 136] on p "Calabresa" at bounding box center [297, 136] width 120 height 12
checkbox input "true"
click at [261, 180] on p "Molho, Mussarela, Frango, Catupiry, [PERSON_NAME] e O" at bounding box center [326, 185] width 179 height 10
checkbox input "true"
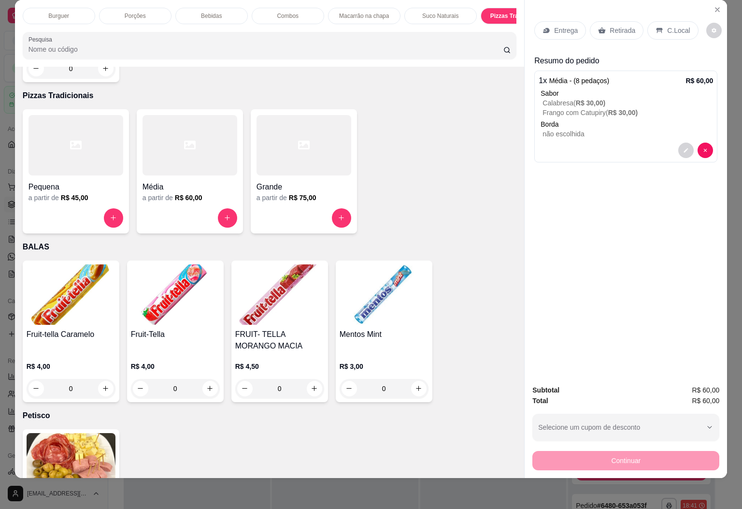
click at [675, 26] on div "C.Local" at bounding box center [673, 30] width 51 height 18
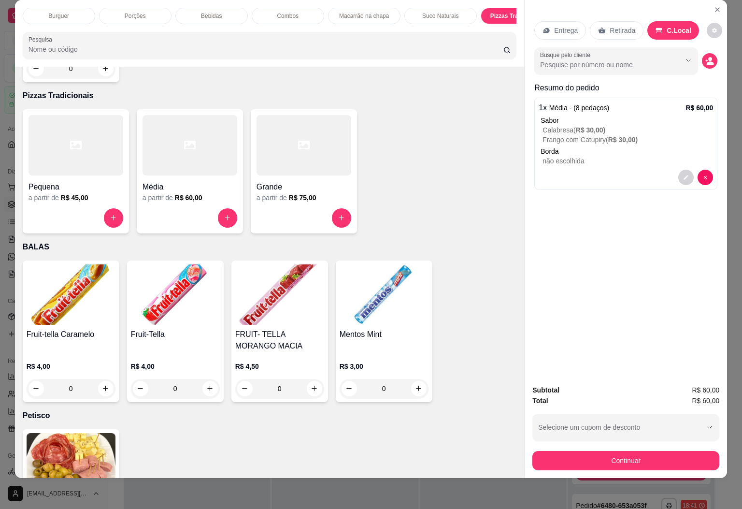
click at [706, 57] on icon "decrease-product-quantity" at bounding box center [710, 61] width 9 height 9
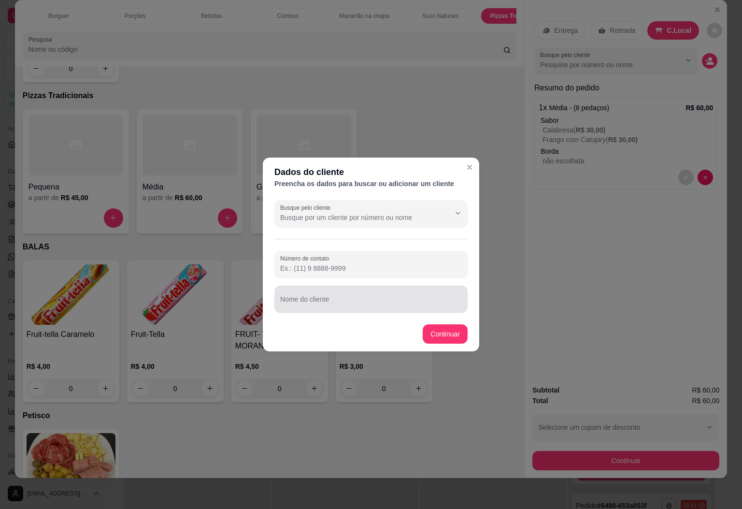
click at [309, 293] on div at bounding box center [371, 299] width 182 height 19
type input "[PERSON_NAME]"
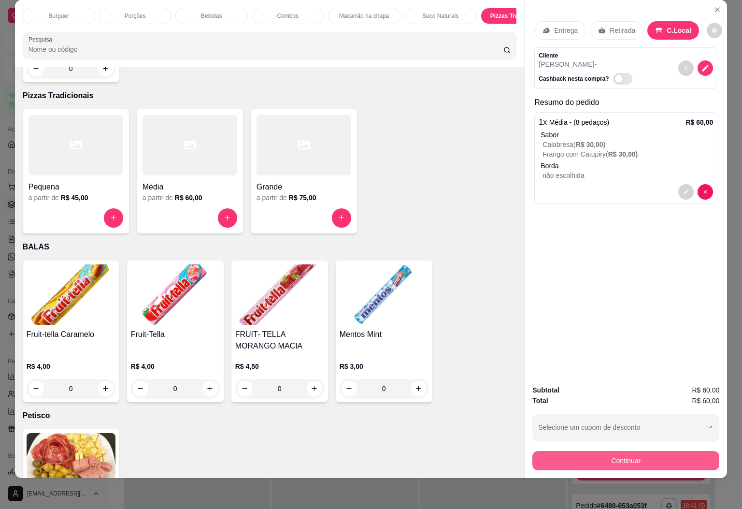
click at [591, 451] on button "Continuar" at bounding box center [626, 460] width 187 height 19
click at [709, 54] on div "Cliente [PERSON_NAME] nesta compra?" at bounding box center [626, 68] width 183 height 42
click at [703, 65] on icon "decrease-product-quantity" at bounding box center [706, 68] width 6 height 6
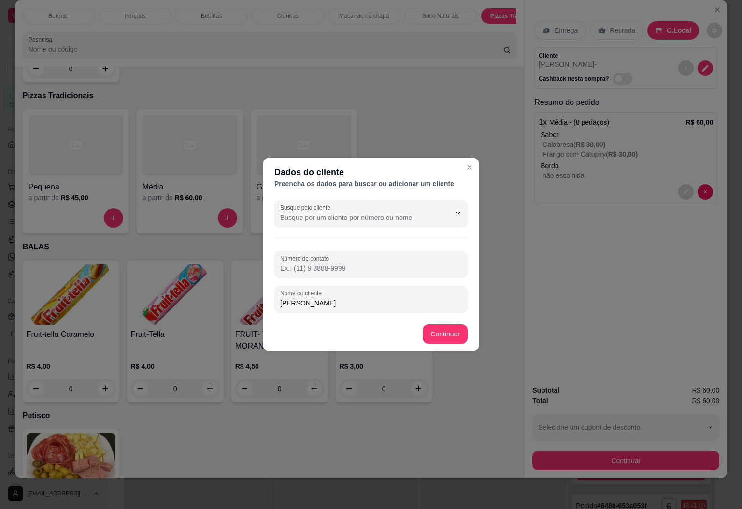
drag, startPoint x: 316, startPoint y: 306, endPoint x: 251, endPoint y: 324, distance: 67.5
click at [251, 324] on div "Dados do cliente Preencha os dados para buscar ou adicionar um cliente Busque p…" at bounding box center [371, 254] width 742 height 509
type input "LUAN"
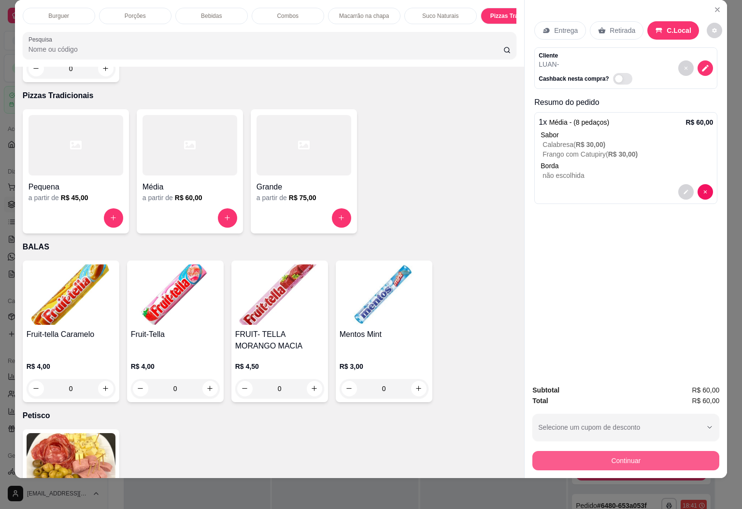
click at [560, 454] on button "Continuar" at bounding box center [626, 460] width 187 height 19
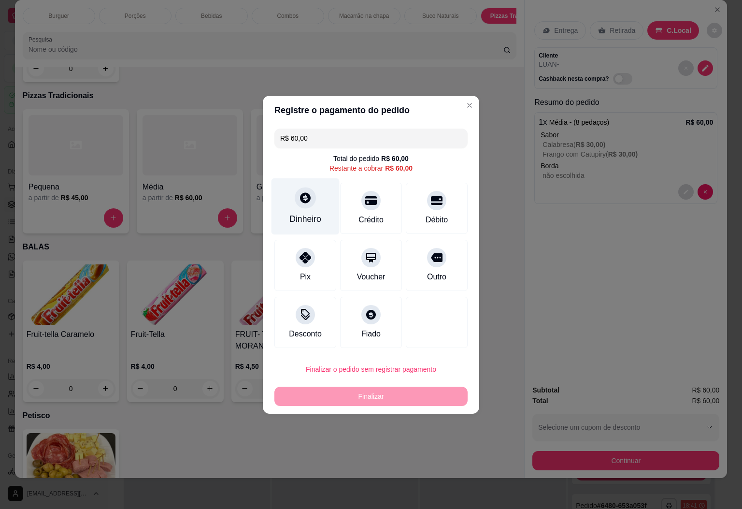
click at [302, 209] on div "Dinheiro" at bounding box center [306, 206] width 68 height 57
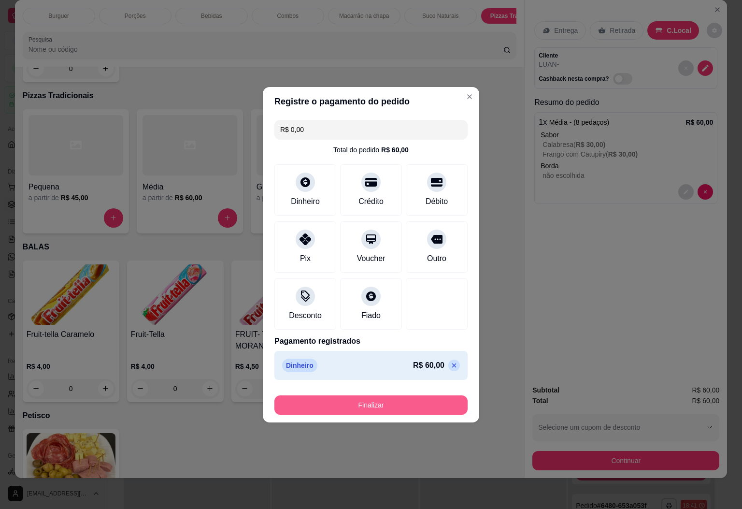
click at [347, 402] on button "Finalizar" at bounding box center [371, 404] width 193 height 19
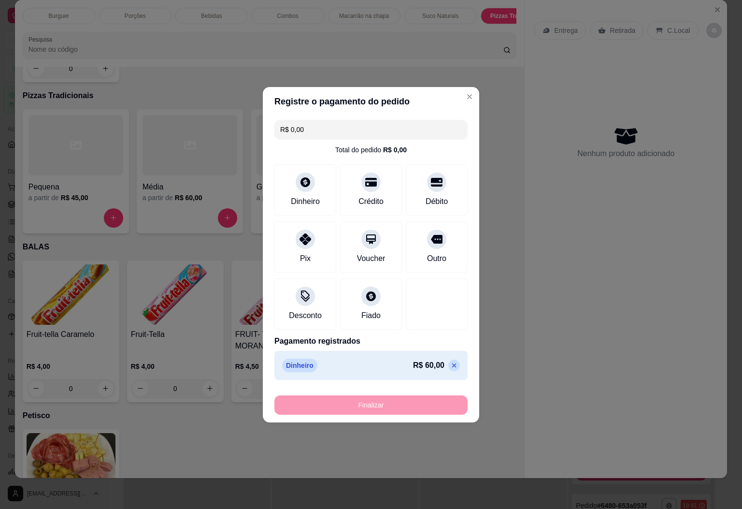
type input "-R$ 60,00"
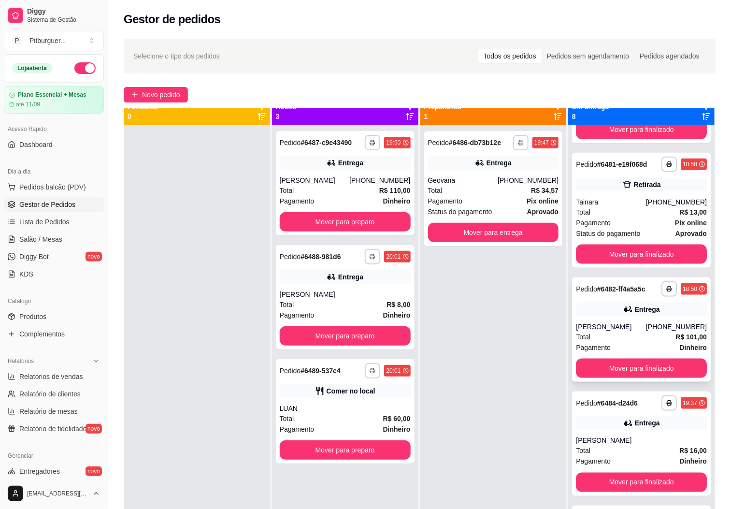
scroll to position [27, 0]
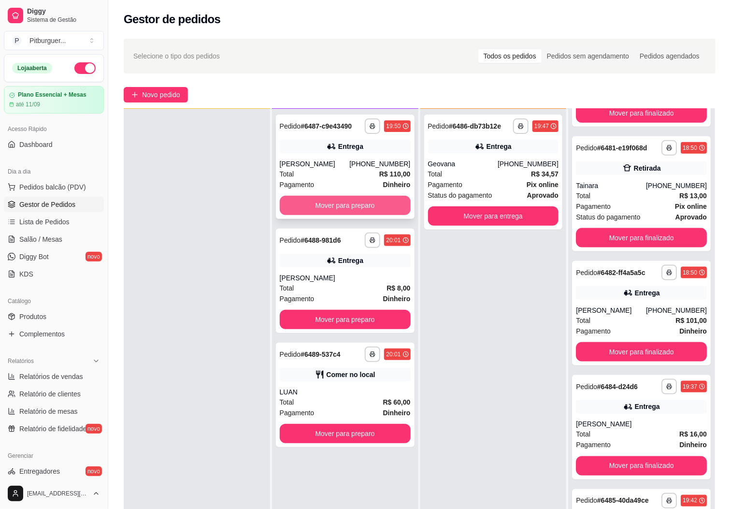
click at [320, 196] on div "Mover para preparo" at bounding box center [345, 205] width 131 height 19
click at [309, 212] on button "Mover para preparo" at bounding box center [345, 205] width 131 height 19
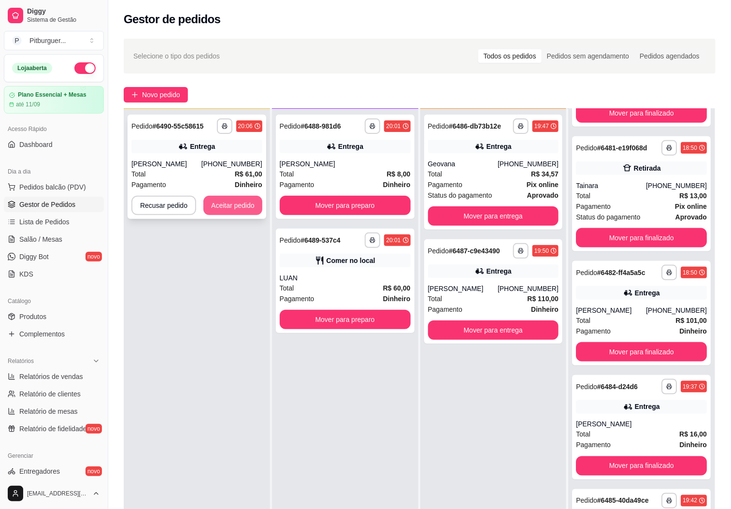
click at [235, 207] on button "Aceitar pedido" at bounding box center [233, 205] width 59 height 19
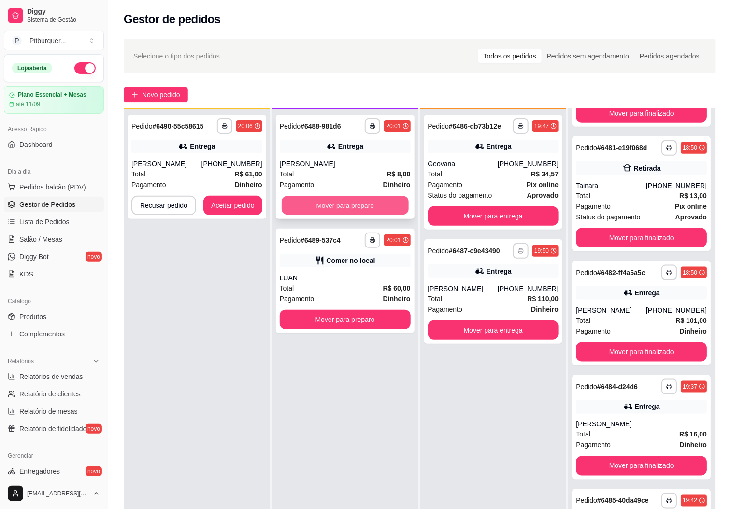
click at [323, 202] on button "Mover para preparo" at bounding box center [345, 205] width 127 height 19
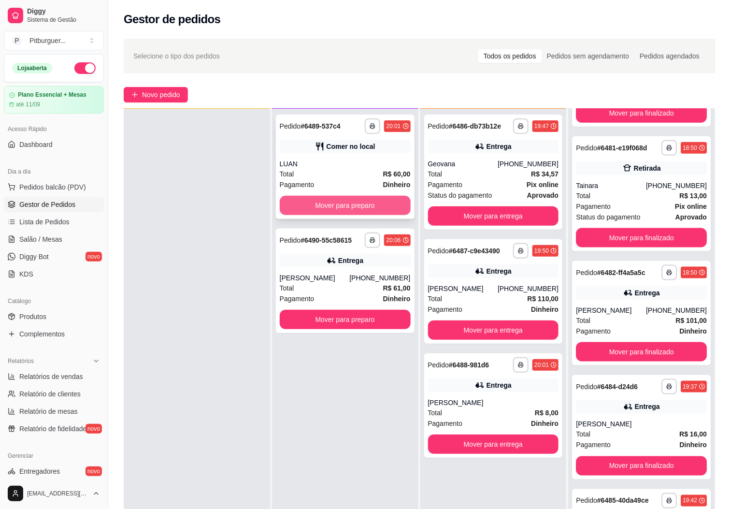
click at [321, 205] on button "Mover para preparo" at bounding box center [345, 205] width 131 height 19
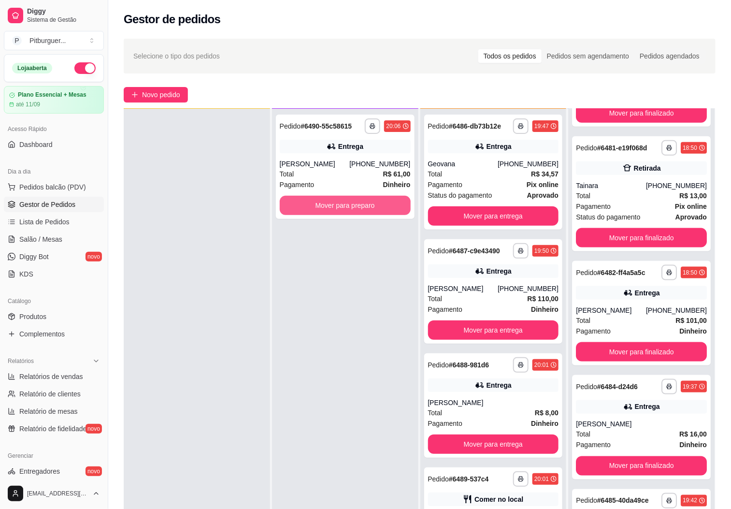
click at [321, 205] on button "Mover para preparo" at bounding box center [345, 205] width 131 height 19
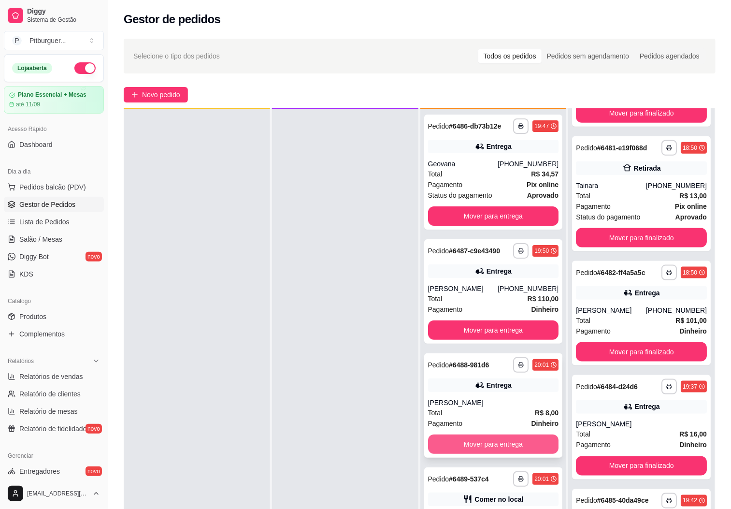
click at [488, 454] on button "Mover para entrega" at bounding box center [493, 444] width 131 height 19
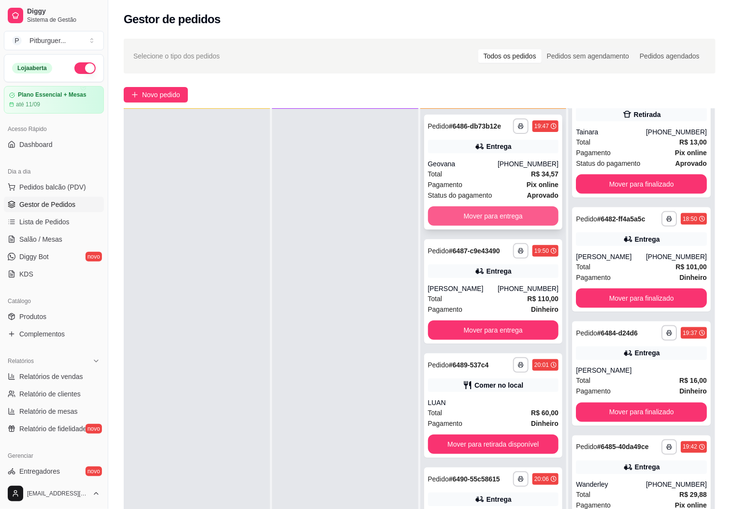
click at [470, 211] on button "Mover para entrega" at bounding box center [493, 215] width 131 height 19
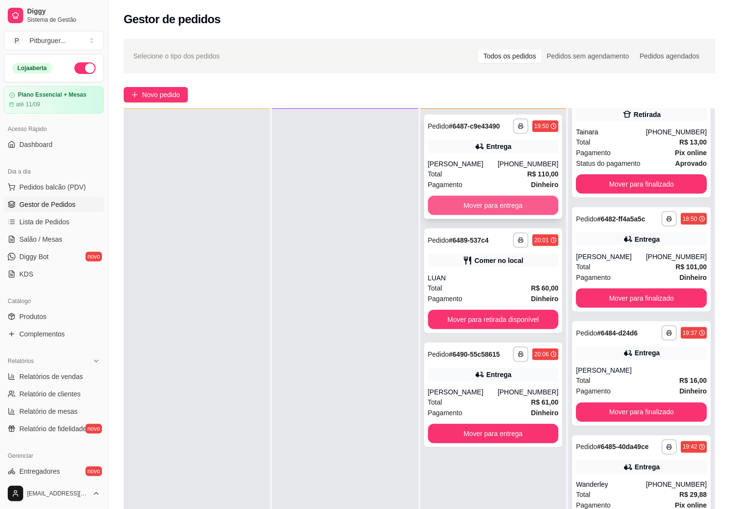
click at [470, 209] on button "Mover para entrega" at bounding box center [493, 205] width 131 height 19
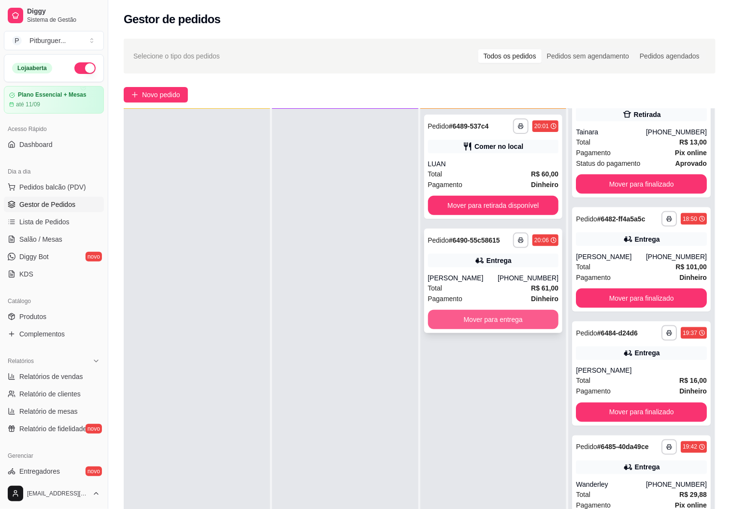
click at [489, 317] on button "Mover para entrega" at bounding box center [493, 319] width 131 height 19
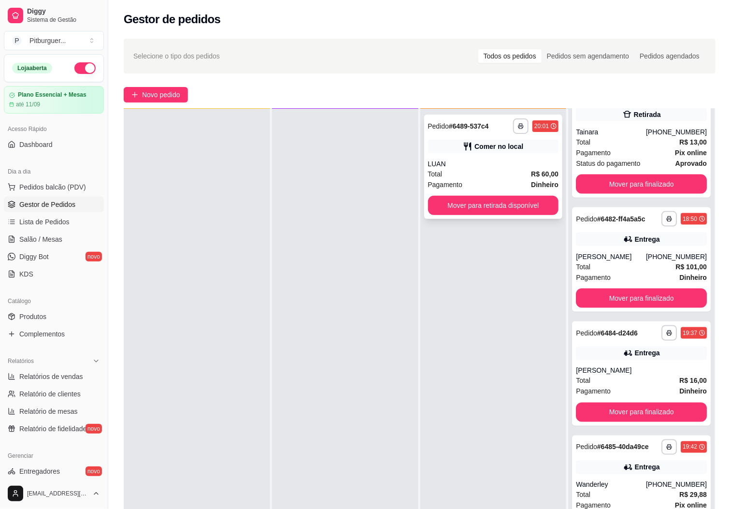
click at [452, 177] on div "Total R$ 60,00" at bounding box center [493, 174] width 131 height 11
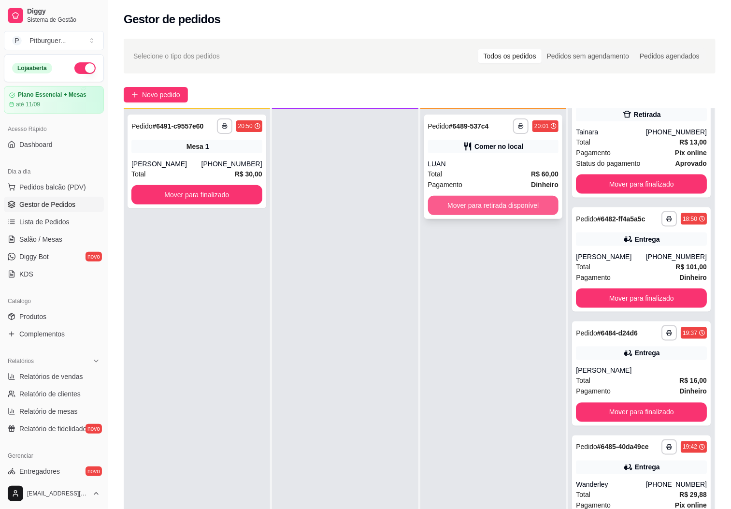
click at [454, 204] on button "Mover para retirada disponível" at bounding box center [493, 205] width 131 height 19
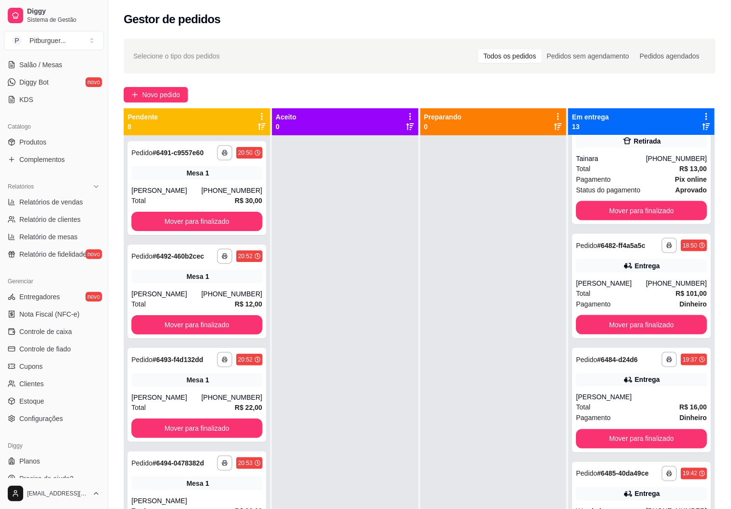
scroll to position [187, 0]
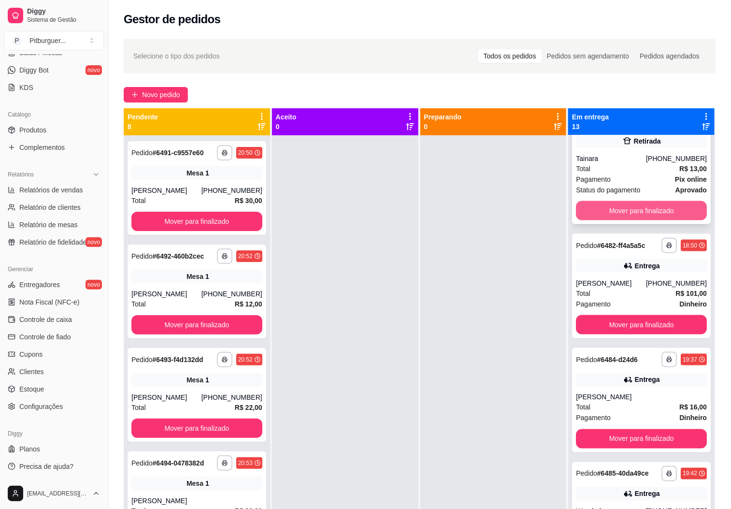
click at [622, 220] on button "Mover para finalizado" at bounding box center [641, 210] width 131 height 19
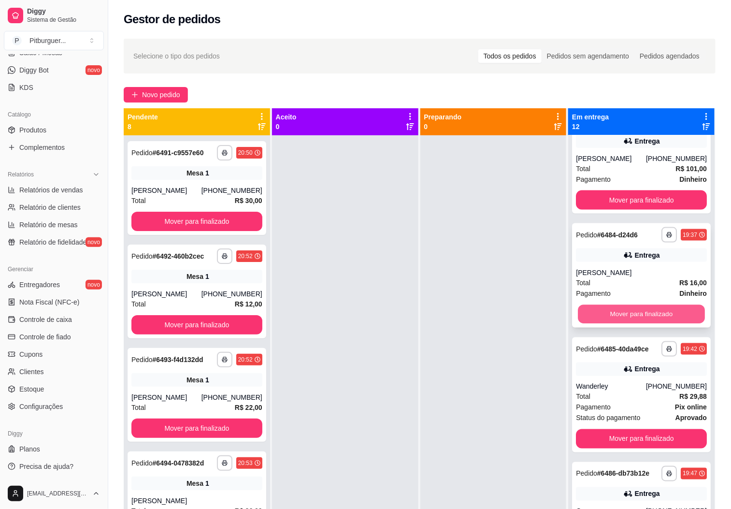
click at [612, 324] on button "Mover para finalizado" at bounding box center [641, 314] width 127 height 19
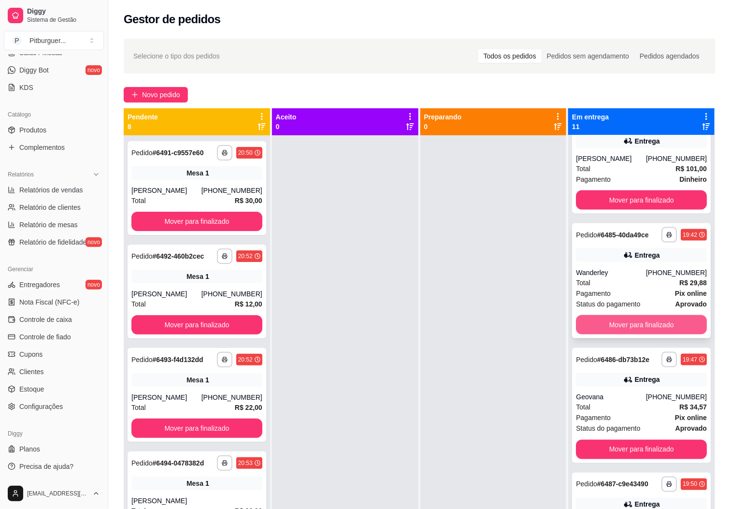
click at [611, 335] on button "Mover para finalizado" at bounding box center [641, 324] width 131 height 19
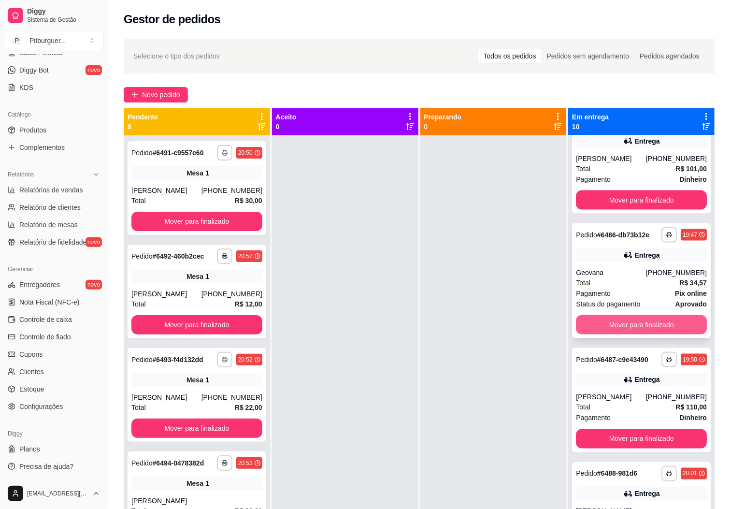
click at [614, 335] on button "Mover para finalizado" at bounding box center [641, 324] width 131 height 19
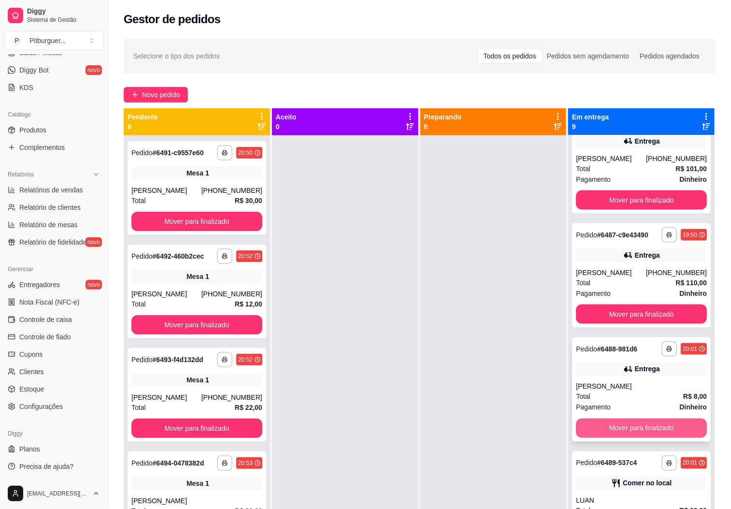
click at [639, 438] on button "Mover para finalizado" at bounding box center [641, 428] width 131 height 19
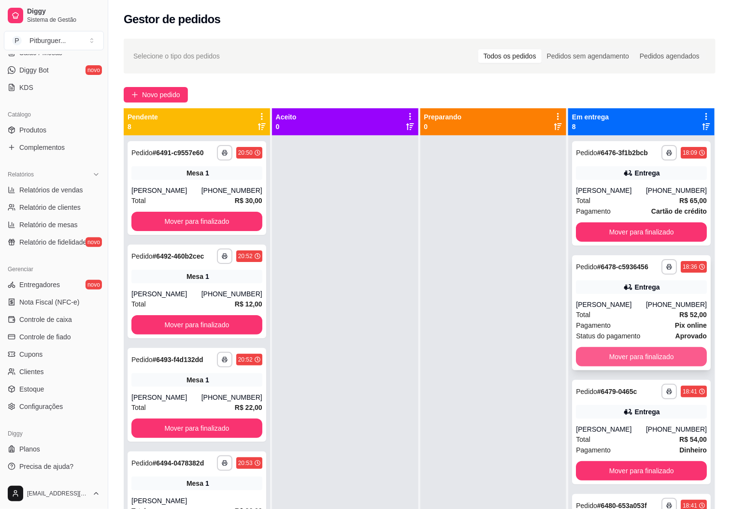
scroll to position [477, 0]
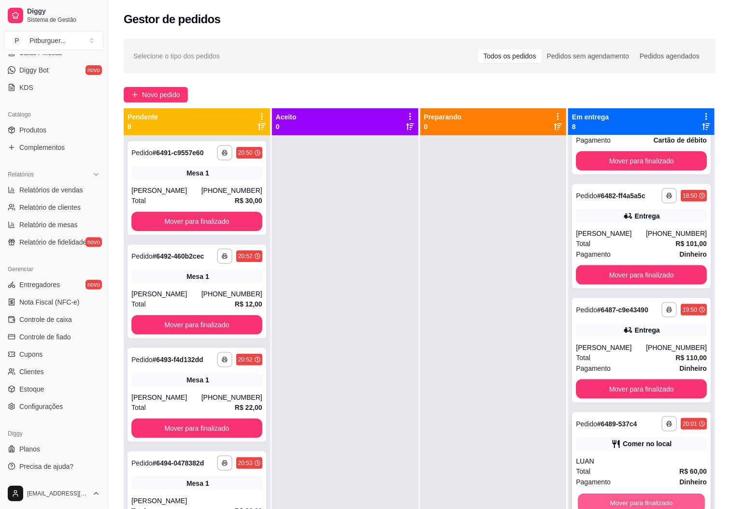
click at [628, 499] on button "Mover para finalizado" at bounding box center [641, 503] width 127 height 19
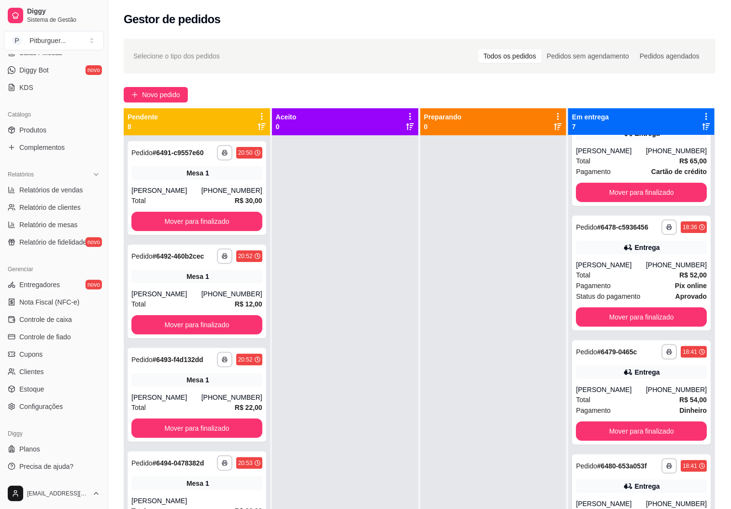
scroll to position [0, 0]
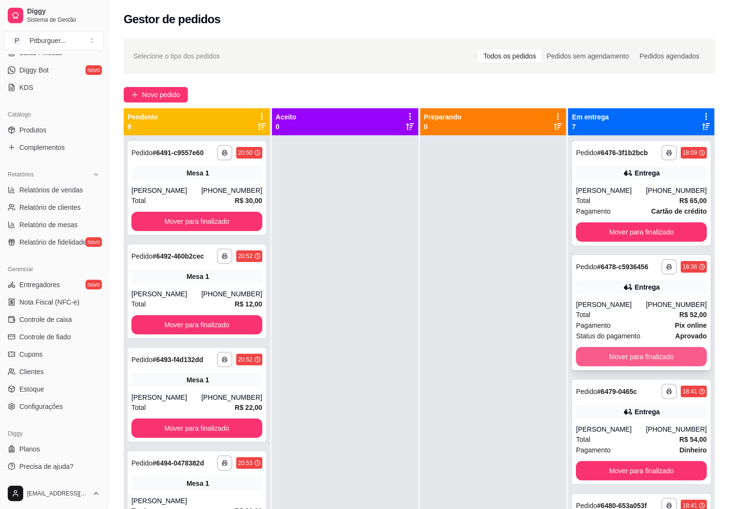
click at [637, 366] on button "Mover para finalizado" at bounding box center [641, 356] width 131 height 19
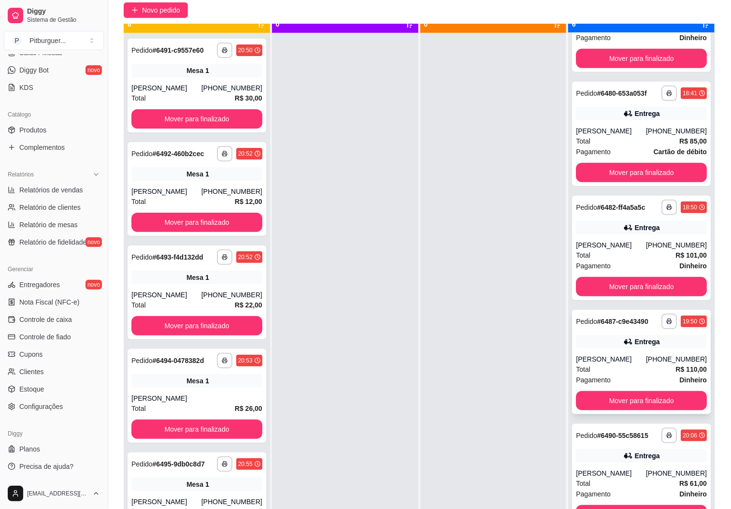
scroll to position [27, 0]
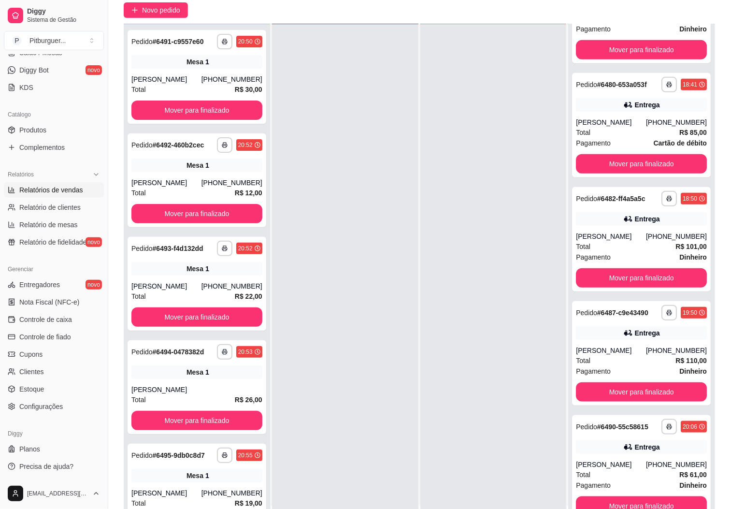
click at [68, 190] on span "Relatórios de vendas" at bounding box center [51, 190] width 64 height 10
select select "ALL"
select select "0"
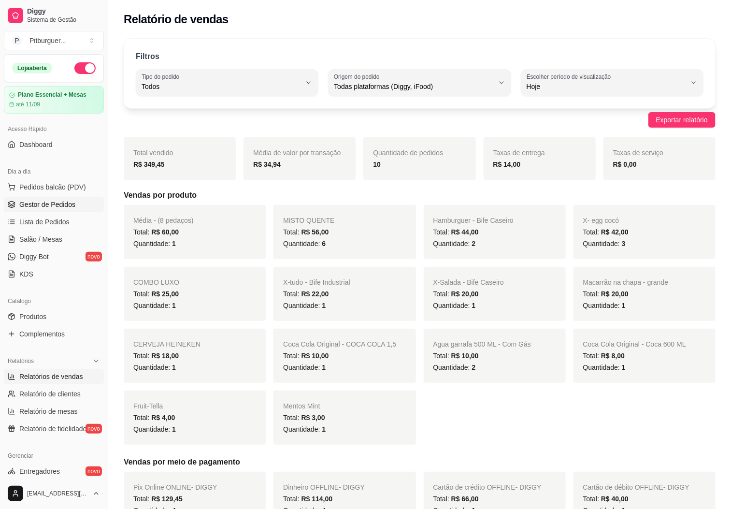
click at [56, 205] on span "Gestor de Pedidos" at bounding box center [47, 205] width 56 height 10
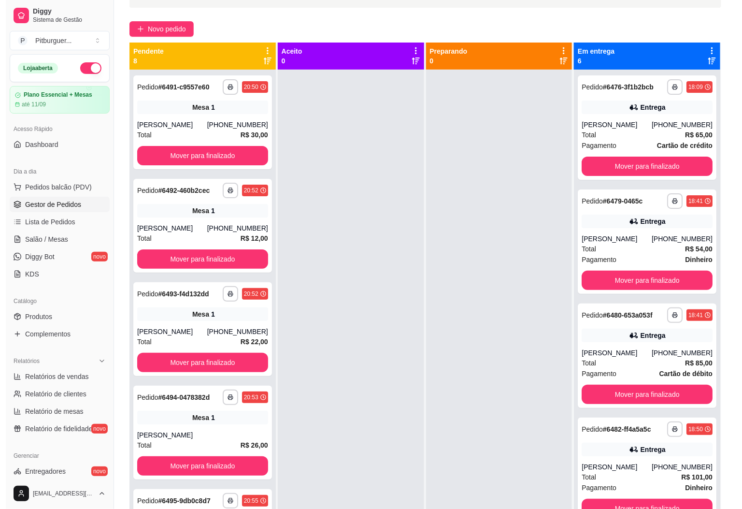
scroll to position [15, 0]
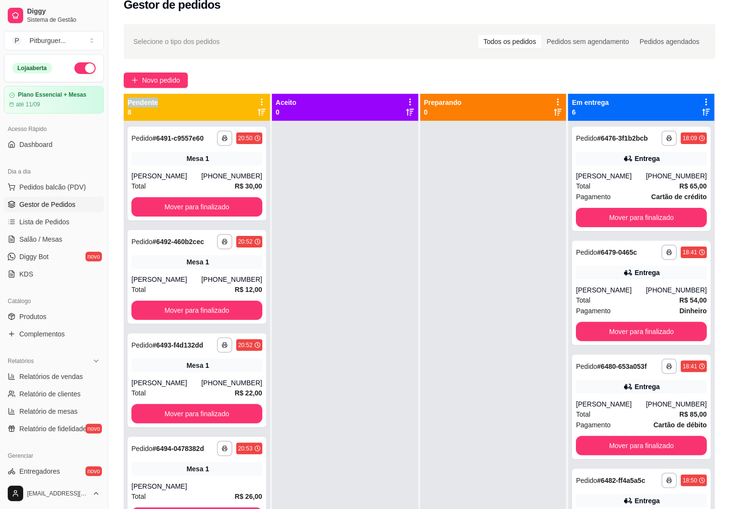
drag, startPoint x: 167, startPoint y: 102, endPoint x: 125, endPoint y: 105, distance: 42.2
click at [125, 105] on div "Pendente 8" at bounding box center [197, 107] width 146 height 27
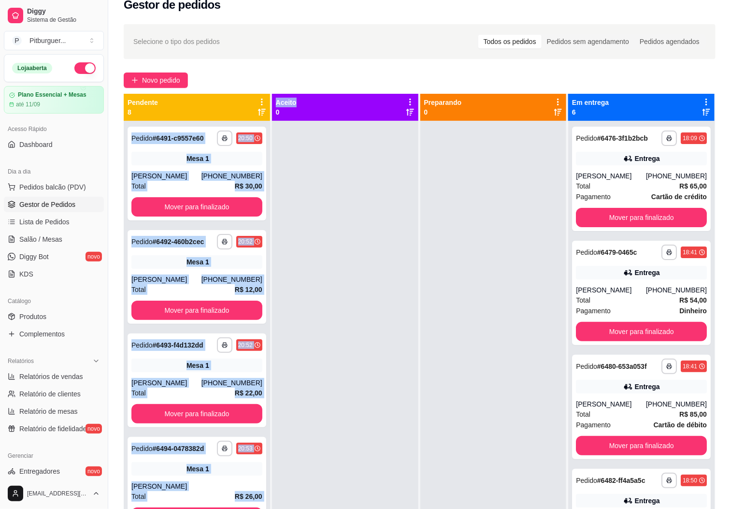
drag, startPoint x: 295, startPoint y: 105, endPoint x: 266, endPoint y: 106, distance: 29.0
click at [266, 106] on div "**********" at bounding box center [420, 348] width 592 height 509
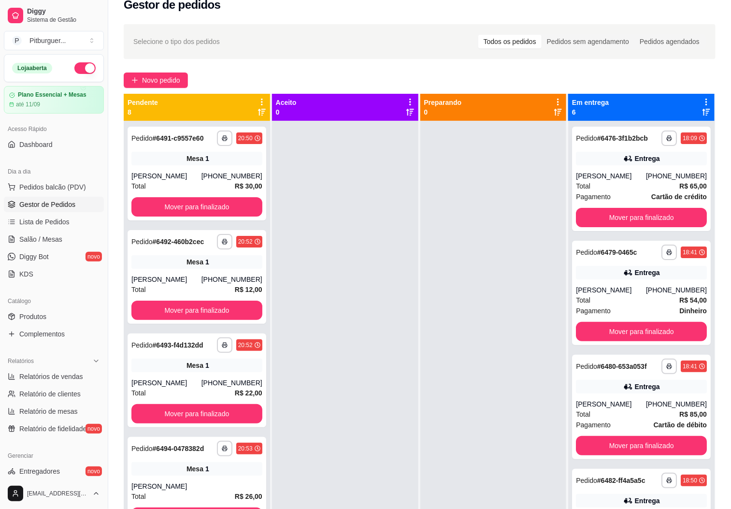
click at [277, 70] on div "**********" at bounding box center [419, 316] width 623 height 596
click at [33, 193] on button "Pedidos balcão (PDV)" at bounding box center [54, 186] width 100 height 15
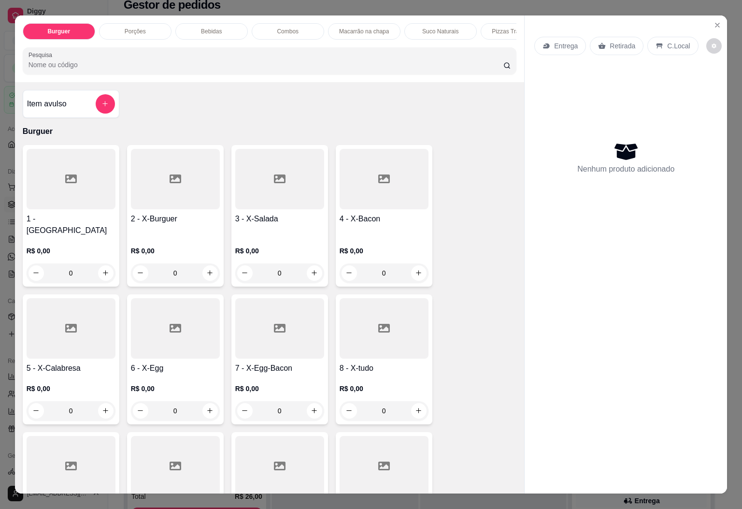
click at [500, 29] on p "Pizzas Tradicionais" at bounding box center [517, 32] width 50 height 8
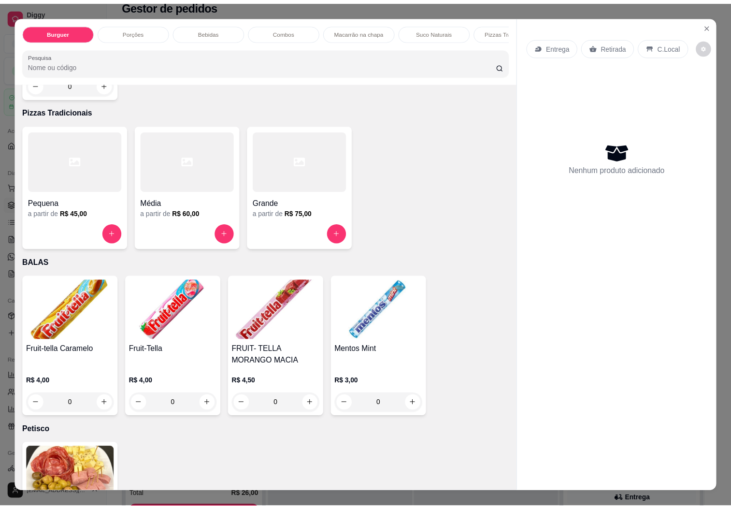
scroll to position [21, 0]
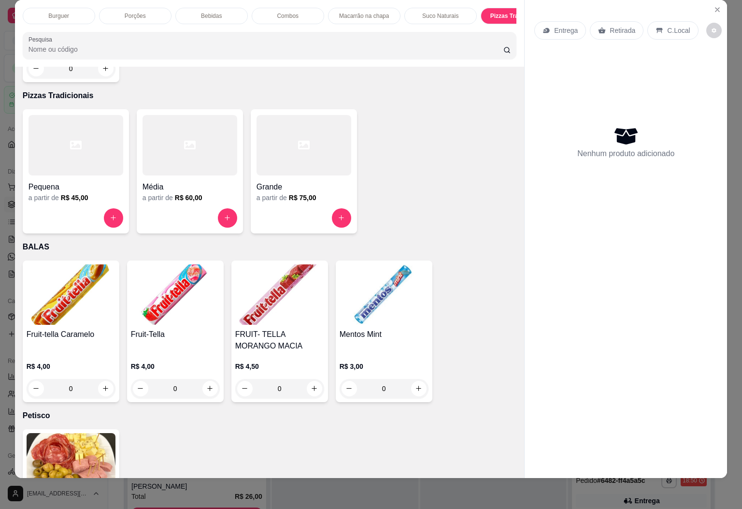
click at [37, 129] on div at bounding box center [76, 145] width 95 height 60
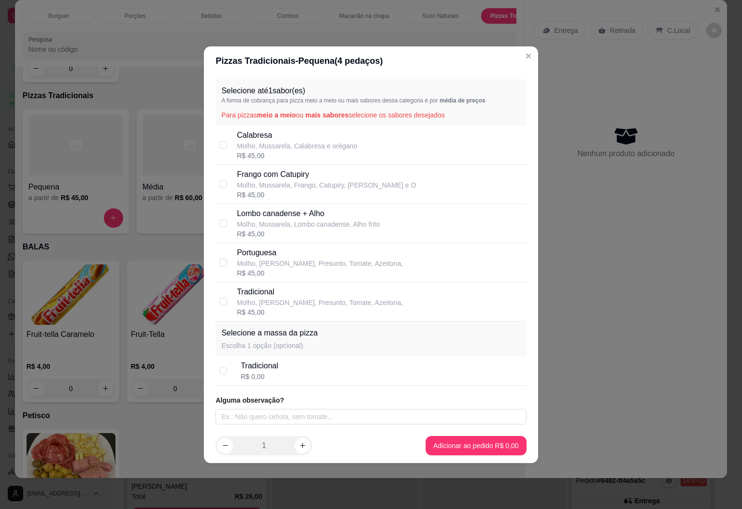
click at [234, 122] on div "Selecione até 1 sabor(es) A forma de cobrança para pizza meio a meio ou mais sa…" at bounding box center [371, 102] width 311 height 46
click at [285, 146] on p "Molho, Mussarela, Calabresa e orégano" at bounding box center [297, 146] width 120 height 10
checkbox input "true"
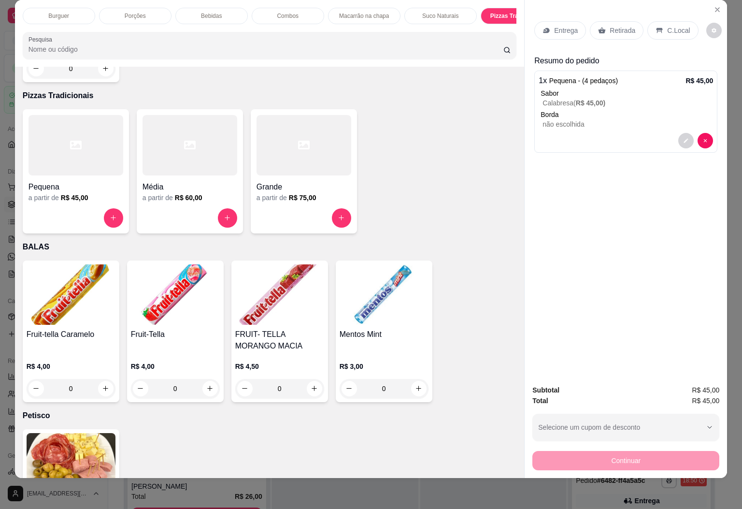
click at [600, 27] on div "Retirada" at bounding box center [617, 30] width 54 height 18
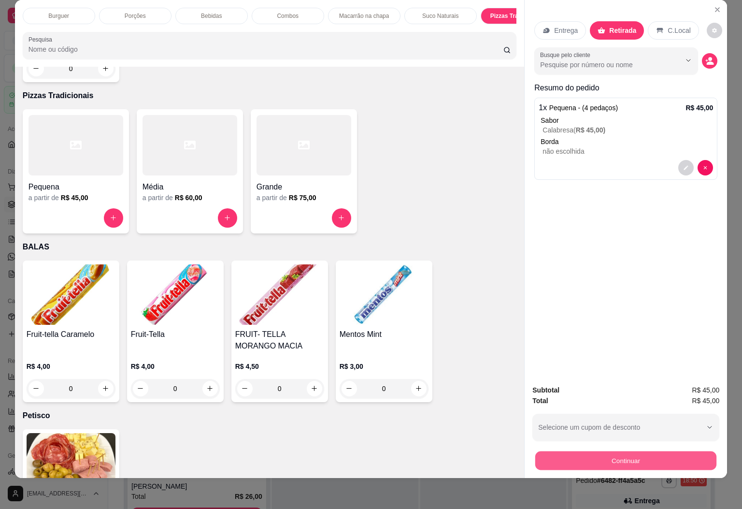
click at [610, 451] on button "Continuar" at bounding box center [626, 460] width 181 height 19
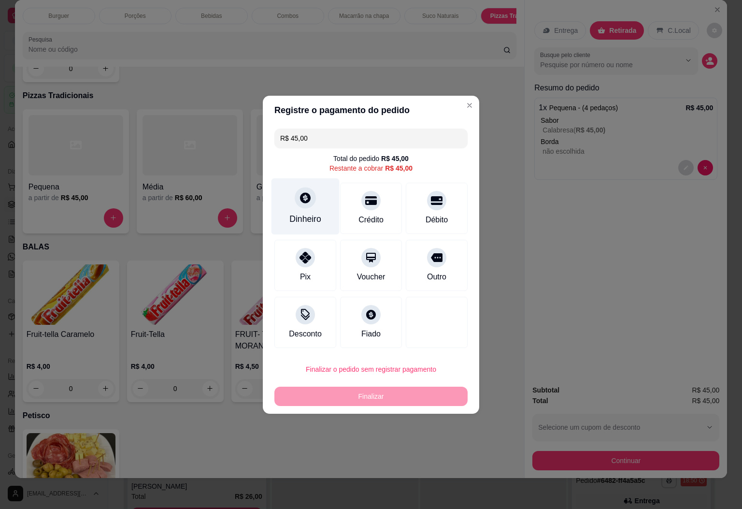
click at [313, 205] on div "Dinheiro" at bounding box center [306, 206] width 68 height 57
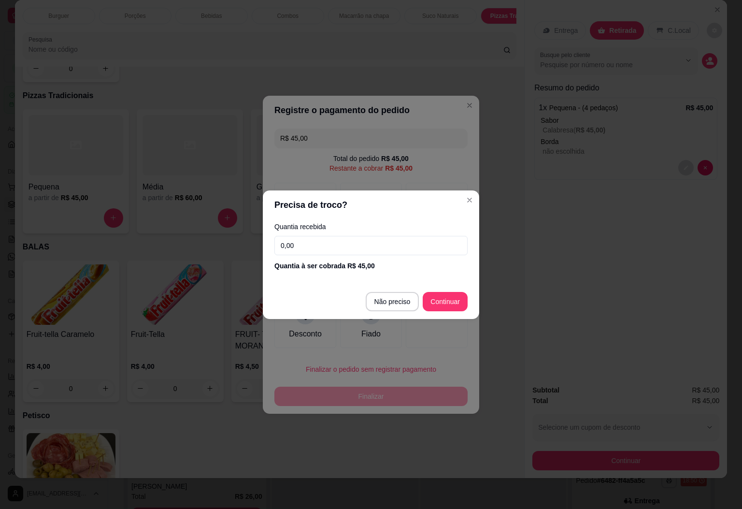
click at [355, 240] on input "0,00" at bounding box center [371, 245] width 193 height 19
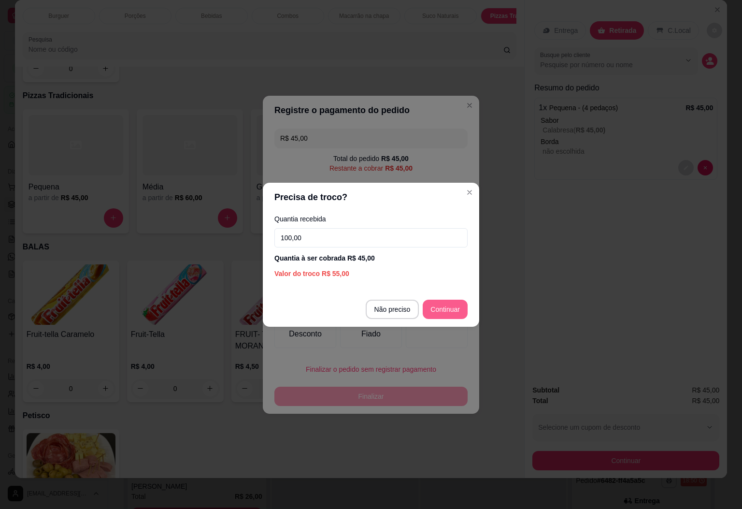
type input "100,00"
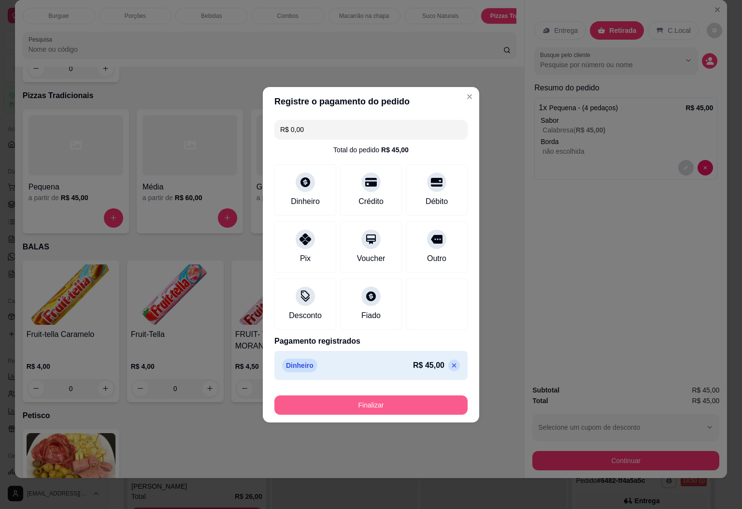
click at [384, 400] on button "Finalizar" at bounding box center [371, 404] width 193 height 19
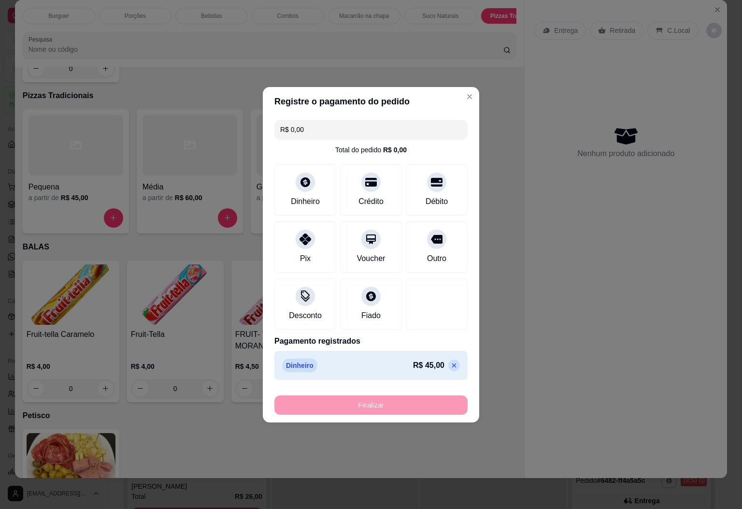
type input "-R$ 45,00"
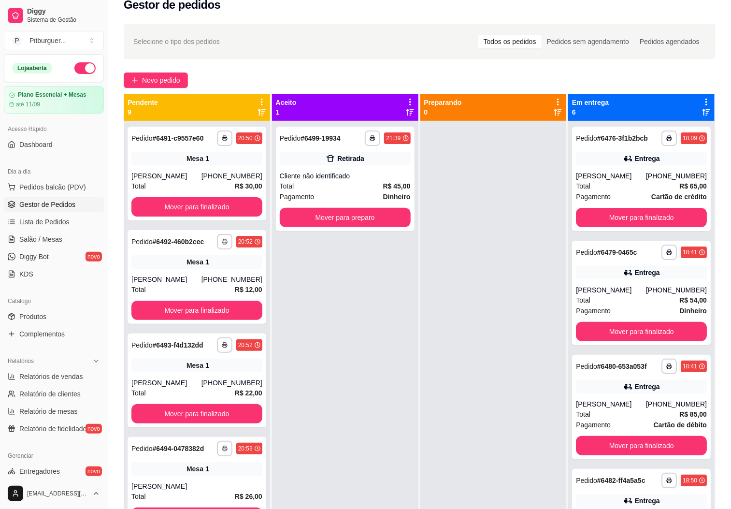
drag, startPoint x: 447, startPoint y: 160, endPoint x: 464, endPoint y: 161, distance: 17.0
click at [465, 157] on div at bounding box center [494, 375] width 146 height 509
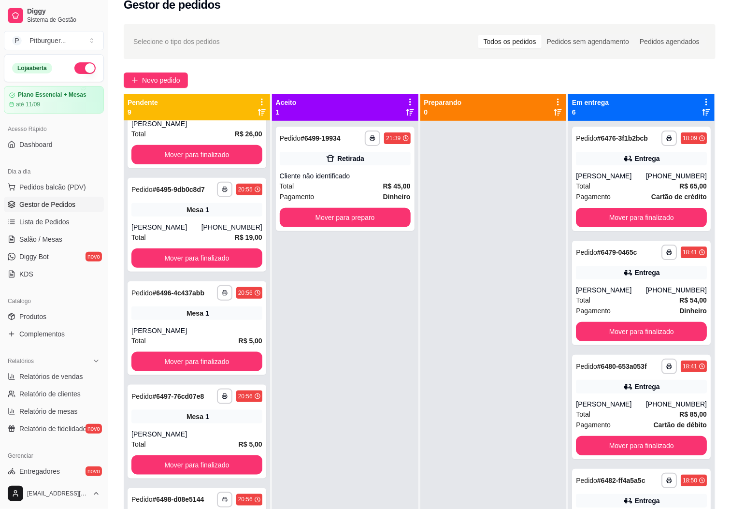
scroll to position [441, 0]
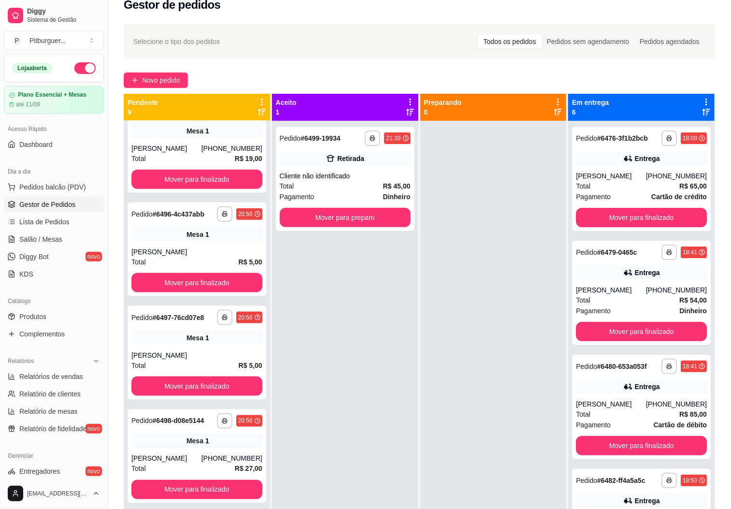
click at [494, 373] on div at bounding box center [494, 375] width 146 height 509
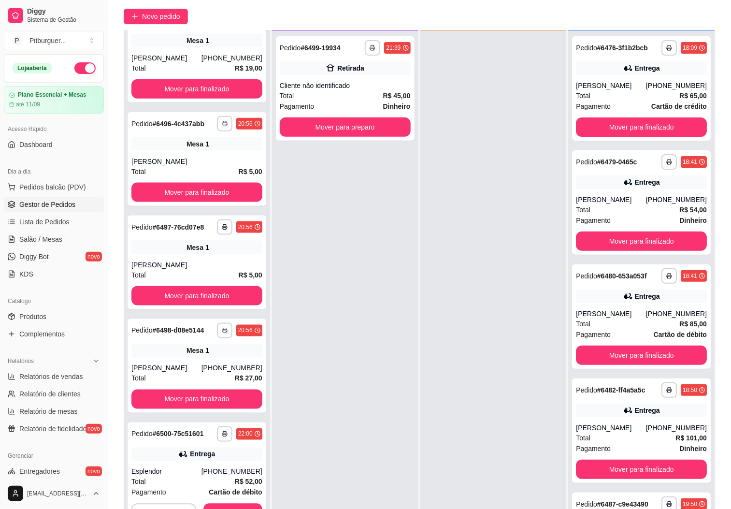
scroll to position [148, 0]
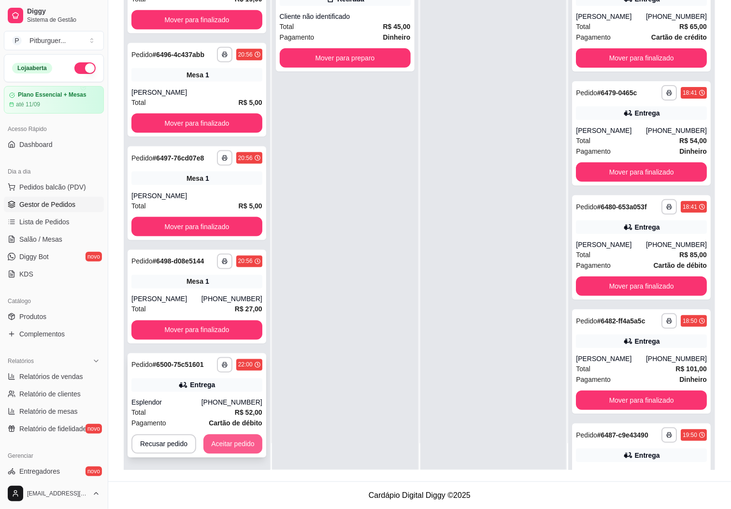
click at [219, 450] on button "Aceitar pedido" at bounding box center [233, 444] width 59 height 19
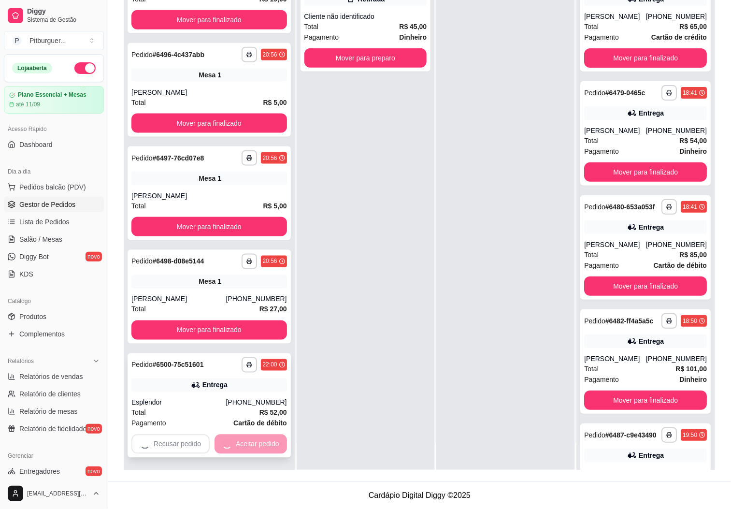
scroll to position [382, 0]
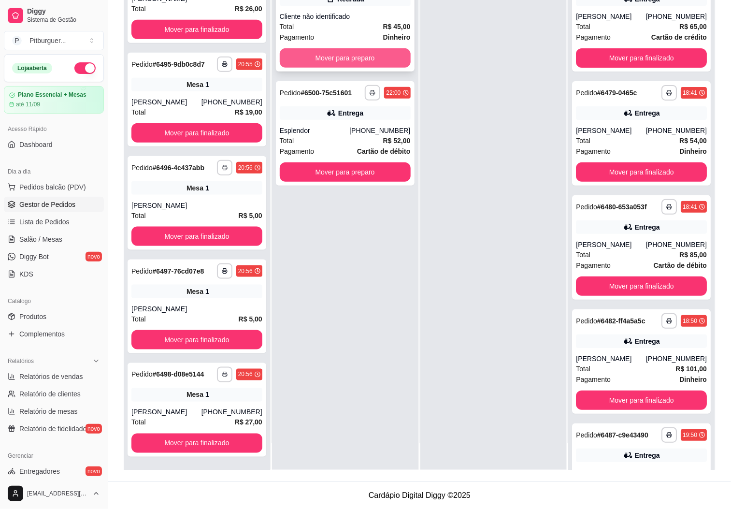
click at [348, 56] on button "Mover para preparo" at bounding box center [345, 57] width 131 height 19
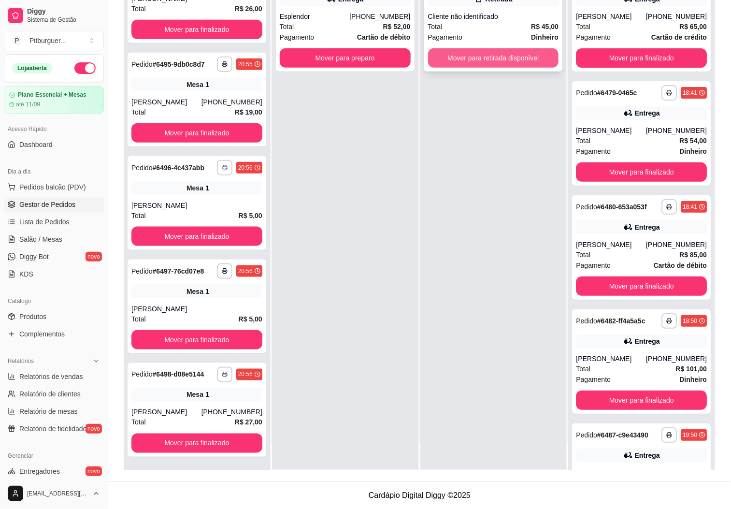
click at [463, 55] on button "Mover para retirada disponível" at bounding box center [493, 57] width 131 height 19
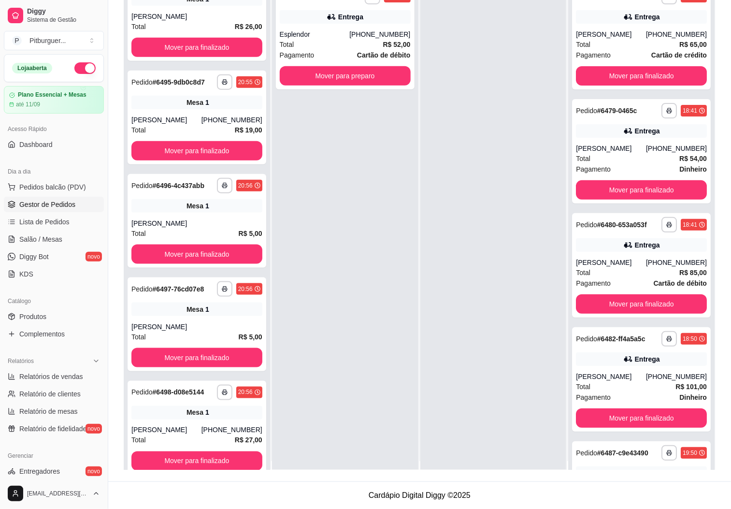
scroll to position [0, 0]
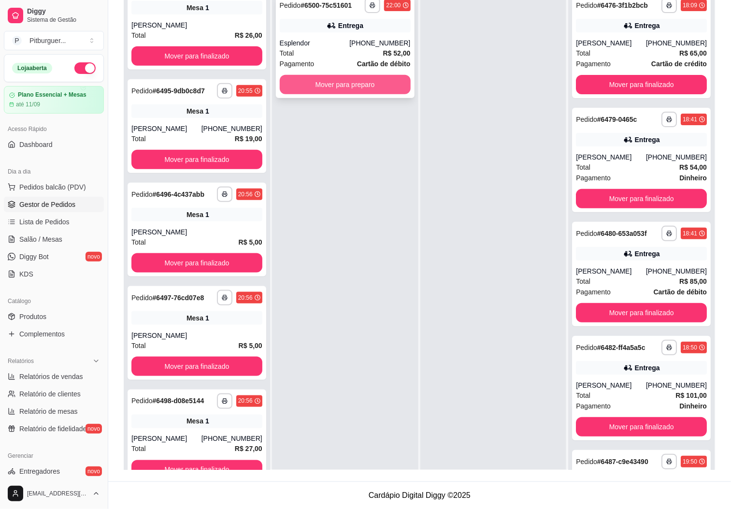
click at [347, 89] on button "Mover para preparo" at bounding box center [345, 84] width 131 height 19
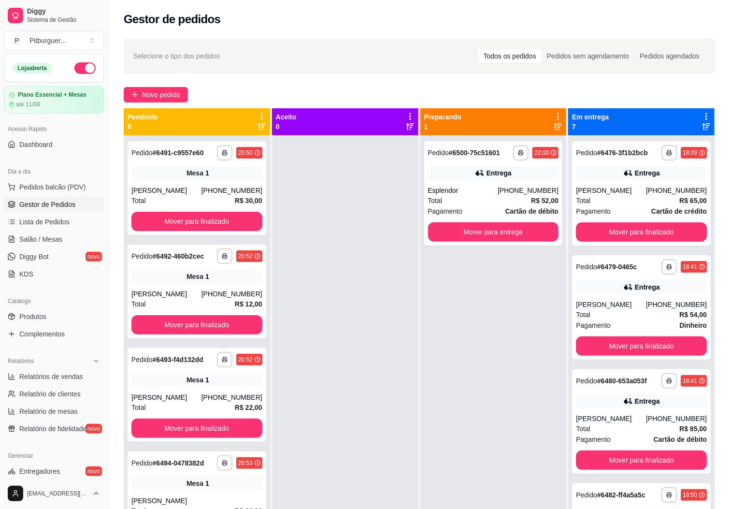
click at [47, 231] on ul "Pedidos balcão (PDV) Gestor de Pedidos Lista de Pedidos Salão / Mesas Diggy Bot…" at bounding box center [54, 230] width 100 height 102
click at [48, 237] on span "Salão / Mesas" at bounding box center [40, 239] width 43 height 10
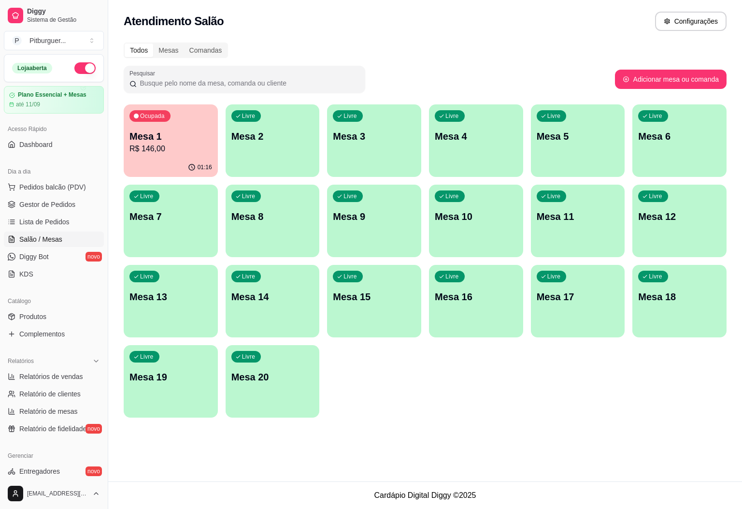
click at [170, 135] on p "Mesa 1" at bounding box center [171, 137] width 83 height 14
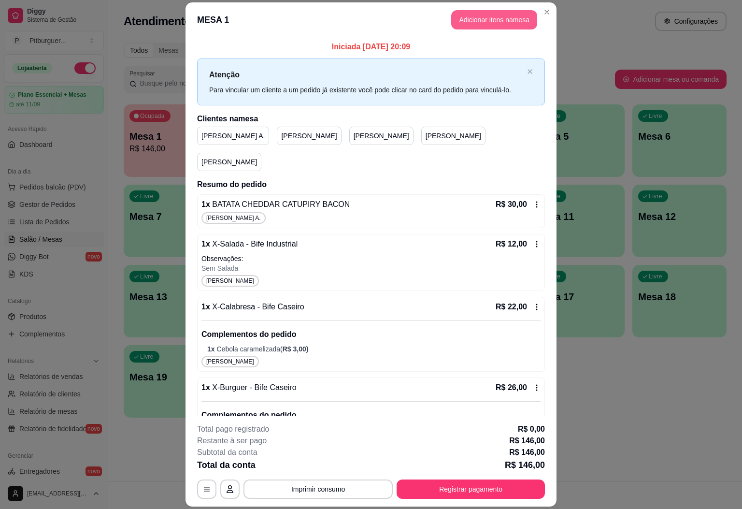
click at [495, 20] on button "Adicionar itens na mesa" at bounding box center [494, 19] width 86 height 19
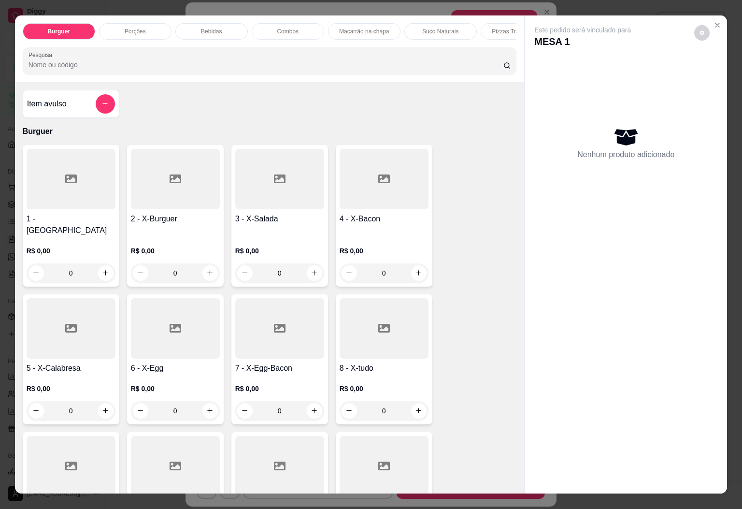
click at [201, 28] on p "Bebidas" at bounding box center [211, 32] width 21 height 8
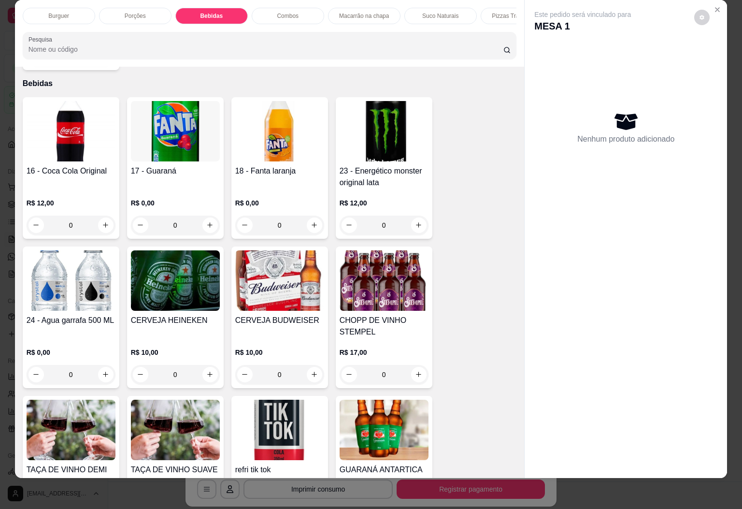
click at [183, 113] on img at bounding box center [175, 131] width 89 height 60
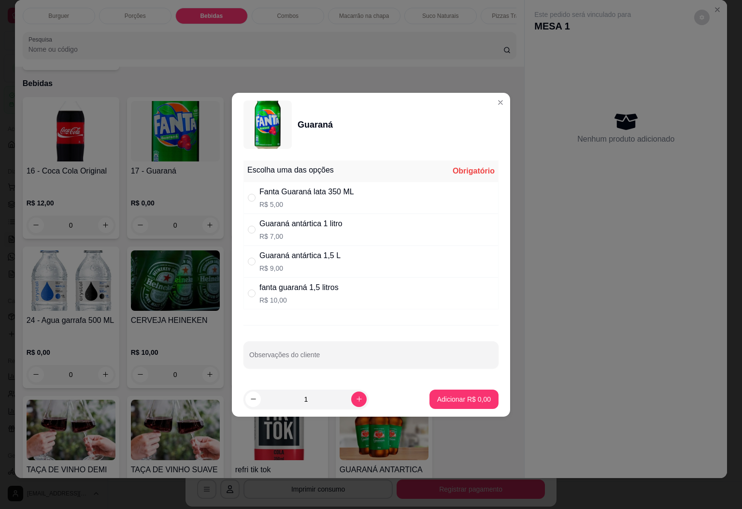
click at [300, 191] on div "Fanta Guaraná lata 350 ML" at bounding box center [307, 192] width 95 height 12
radio input "true"
click at [356, 403] on icon "increase-product-quantity" at bounding box center [359, 398] width 7 height 7
type input "2"
click at [434, 404] on p "Adicionar R$ 10,00" at bounding box center [463, 399] width 58 height 10
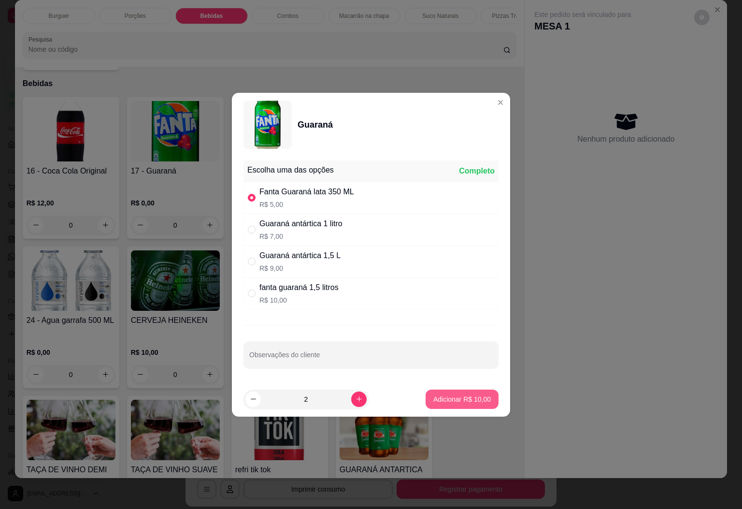
type input "2"
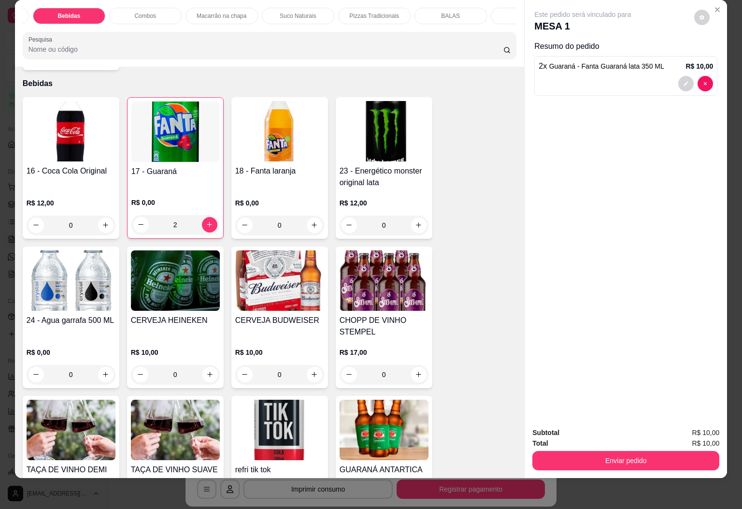
scroll to position [0, 145]
click at [452, 8] on div "BALAS" at bounding box center [448, 16] width 73 height 16
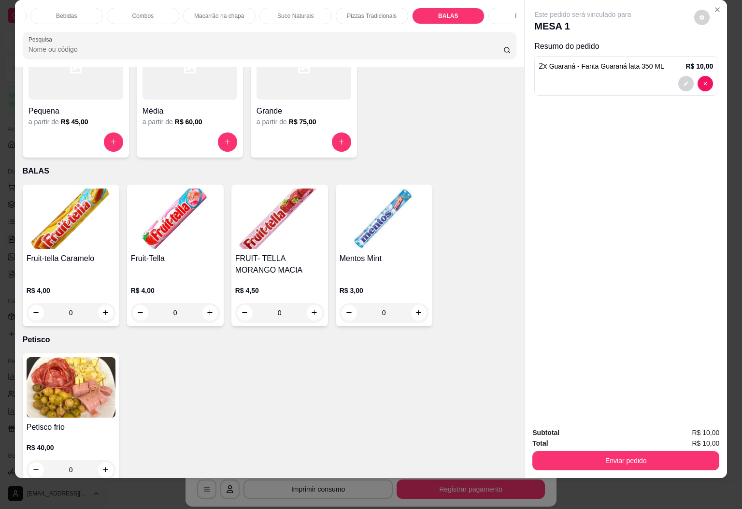
click at [78, 200] on img at bounding box center [71, 219] width 89 height 60
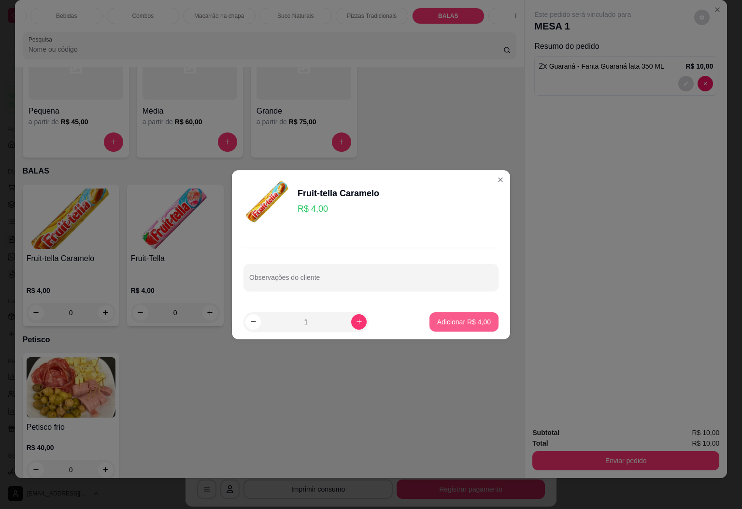
click at [465, 325] on p "Adicionar R$ 4,00" at bounding box center [464, 322] width 54 height 10
type input "1"
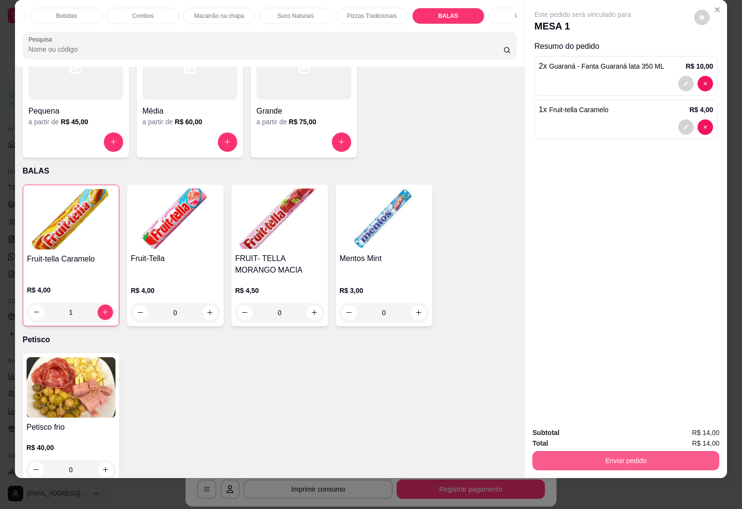
click at [619, 451] on button "Enviar pedido" at bounding box center [626, 460] width 187 height 19
click at [698, 427] on button "Sim, quero registrar" at bounding box center [684, 426] width 72 height 18
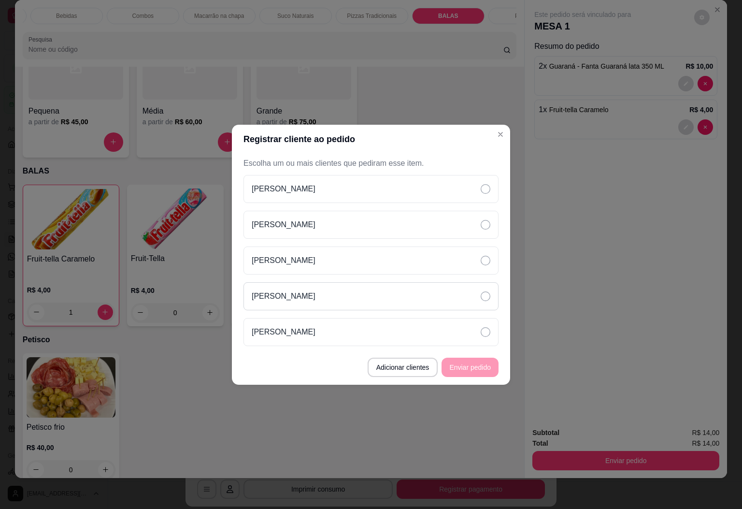
click at [482, 295] on icon at bounding box center [486, 296] width 10 height 10
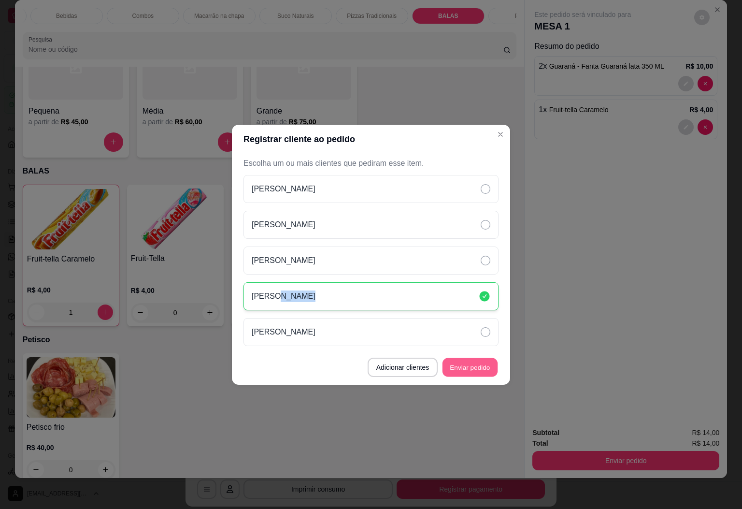
click at [480, 368] on button "Enviar pedido" at bounding box center [470, 367] width 55 height 19
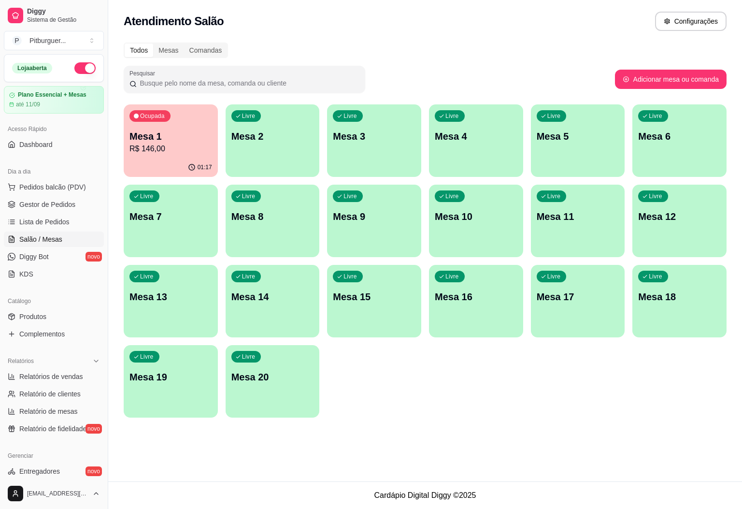
click at [174, 151] on p "R$ 146,00" at bounding box center [171, 149] width 83 height 12
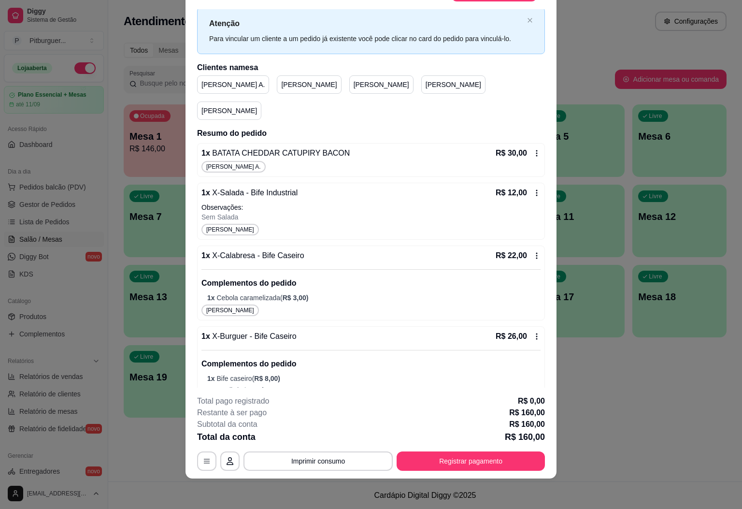
scroll to position [0, 0]
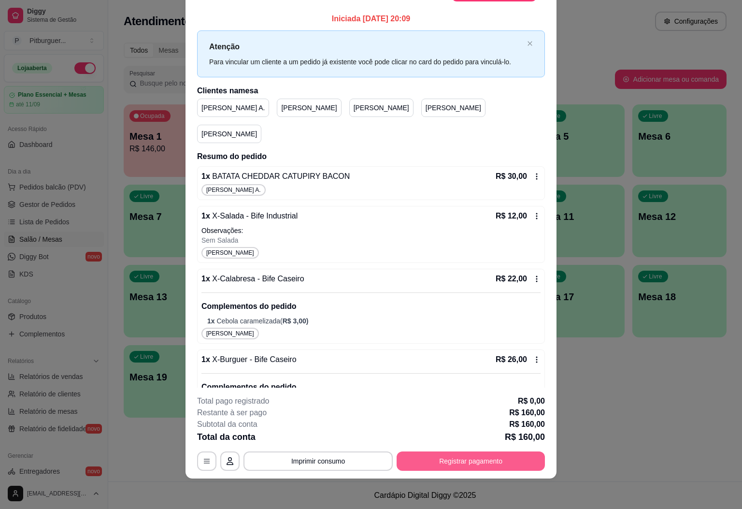
click at [515, 463] on button "Registrar pagamento" at bounding box center [471, 460] width 148 height 19
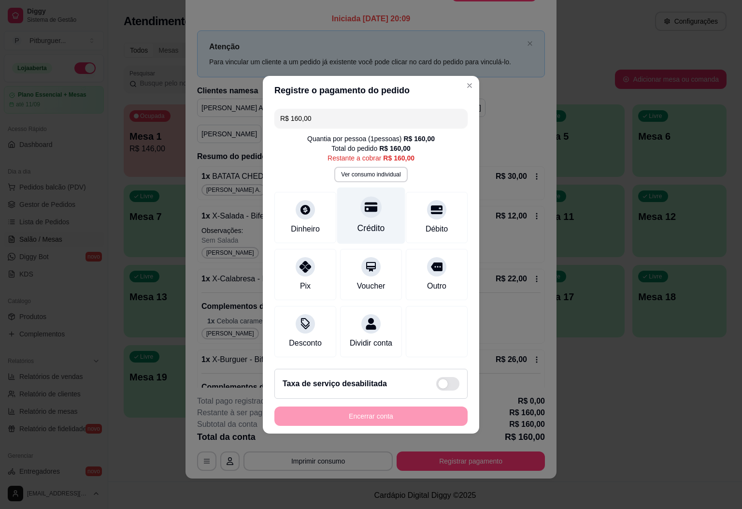
click at [364, 228] on div "Crédito" at bounding box center [372, 228] width 28 height 13
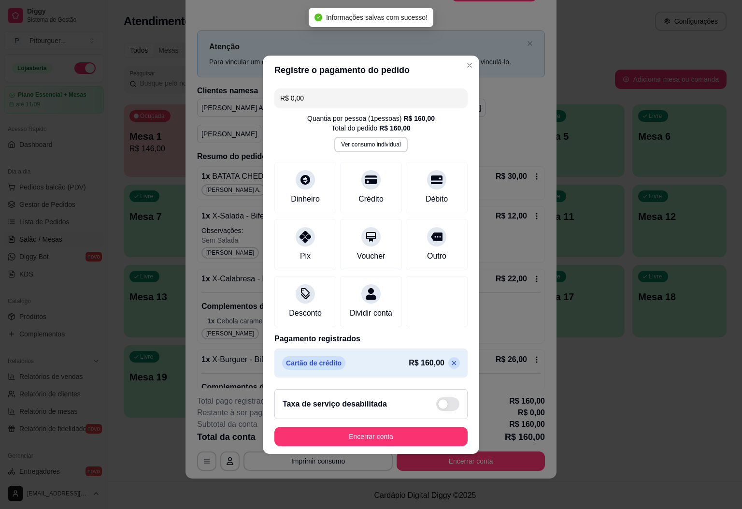
type input "R$ 0,00"
click at [394, 440] on button "Encerrar conta" at bounding box center [371, 436] width 193 height 19
